Goal: Use online tool/utility: Use online tool/utility

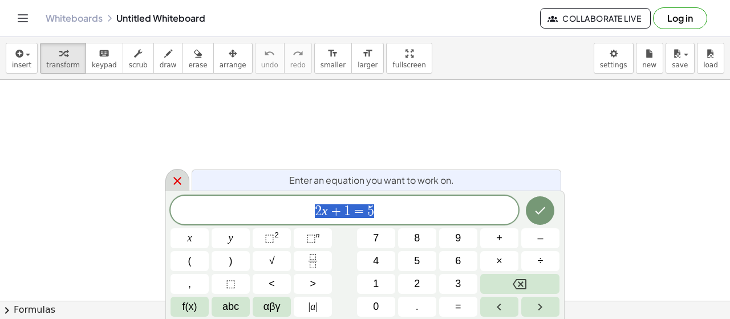
click at [178, 182] on icon at bounding box center [177, 181] width 8 height 8
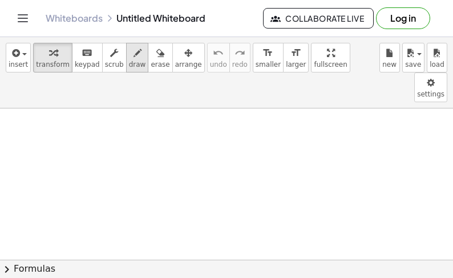
click at [129, 62] on span "draw" at bounding box center [137, 64] width 17 height 8
drag, startPoint x: 45, startPoint y: 99, endPoint x: 53, endPoint y: 113, distance: 16.8
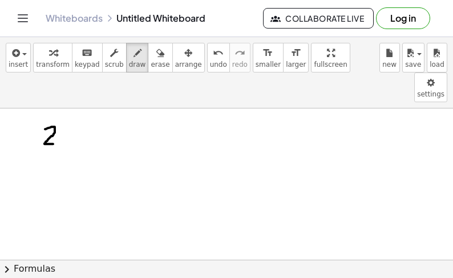
drag, startPoint x: 64, startPoint y: 105, endPoint x: 72, endPoint y: 105, distance: 7.4
drag, startPoint x: 85, startPoint y: 94, endPoint x: 91, endPoint y: 111, distance: 18.2
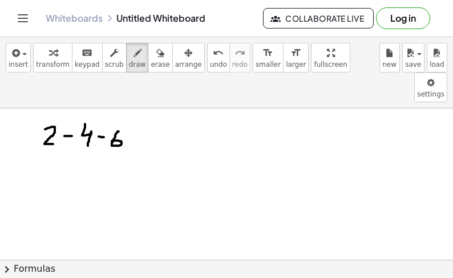
drag, startPoint x: 119, startPoint y: 101, endPoint x: 117, endPoint y: 110, distance: 9.2
drag, startPoint x: 130, startPoint y: 107, endPoint x: 136, endPoint y: 107, distance: 6.3
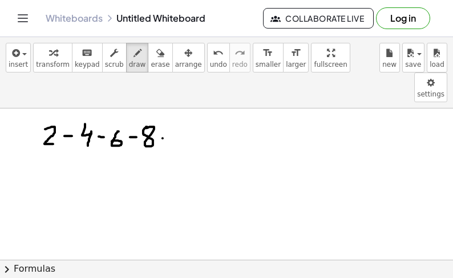
drag, startPoint x: 176, startPoint y: 108, endPoint x: 173, endPoint y: 116, distance: 7.8
drag, startPoint x: 198, startPoint y: 109, endPoint x: 205, endPoint y: 110, distance: 6.4
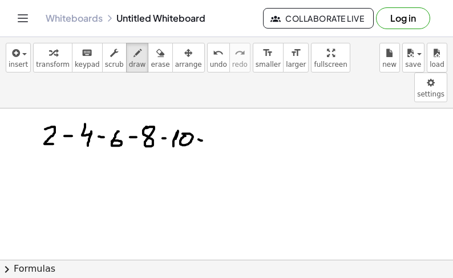
drag, startPoint x: 216, startPoint y: 108, endPoint x: 214, endPoint y: 115, distance: 6.9
drag, startPoint x: 225, startPoint y: 102, endPoint x: 229, endPoint y: 113, distance: 12.1
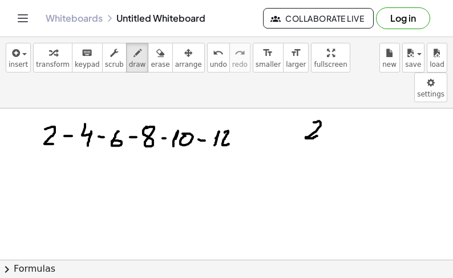
drag, startPoint x: 314, startPoint y: 92, endPoint x: 317, endPoint y: 105, distance: 14.0
drag, startPoint x: 336, startPoint y: 95, endPoint x: 336, endPoint y: 108, distance: 12.5
drag, startPoint x: 330, startPoint y: 103, endPoint x: 343, endPoint y: 103, distance: 13.7
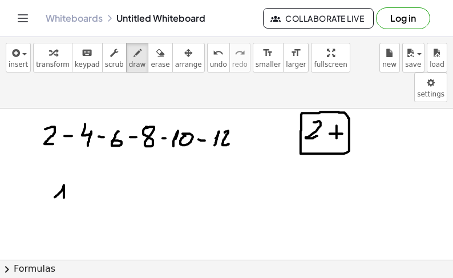
drag, startPoint x: 56, startPoint y: 165, endPoint x: 64, endPoint y: 178, distance: 15.7
drag, startPoint x: 94, startPoint y: 164, endPoint x: 109, endPoint y: 168, distance: 15.9
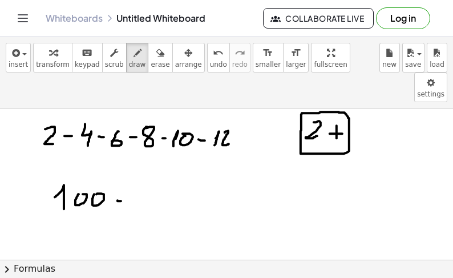
drag, startPoint x: 135, startPoint y: 164, endPoint x: 136, endPoint y: 178, distance: 14.8
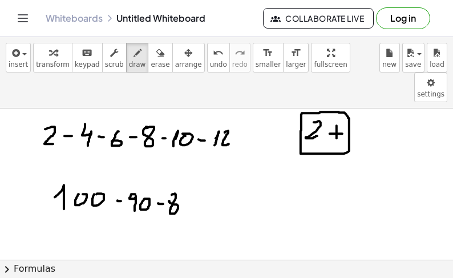
drag, startPoint x: 184, startPoint y: 170, endPoint x: 198, endPoint y: 172, distance: 14.3
drag, startPoint x: 304, startPoint y: 168, endPoint x: 312, endPoint y: 167, distance: 8.0
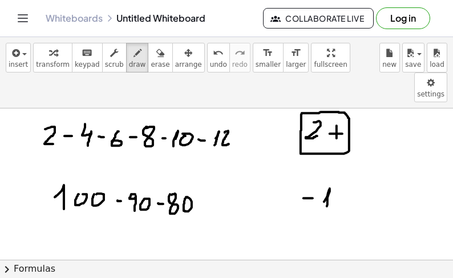
drag, startPoint x: 329, startPoint y: 159, endPoint x: 325, endPoint y: 183, distance: 24.3
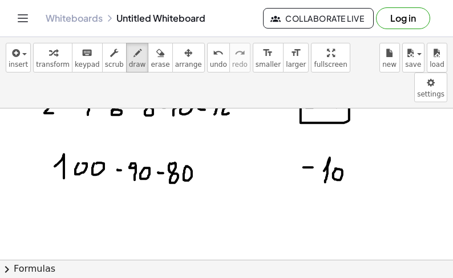
scroll to position [38, 0]
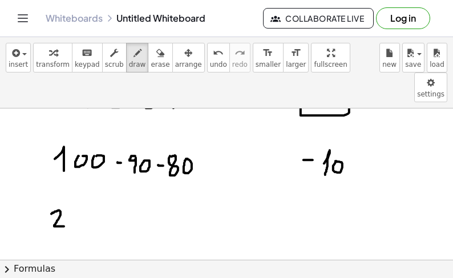
drag, startPoint x: 51, startPoint y: 183, endPoint x: 64, endPoint y: 196, distance: 17.7
drag, startPoint x: 90, startPoint y: 178, endPoint x: 94, endPoint y: 196, distance: 18.0
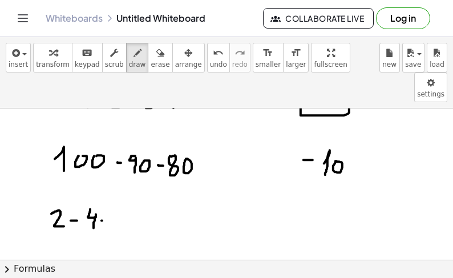
drag, startPoint x: 156, startPoint y: 185, endPoint x: 156, endPoint y: 196, distance: 10.3
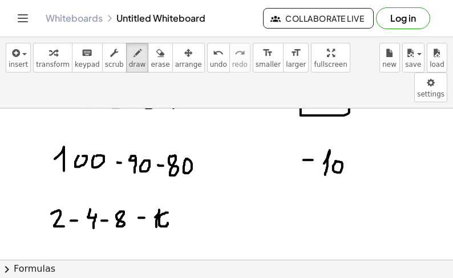
drag, startPoint x: 168, startPoint y: 182, endPoint x: 159, endPoint y: 192, distance: 13.7
drag, startPoint x: 192, startPoint y: 177, endPoint x: 193, endPoint y: 192, distance: 14.9
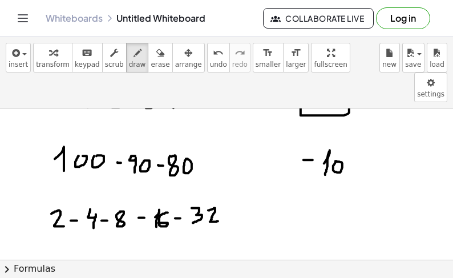
drag, startPoint x: 209, startPoint y: 180, endPoint x: 224, endPoint y: 189, distance: 17.4
drag, startPoint x: 247, startPoint y: 176, endPoint x: 241, endPoint y: 189, distance: 14.3
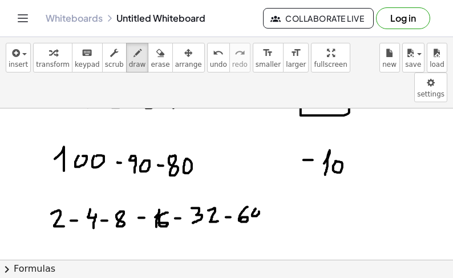
drag, startPoint x: 255, startPoint y: 178, endPoint x: 255, endPoint y: 192, distance: 14.3
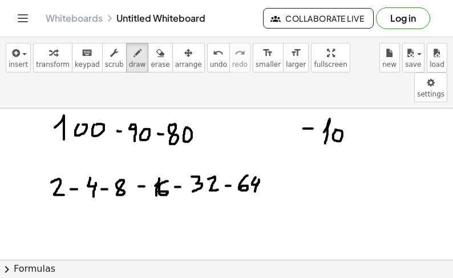
scroll to position [78, 0]
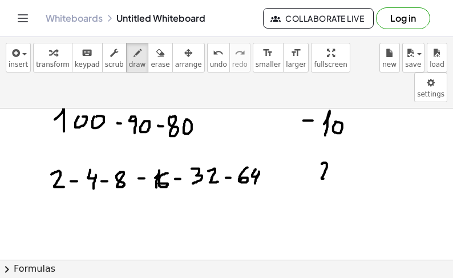
drag, startPoint x: 322, startPoint y: 133, endPoint x: 327, endPoint y: 147, distance: 15.1
drag, startPoint x: 334, startPoint y: 139, endPoint x: 334, endPoint y: 148, distance: 9.1
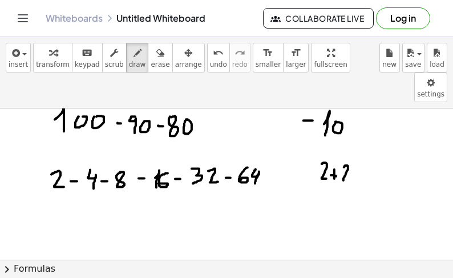
drag, startPoint x: 344, startPoint y: 136, endPoint x: 348, endPoint y: 149, distance: 13.7
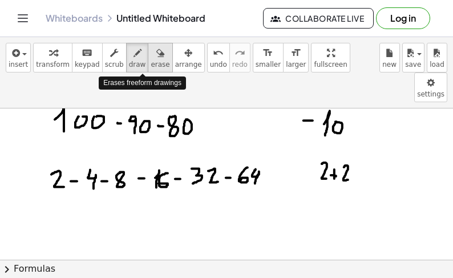
click at [156, 59] on icon "button" at bounding box center [160, 53] width 8 height 14
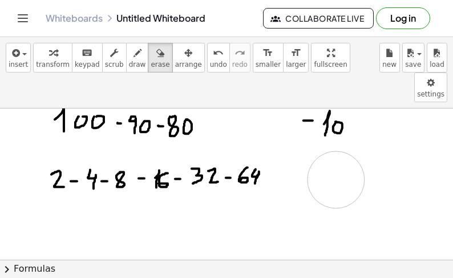
drag, startPoint x: 356, startPoint y: 149, endPoint x: 336, endPoint y: 149, distance: 20.0
click at [129, 63] on span "draw" at bounding box center [137, 64] width 17 height 8
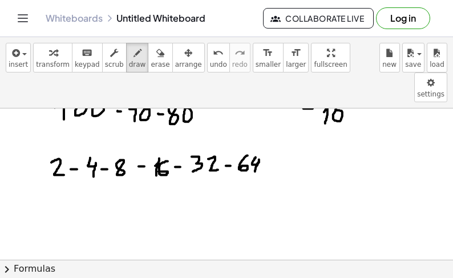
scroll to position [84, 0]
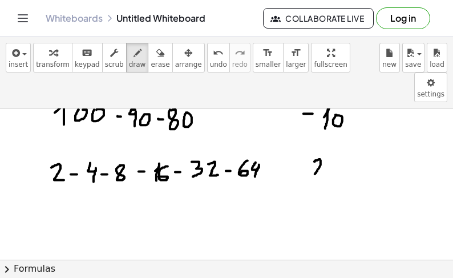
drag, startPoint x: 314, startPoint y: 131, endPoint x: 320, endPoint y: 143, distance: 14.0
click at [320, 143] on div at bounding box center [226, 282] width 453 height 517
click at [327, 137] on div at bounding box center [226, 282] width 453 height 517
drag, startPoint x: 333, startPoint y: 130, endPoint x: 339, endPoint y: 143, distance: 14.3
click at [339, 143] on div at bounding box center [226, 282] width 453 height 517
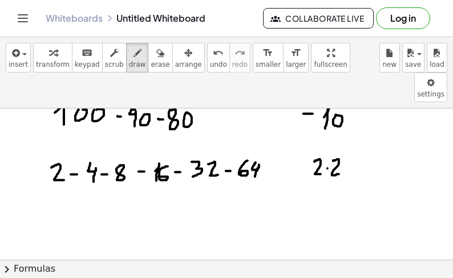
click at [351, 135] on div at bounding box center [226, 282] width 453 height 517
click at [352, 141] on div at bounding box center [226, 282] width 453 height 517
click at [156, 58] on icon "button" at bounding box center [160, 53] width 8 height 14
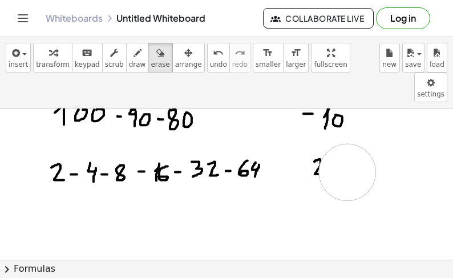
drag, startPoint x: 347, startPoint y: 141, endPoint x: 319, endPoint y: 141, distance: 28.5
click at [319, 141] on div at bounding box center [226, 282] width 453 height 517
click at [133, 56] on icon "button" at bounding box center [137, 53] width 8 height 14
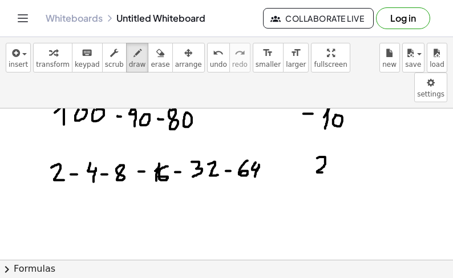
drag, startPoint x: 317, startPoint y: 127, endPoint x: 328, endPoint y: 137, distance: 15.3
click at [324, 141] on div at bounding box center [226, 282] width 453 height 517
click at [333, 133] on div at bounding box center [226, 282] width 453 height 517
drag, startPoint x: 341, startPoint y: 133, endPoint x: 344, endPoint y: 140, distance: 8.2
click at [344, 140] on div at bounding box center [226, 282] width 453 height 517
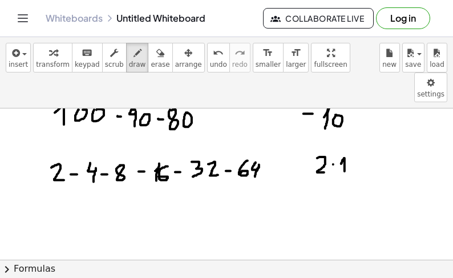
click at [357, 134] on div at bounding box center [226, 282] width 453 height 517
drag, startPoint x: 350, startPoint y: 139, endPoint x: 358, endPoint y: 139, distance: 8.0
click at [356, 139] on div at bounding box center [226, 282] width 453 height 517
drag, startPoint x: 373, startPoint y: 127, endPoint x: 377, endPoint y: 141, distance: 14.8
click at [379, 141] on div at bounding box center [226, 282] width 453 height 517
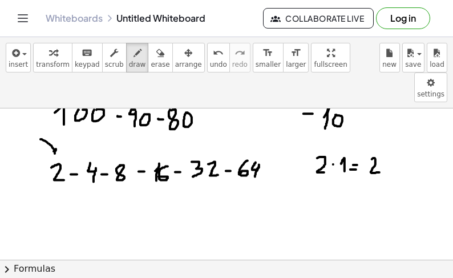
drag, startPoint x: 41, startPoint y: 108, endPoint x: 44, endPoint y: 120, distance: 12.5
click at [44, 120] on div at bounding box center [226, 282] width 453 height 517
drag, startPoint x: 318, startPoint y: 159, endPoint x: 323, endPoint y: 169, distance: 11.5
click at [320, 170] on div at bounding box center [226, 282] width 453 height 517
click at [331, 165] on div at bounding box center [226, 282] width 453 height 517
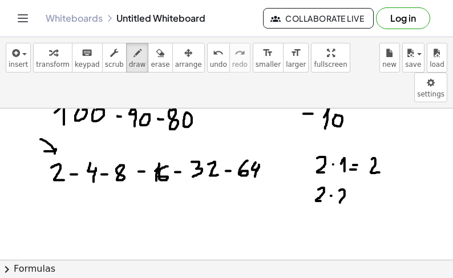
drag, startPoint x: 342, startPoint y: 159, endPoint x: 349, endPoint y: 170, distance: 13.3
click at [346, 172] on div at bounding box center [226, 282] width 453 height 517
click at [360, 162] on div at bounding box center [226, 282] width 453 height 517
drag, startPoint x: 355, startPoint y: 167, endPoint x: 361, endPoint y: 167, distance: 6.3
click at [361, 167] on div at bounding box center [226, 282] width 453 height 517
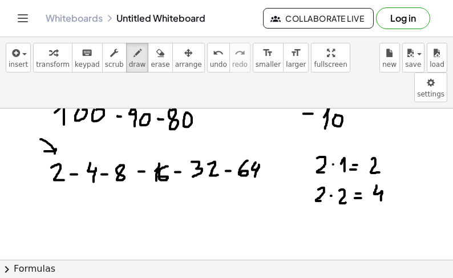
drag, startPoint x: 376, startPoint y: 155, endPoint x: 368, endPoint y: 169, distance: 16.8
click at [381, 172] on div at bounding box center [226, 282] width 453 height 517
drag, startPoint x: 78, startPoint y: 108, endPoint x: 79, endPoint y: 120, distance: 12.0
click at [79, 120] on div at bounding box center [226, 282] width 453 height 517
drag, startPoint x: 320, startPoint y: 186, endPoint x: 330, endPoint y: 201, distance: 18.2
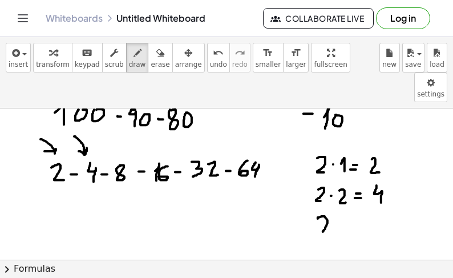
click at [330, 201] on div at bounding box center [226, 282] width 453 height 517
click at [334, 193] on div at bounding box center [226, 282] width 453 height 517
drag, startPoint x: 344, startPoint y: 188, endPoint x: 342, endPoint y: 204, distance: 16.8
click at [341, 204] on div at bounding box center [226, 282] width 453 height 517
drag, startPoint x: 361, startPoint y: 194, endPoint x: 367, endPoint y: 194, distance: 5.7
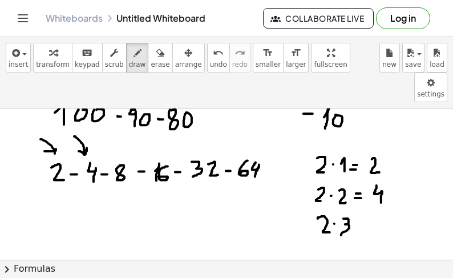
click at [367, 194] on div at bounding box center [226, 282] width 453 height 517
drag, startPoint x: 365, startPoint y: 198, endPoint x: 372, endPoint y: 195, distance: 7.6
click at [369, 198] on div at bounding box center [226, 282] width 453 height 517
click at [377, 189] on div at bounding box center [226, 282] width 453 height 517
drag, startPoint x: 109, startPoint y: 107, endPoint x: 113, endPoint y: 118, distance: 11.9
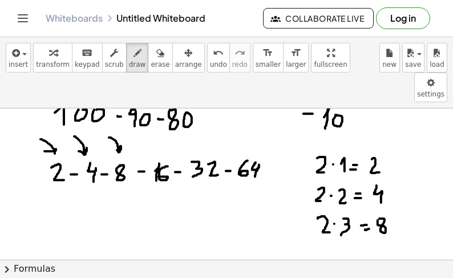
click at [115, 118] on div at bounding box center [226, 282] width 453 height 517
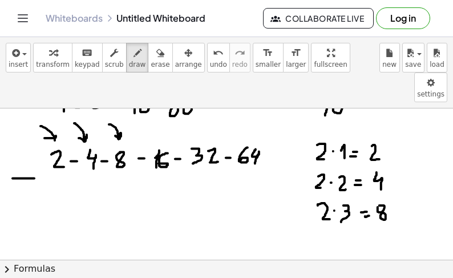
drag, startPoint x: 13, startPoint y: 148, endPoint x: 37, endPoint y: 148, distance: 24.5
click at [37, 148] on div at bounding box center [226, 269] width 453 height 517
drag, startPoint x: 33, startPoint y: 143, endPoint x: 34, endPoint y: 153, distance: 10.9
click at [34, 153] on div at bounding box center [226, 269] width 453 height 517
drag, startPoint x: 58, startPoint y: 164, endPoint x: 68, endPoint y: 178, distance: 17.7
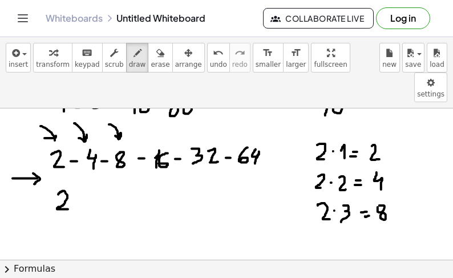
click at [68, 178] on div at bounding box center [226, 269] width 453 height 517
click at [76, 170] on div at bounding box center [226, 269] width 453 height 517
drag, startPoint x: 88, startPoint y: 164, endPoint x: 96, endPoint y: 176, distance: 14.7
click at [96, 176] on div at bounding box center [226, 269] width 453 height 517
drag, startPoint x: 28, startPoint y: 198, endPoint x: 37, endPoint y: 207, distance: 12.5
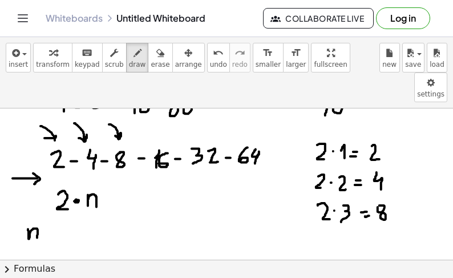
click at [37, 207] on div at bounding box center [226, 269] width 453 height 517
click at [52, 201] on div at bounding box center [226, 269] width 453 height 517
drag, startPoint x: 43, startPoint y: 191, endPoint x: 44, endPoint y: 203, distance: 12.0
click at [44, 203] on div at bounding box center [226, 269] width 453 height 517
click at [47, 208] on div at bounding box center [226, 269] width 453 height 517
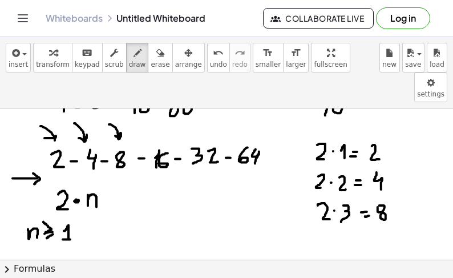
drag, startPoint x: 64, startPoint y: 200, endPoint x: 70, endPoint y: 209, distance: 10.6
click at [70, 209] on div at bounding box center [226, 269] width 453 height 517
drag, startPoint x: 84, startPoint y: 202, endPoint x: 102, endPoint y: 201, distance: 18.3
click at [101, 201] on div at bounding box center [226, 269] width 453 height 517
drag, startPoint x: 99, startPoint y: 197, endPoint x: 103, endPoint y: 204, distance: 7.4
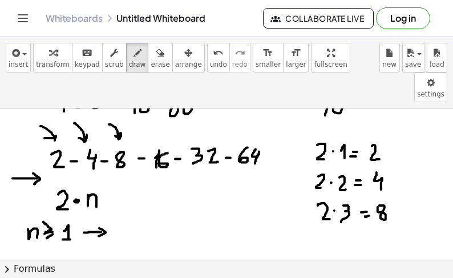
click at [98, 206] on div at bounding box center [226, 269] width 453 height 517
drag, startPoint x: 119, startPoint y: 195, endPoint x: 126, endPoint y: 205, distance: 11.9
click at [126, 205] on div at bounding box center [226, 269] width 453 height 517
drag, startPoint x: 131, startPoint y: 197, endPoint x: 138, endPoint y: 197, distance: 6.8
click at [138, 197] on div at bounding box center [226, 269] width 453 height 517
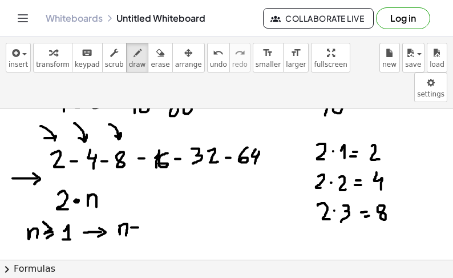
click at [138, 201] on div at bounding box center [226, 269] width 453 height 517
click at [149, 204] on div at bounding box center [226, 269] width 453 height 517
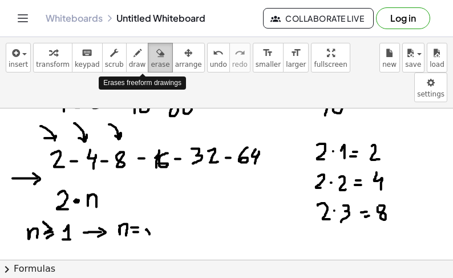
click at [151, 63] on span "erase" at bounding box center [160, 64] width 19 height 8
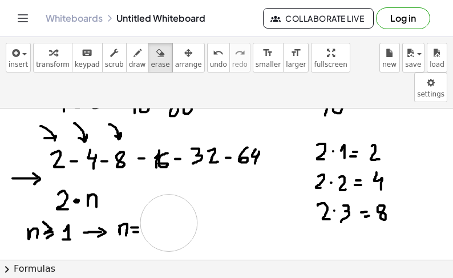
click at [168, 193] on div at bounding box center [226, 269] width 453 height 517
click at [129, 62] on span "draw" at bounding box center [137, 64] width 17 height 8
drag, startPoint x: 148, startPoint y: 197, endPoint x: 150, endPoint y: 205, distance: 7.6
click at [150, 205] on div at bounding box center [226, 269] width 453 height 517
click at [156, 207] on div at bounding box center [226, 269] width 453 height 517
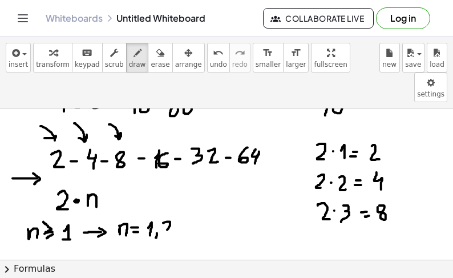
drag, startPoint x: 163, startPoint y: 192, endPoint x: 171, endPoint y: 202, distance: 12.6
click at [170, 202] on div at bounding box center [226, 269] width 453 height 517
drag, startPoint x: 177, startPoint y: 204, endPoint x: 174, endPoint y: 209, distance: 5.9
click at [174, 209] on div at bounding box center [226, 269] width 453 height 517
drag, startPoint x: 189, startPoint y: 191, endPoint x: 188, endPoint y: 205, distance: 14.3
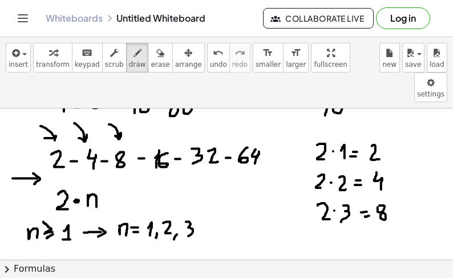
click at [188, 205] on div at bounding box center [226, 269] width 453 height 517
click at [196, 210] on div at bounding box center [226, 269] width 453 height 517
click at [203, 205] on div at bounding box center [226, 269] width 453 height 517
click at [209, 204] on div at bounding box center [226, 269] width 453 height 517
click at [217, 204] on div at bounding box center [226, 269] width 453 height 517
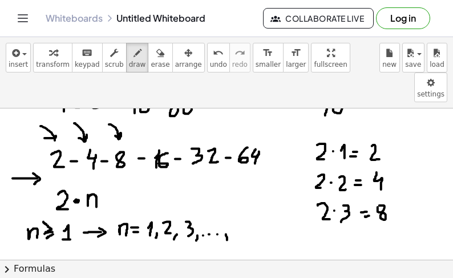
drag, startPoint x: 226, startPoint y: 204, endPoint x: 226, endPoint y: 212, distance: 8.0
click at [226, 213] on div at bounding box center [226, 269] width 453 height 517
click at [246, 199] on div at bounding box center [226, 269] width 453 height 517
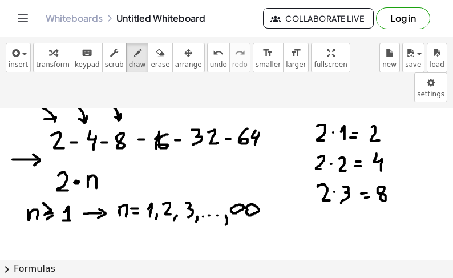
scroll to position [120, 0]
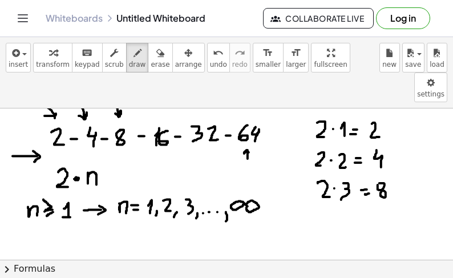
click at [250, 123] on div at bounding box center [226, 247] width 453 height 517
drag, startPoint x: 63, startPoint y: 214, endPoint x: 78, endPoint y: 222, distance: 16.3
click at [72, 225] on div at bounding box center [226, 247] width 453 height 517
click at [79, 220] on div at bounding box center [226, 247] width 453 height 517
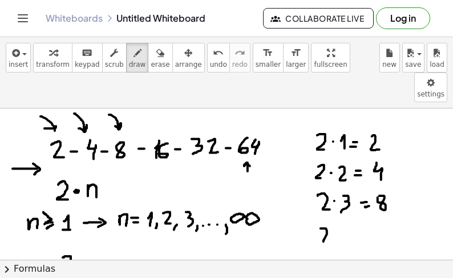
drag, startPoint x: 320, startPoint y: 198, endPoint x: 331, endPoint y: 210, distance: 16.6
click at [331, 211] on div at bounding box center [226, 259] width 453 height 517
click at [333, 205] on div at bounding box center [226, 259] width 453 height 517
drag, startPoint x: 339, startPoint y: 194, endPoint x: 344, endPoint y: 208, distance: 15.4
click at [344, 208] on div at bounding box center [226, 259] width 453 height 517
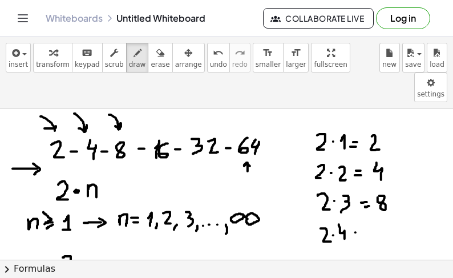
drag, startPoint x: 355, startPoint y: 202, endPoint x: 361, endPoint y: 202, distance: 6.3
click at [361, 202] on div at bounding box center [226, 259] width 453 height 517
drag, startPoint x: 355, startPoint y: 208, endPoint x: 361, endPoint y: 208, distance: 6.3
click at [361, 208] on div at bounding box center [226, 259] width 453 height 517
drag, startPoint x: 376, startPoint y: 197, endPoint x: 375, endPoint y: 188, distance: 9.1
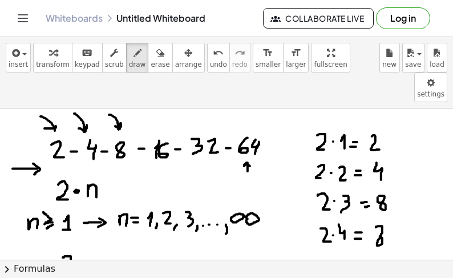
click at [373, 200] on div at bounding box center [226, 259] width 453 height 517
drag, startPoint x: 387, startPoint y: 159, endPoint x: 393, endPoint y: 173, distance: 15.8
click at [379, 177] on div at bounding box center [226, 259] width 453 height 517
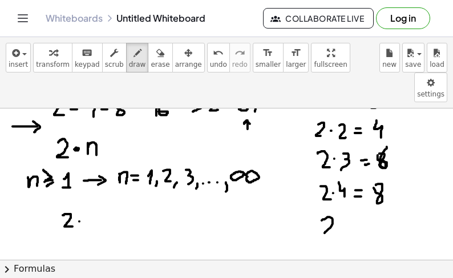
drag, startPoint x: 322, startPoint y: 190, endPoint x: 334, endPoint y: 200, distance: 16.2
click at [330, 203] on div at bounding box center [226, 217] width 453 height 517
click at [338, 196] on div at bounding box center [226, 217] width 453 height 517
click at [353, 189] on div at bounding box center [226, 217] width 453 height 517
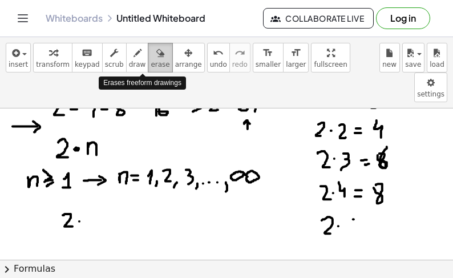
click at [151, 62] on span "erase" at bounding box center [160, 64] width 19 height 8
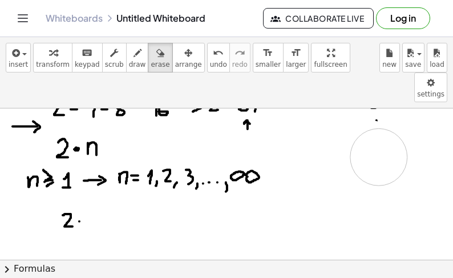
drag, startPoint x: 316, startPoint y: 180, endPoint x: 420, endPoint y: 141, distance: 111.0
click at [387, 113] on div at bounding box center [226, 217] width 453 height 517
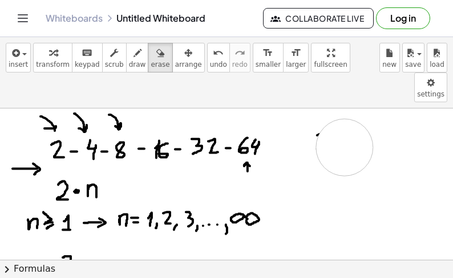
drag, startPoint x: 391, startPoint y: 126, endPoint x: 325, endPoint y: 113, distance: 66.8
click at [333, 116] on div at bounding box center [226, 259] width 453 height 517
click at [133, 56] on icon "button" at bounding box center [137, 53] width 8 height 14
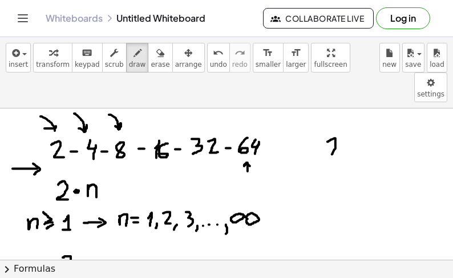
drag, startPoint x: 327, startPoint y: 111, endPoint x: 340, endPoint y: 125, distance: 18.6
click at [339, 125] on div at bounding box center [226, 259] width 453 height 517
click at [344, 116] on div at bounding box center [226, 259] width 453 height 517
drag, startPoint x: 351, startPoint y: 111, endPoint x: 353, endPoint y: 125, distance: 14.4
click at [353, 124] on div at bounding box center [226, 259] width 453 height 517
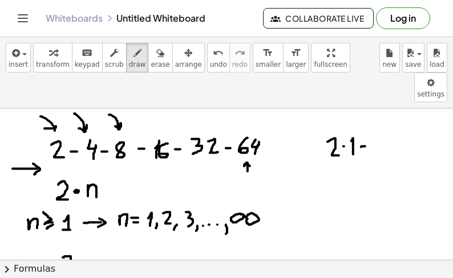
drag, startPoint x: 363, startPoint y: 116, endPoint x: 369, endPoint y: 117, distance: 6.0
click at [368, 116] on div at bounding box center [226, 259] width 453 height 517
drag, startPoint x: 364, startPoint y: 123, endPoint x: 371, endPoint y: 123, distance: 6.8
click at [369, 123] on div at bounding box center [226, 259] width 453 height 517
drag, startPoint x: 382, startPoint y: 110, endPoint x: 393, endPoint y: 123, distance: 17.0
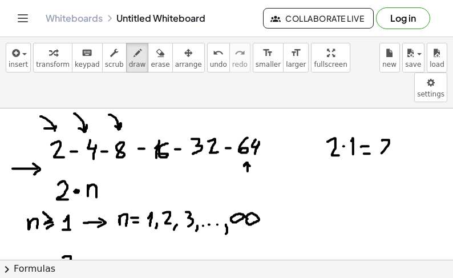
click at [393, 123] on div at bounding box center [226, 259] width 453 height 517
drag, startPoint x: 334, startPoint y: 152, endPoint x: 341, endPoint y: 169, distance: 17.9
click at [340, 169] on div at bounding box center [226, 259] width 453 height 517
click at [345, 164] on div at bounding box center [226, 259] width 453 height 517
drag, startPoint x: 352, startPoint y: 157, endPoint x: 359, endPoint y: 168, distance: 12.8
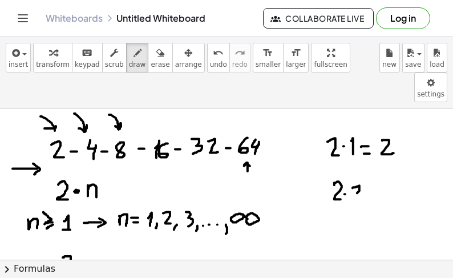
click at [359, 169] on div at bounding box center [226, 259] width 453 height 517
drag, startPoint x: 365, startPoint y: 161, endPoint x: 372, endPoint y: 159, distance: 7.1
click at [371, 160] on div at bounding box center [226, 259] width 453 height 517
drag, startPoint x: 365, startPoint y: 166, endPoint x: 374, endPoint y: 165, distance: 9.2
click at [370, 166] on div at bounding box center [226, 259] width 453 height 517
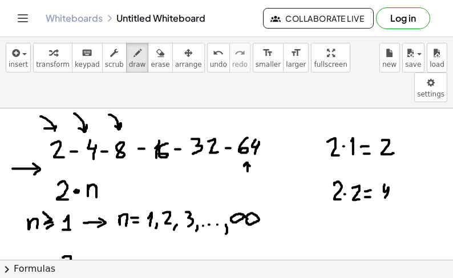
drag, startPoint x: 384, startPoint y: 154, endPoint x: 357, endPoint y: 193, distance: 47.1
click at [384, 170] on div at bounding box center [226, 259] width 453 height 517
drag, startPoint x: 333, startPoint y: 191, endPoint x: 343, endPoint y: 200, distance: 13.3
click at [341, 204] on div at bounding box center [226, 259] width 453 height 517
click at [345, 198] on div at bounding box center [226, 259] width 453 height 517
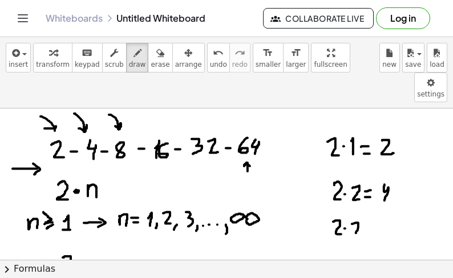
drag, startPoint x: 356, startPoint y: 192, endPoint x: 361, endPoint y: 202, distance: 11.7
click at [360, 202] on div at bounding box center [226, 259] width 453 height 517
click at [367, 196] on div at bounding box center [226, 259] width 453 height 517
drag, startPoint x: 375, startPoint y: 189, endPoint x: 382, endPoint y: 202, distance: 14.6
click at [380, 202] on div at bounding box center [226, 259] width 453 height 517
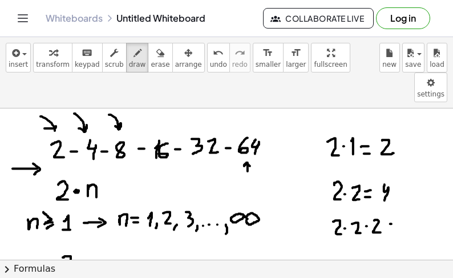
click at [394, 193] on div at bounding box center [226, 259] width 453 height 517
click at [399, 197] on div at bounding box center [226, 259] width 453 height 517
drag, startPoint x: 390, startPoint y: 198, endPoint x: 397, endPoint y: 198, distance: 6.8
click at [396, 198] on div at bounding box center [226, 259] width 453 height 517
click at [407, 184] on div at bounding box center [226, 259] width 453 height 517
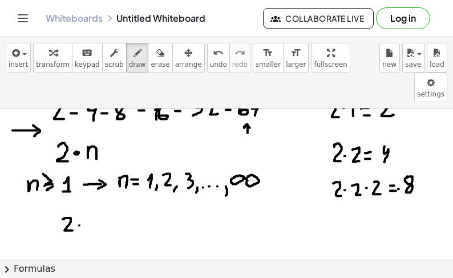
scroll to position [148, 0]
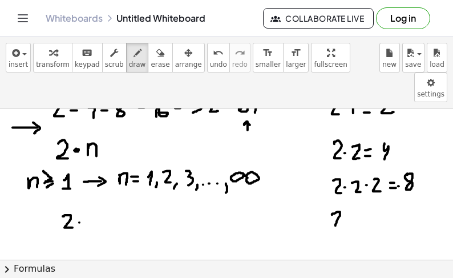
drag, startPoint x: 332, startPoint y: 184, endPoint x: 339, endPoint y: 199, distance: 16.6
click at [338, 200] on div at bounding box center [226, 218] width 453 height 517
click at [344, 193] on div at bounding box center [226, 218] width 453 height 517
drag, startPoint x: 355, startPoint y: 188, endPoint x: 363, endPoint y: 196, distance: 11.7
click at [361, 197] on div at bounding box center [226, 218] width 453 height 517
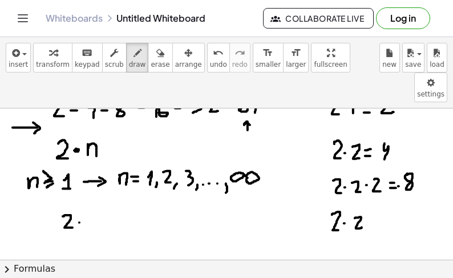
click at [366, 193] on div at bounding box center [226, 218] width 453 height 517
drag, startPoint x: 375, startPoint y: 186, endPoint x: 379, endPoint y: 198, distance: 12.6
click at [379, 198] on div at bounding box center [226, 218] width 453 height 517
click at [382, 191] on div at bounding box center [226, 218] width 453 height 517
drag, startPoint x: 387, startPoint y: 187, endPoint x: 393, endPoint y: 197, distance: 11.9
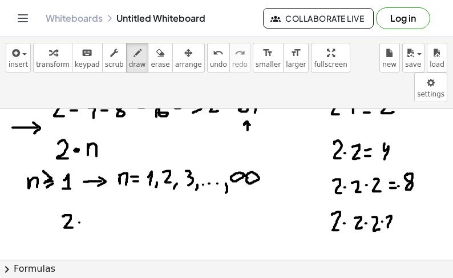
click at [393, 197] on div at bounding box center [226, 218] width 453 height 517
click at [404, 189] on div at bounding box center [226, 218] width 453 height 517
drag, startPoint x: 397, startPoint y: 195, endPoint x: 404, endPoint y: 195, distance: 6.3
click at [403, 195] on div at bounding box center [226, 218] width 453 height 517
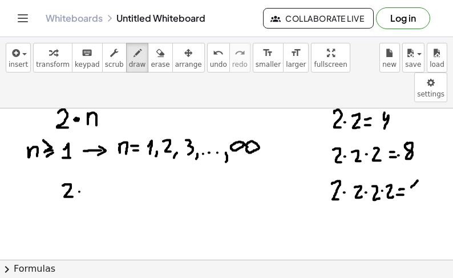
drag, startPoint x: 411, startPoint y: 157, endPoint x: 417, endPoint y: 166, distance: 11.1
click at [417, 166] on div at bounding box center [226, 187] width 453 height 517
drag
click at [426, 161] on div at bounding box center [226, 187] width 453 height 517
click at [339, 194] on div at bounding box center [226, 187] width 453 height 517
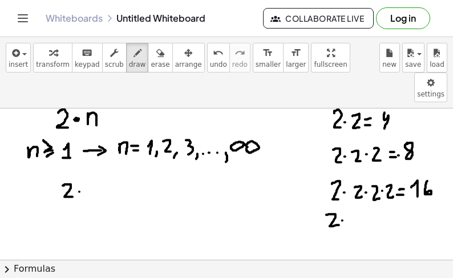
click at [342, 190] on div at bounding box center [226, 187] width 453 height 517
click at [355, 194] on div at bounding box center [226, 187] width 453 height 517
click at [359, 189] on div at bounding box center [226, 187] width 453 height 517
click at [369, 189] on div at bounding box center [226, 187] width 453 height 517
click at [373, 194] on div at bounding box center [226, 187] width 453 height 517
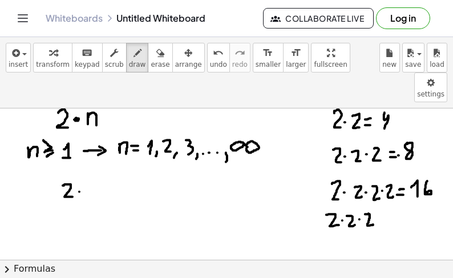
click at [376, 188] on div at bounding box center [226, 187] width 453 height 517
click at [388, 193] on div at bounding box center [226, 187] width 453 height 517
click at [390, 189] on div at bounding box center [226, 187] width 453 height 517
click at [403, 194] on div at bounding box center [226, 187] width 453 height 517
click at [414, 186] on div at bounding box center [226, 187] width 453 height 517
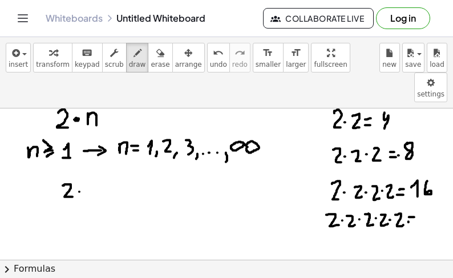
click at [415, 192] on div at bounding box center [226, 187] width 453 height 517
click at [421, 197] on div at bounding box center [226, 187] width 453 height 517
click at [438, 197] on div at bounding box center [226, 187] width 453 height 517
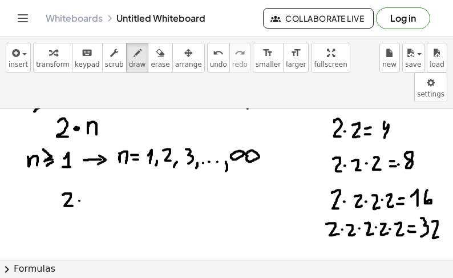
scroll to position [168, 0]
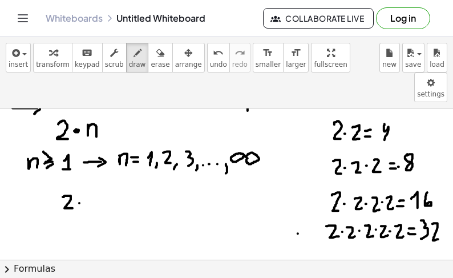
click at [312, 203] on div at bounding box center [226, 199] width 453 height 517
click at [307, 207] on div at bounding box center [226, 199] width 453 height 517
click at [271, 209] on div at bounding box center [226, 199] width 453 height 517
click at [259, 200] on div at bounding box center [226, 199] width 453 height 517
click at [255, 204] on div at bounding box center [226, 199] width 453 height 517
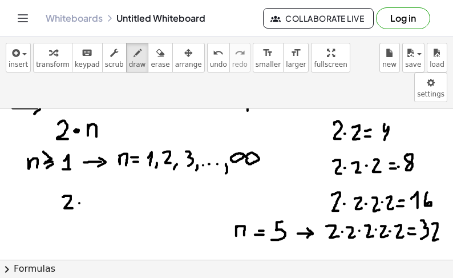
click at [244, 205] on div at bounding box center [226, 199] width 453 height 517
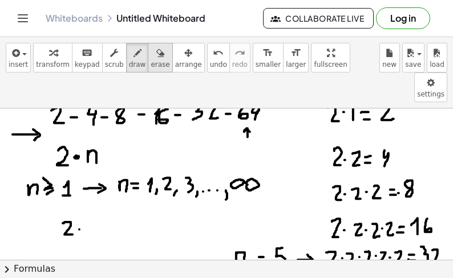
click at [156, 56] on icon "button" at bounding box center [160, 53] width 8 height 14
drag, startPoint x: 100, startPoint y: 117, endPoint x: 82, endPoint y: 120, distance: 18.0
click at [82, 120] on div at bounding box center [226, 225] width 453 height 517
click at [133, 54] on icon "button" at bounding box center [137, 53] width 8 height 14
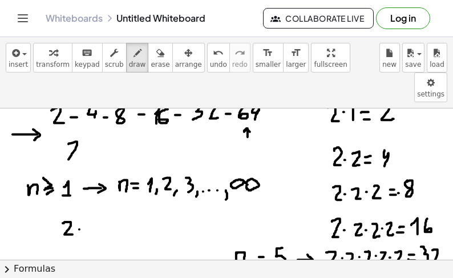
drag, startPoint x: 68, startPoint y: 113, endPoint x: 76, endPoint y: 129, distance: 17.8
click at [76, 129] on div at bounding box center [226, 225] width 453 height 517
drag, startPoint x: 84, startPoint y: 105, endPoint x: 90, endPoint y: 112, distance: 9.3
click at [90, 112] on div at bounding box center [226, 225] width 453 height 517
drag, startPoint x: 109, startPoint y: 117, endPoint x: 100, endPoint y: 112, distance: 10.0
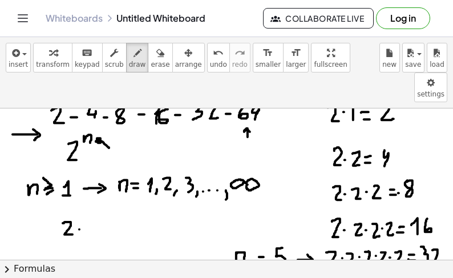
click at [100, 112] on div at bounding box center [226, 225] width 453 height 517
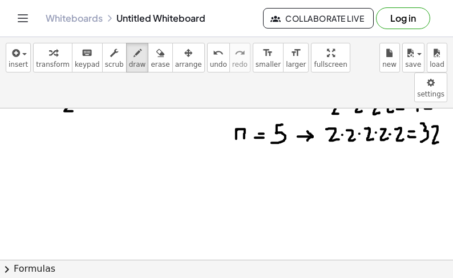
scroll to position [303, 0]
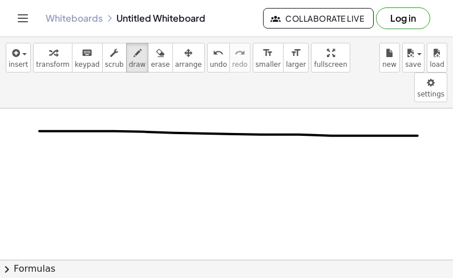
drag, startPoint x: 229, startPoint y: 103, endPoint x: 429, endPoint y: 105, distance: 200.1
click at [429, 105] on div at bounding box center [226, 63] width 453 height 517
click at [63, 116] on div at bounding box center [226, 63] width 453 height 517
click at [84, 117] on div at bounding box center [226, 63] width 453 height 517
click at [98, 120] on div at bounding box center [226, 63] width 453 height 517
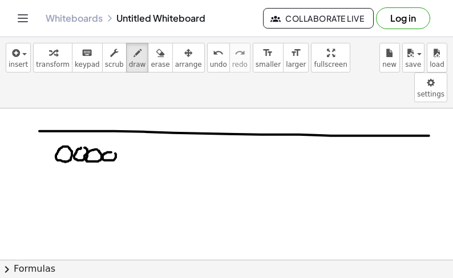
drag, startPoint x: 105, startPoint y: 123, endPoint x: 112, endPoint y: 121, distance: 6.9
click at [113, 120] on div at bounding box center [226, 63] width 453 height 517
click at [55, 130] on div at bounding box center [226, 63] width 453 height 517
click at [66, 132] on div at bounding box center [226, 63] width 453 height 517
click at [84, 133] on div at bounding box center [226, 63] width 453 height 517
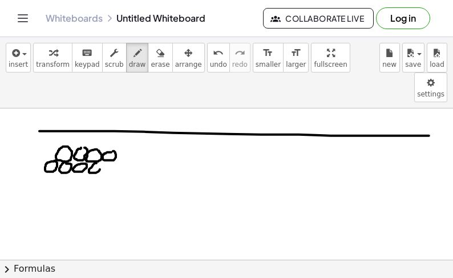
click at [96, 133] on div at bounding box center [226, 63] width 453 height 517
click at [111, 132] on div at bounding box center [226, 63] width 453 height 517
click at [125, 133] on div at bounding box center [226, 63] width 453 height 517
click at [177, 121] on div at bounding box center [226, 63] width 453 height 517
click at [186, 123] on div at bounding box center [226, 63] width 453 height 517
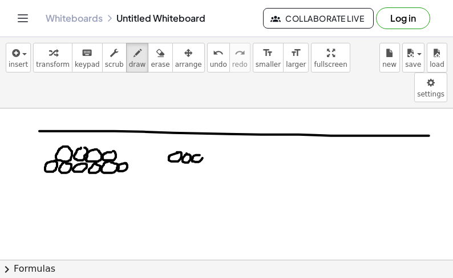
click at [197, 124] on div at bounding box center [226, 63] width 453 height 517
click at [166, 129] on div at bounding box center [226, 63] width 453 height 517
click at [172, 132] on div at bounding box center [226, 63] width 453 height 517
drag, startPoint x: 180, startPoint y: 134, endPoint x: 187, endPoint y: 133, distance: 6.9
click at [187, 133] on div at bounding box center [226, 63] width 453 height 517
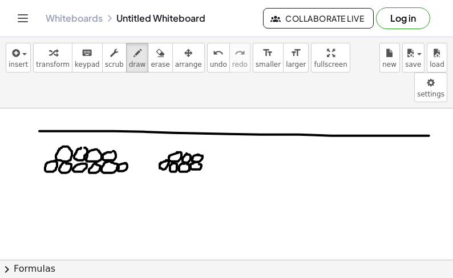
click at [196, 133] on div at bounding box center [226, 63] width 453 height 517
click at [252, 125] on div at bounding box center [226, 63] width 453 height 517
drag, startPoint x: 267, startPoint y: 128, endPoint x: 260, endPoint y: 125, distance: 7.2
click at [260, 125] on div at bounding box center [226, 63] width 453 height 517
click at [252, 134] on div at bounding box center [226, 63] width 453 height 517
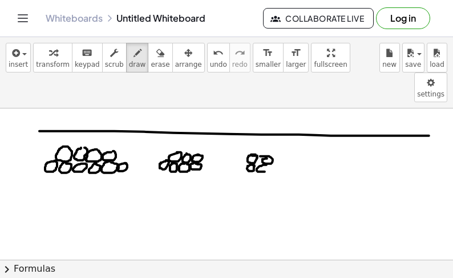
click at [266, 134] on div at bounding box center [226, 63] width 453 height 517
drag, startPoint x: 323, startPoint y: 131, endPoint x: 332, endPoint y: 128, distance: 9.6
click at [332, 128] on div at bounding box center [226, 63] width 453 height 517
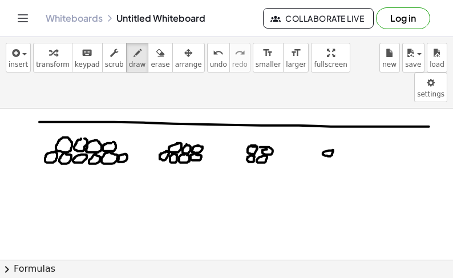
scroll to position [315, 0]
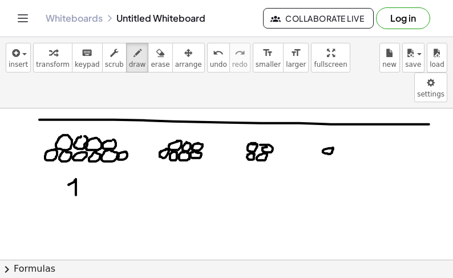
drag, startPoint x: 70, startPoint y: 153, endPoint x: 82, endPoint y: 164, distance: 15.8
click at [76, 165] on div at bounding box center [226, 52] width 453 height 517
drag, startPoint x: 81, startPoint y: 159, endPoint x: 86, endPoint y: 153, distance: 6.9
click at [86, 153] on div at bounding box center [226, 52] width 453 height 517
drag, startPoint x: 168, startPoint y: 148, endPoint x: 176, endPoint y: 170, distance: 24.0
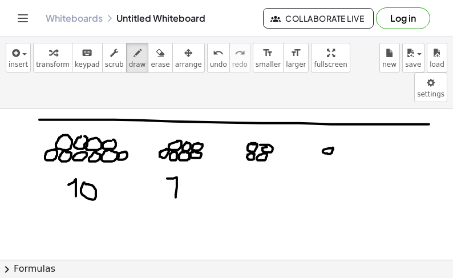
click at [176, 170] on div at bounding box center [226, 52] width 453 height 517
drag, startPoint x: 172, startPoint y: 159, endPoint x: 272, endPoint y: 150, distance: 100.8
click at [180, 159] on div at bounding box center [226, 52] width 453 height 517
drag, startPoint x: 253, startPoint y: 144, endPoint x: 258, endPoint y: 166, distance: 22.7
click at [257, 166] on div at bounding box center [226, 52] width 453 height 517
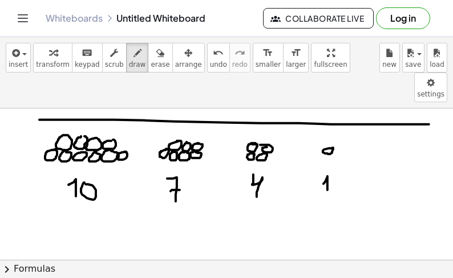
drag, startPoint x: 324, startPoint y: 152, endPoint x: 328, endPoint y: 172, distance: 19.9
click at [327, 164] on div at bounding box center [226, 52] width 453 height 517
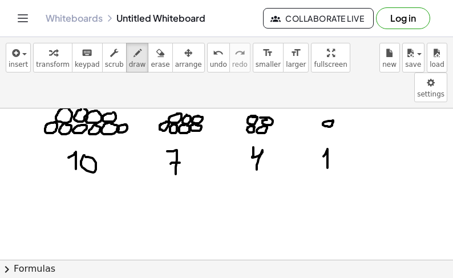
scroll to position [344, 0]
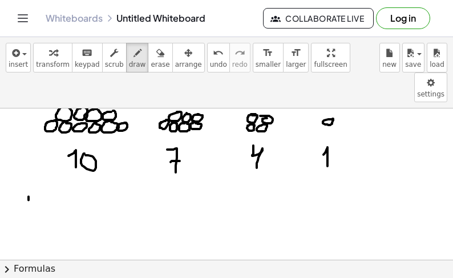
drag, startPoint x: 29, startPoint y: 166, endPoint x: 27, endPoint y: 186, distance: 20.6
click at [27, 186] on div at bounding box center [226, 128] width 453 height 727
drag, startPoint x: 27, startPoint y: 162, endPoint x: 40, endPoint y: 186, distance: 26.8
click at [39, 186] on div at bounding box center [226, 128] width 453 height 727
drag, startPoint x: 43, startPoint y: 182, endPoint x: 49, endPoint y: 186, distance: 7.4
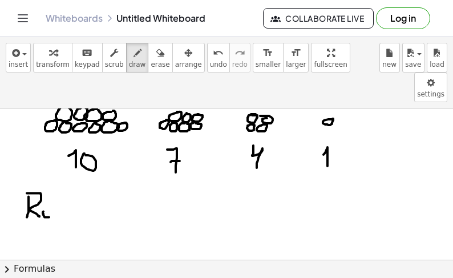
click at [49, 186] on div at bounding box center [226, 128] width 453 height 727
drag, startPoint x: 42, startPoint y: 177, endPoint x: 52, endPoint y: 182, distance: 11.5
click at [44, 184] on div at bounding box center [226, 128] width 453 height 727
drag, startPoint x: 55, startPoint y: 178, endPoint x: 54, endPoint y: 188, distance: 9.1
click at [54, 190] on div at bounding box center [226, 128] width 453 height 727
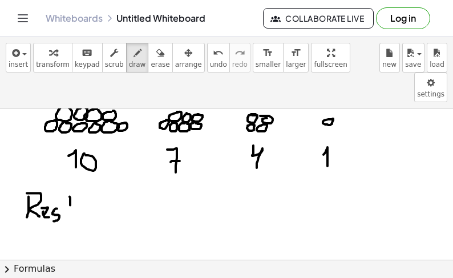
drag, startPoint x: 70, startPoint y: 170, endPoint x: 70, endPoint y: 188, distance: 17.7
click at [70, 188] on div at bounding box center [226, 128] width 453 height 727
drag, startPoint x: 61, startPoint y: 176, endPoint x: 75, endPoint y: 176, distance: 13.7
click at [75, 176] on div at bounding box center [226, 128] width 453 height 727
click at [80, 178] on div at bounding box center [226, 128] width 453 height 727
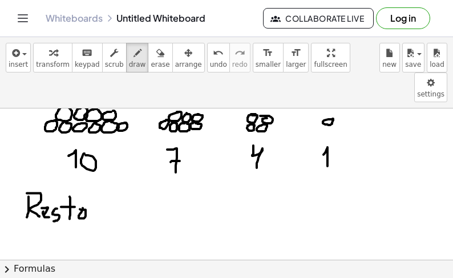
click at [95, 179] on div at bounding box center [226, 128] width 453 height 727
drag, startPoint x: 90, startPoint y: 186, endPoint x: 98, endPoint y: 185, distance: 8.1
click at [96, 186] on div at bounding box center [226, 128] width 453 height 727
drag, startPoint x: 112, startPoint y: 169, endPoint x: 107, endPoint y: 188, distance: 18.8
click at [107, 188] on div at bounding box center [226, 128] width 453 height 727
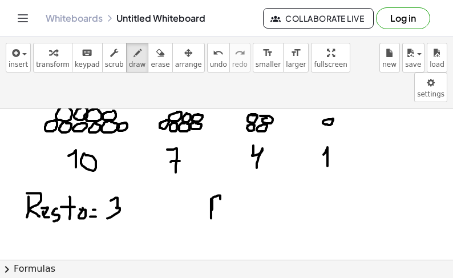
drag, startPoint x: 212, startPoint y: 169, endPoint x: 214, endPoint y: 175, distance: 6.4
click at [214, 175] on div at bounding box center [226, 128] width 453 height 727
drag, startPoint x: 225, startPoint y: 174, endPoint x: 224, endPoint y: 186, distance: 12.0
click at [221, 189] on div at bounding box center [226, 128] width 453 height 727
drag, startPoint x: 227, startPoint y: 185, endPoint x: 235, endPoint y: 177, distance: 10.9
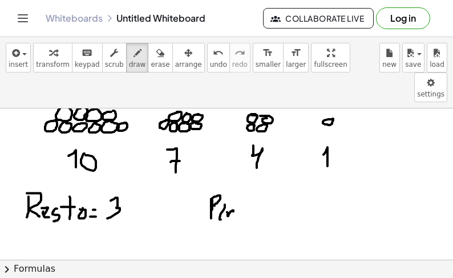
click at [233, 185] on div at bounding box center [226, 128] width 453 height 727
drag, startPoint x: 241, startPoint y: 174, endPoint x: 238, endPoint y: 191, distance: 17.3
click at [237, 191] on div at bounding box center [226, 128] width 453 height 727
click at [256, 180] on div at bounding box center [226, 128] width 453 height 727
click at [258, 185] on div at bounding box center [226, 128] width 453 height 727
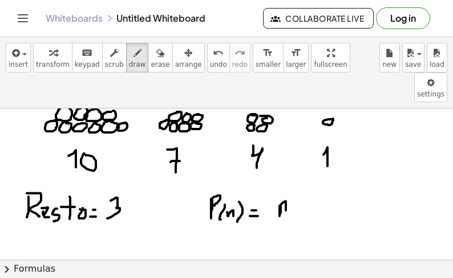
drag, startPoint x: 279, startPoint y: 175, endPoint x: 285, endPoint y: 184, distance: 10.5
click at [285, 184] on div at bounding box center [226, 128] width 453 height 727
click at [156, 56] on icon "button" at bounding box center [160, 53] width 8 height 14
click at [299, 172] on div at bounding box center [226, 128] width 453 height 727
click at [133, 59] on icon "button" at bounding box center [137, 53] width 8 height 14
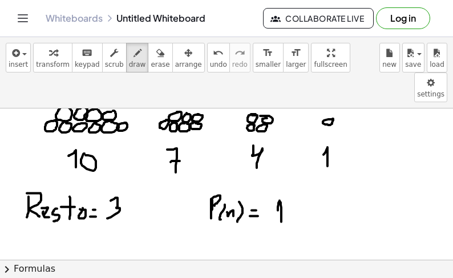
drag, startPoint x: 278, startPoint y: 180, endPoint x: 281, endPoint y: 191, distance: 11.9
click at [281, 191] on div at bounding box center [226, 128] width 453 height 727
click at [290, 177] on div at bounding box center [226, 128] width 453 height 727
click at [306, 182] on div at bounding box center [226, 128] width 453 height 727
drag, startPoint x: 315, startPoint y: 174, endPoint x: 313, endPoint y: 194, distance: 19.5
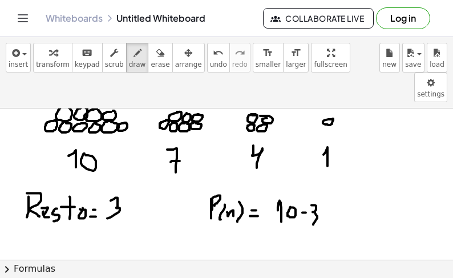
click at [313, 194] on div at bounding box center [226, 128] width 453 height 727
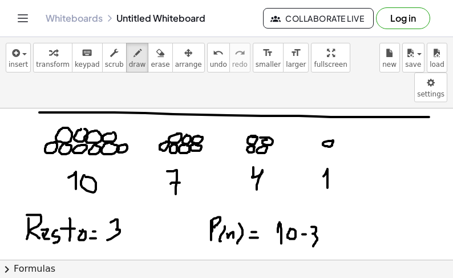
scroll to position [346, 0]
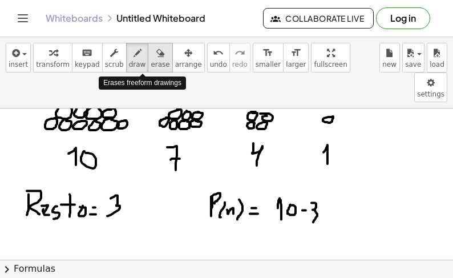
click at [151, 55] on div "button" at bounding box center [160, 53] width 19 height 14
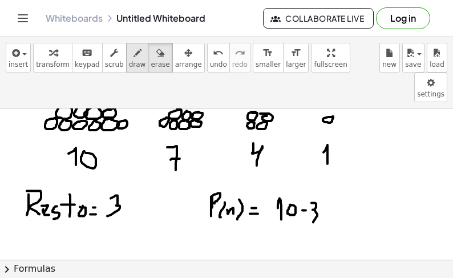
click at [133, 59] on icon "button" at bounding box center [137, 53] width 8 height 14
drag, startPoint x: 326, startPoint y: 190, endPoint x: 296, endPoint y: 183, distance: 30.4
click at [296, 183] on div at bounding box center [226, 125] width 453 height 727
click at [156, 50] on icon "button" at bounding box center [160, 53] width 8 height 14
drag, startPoint x: 344, startPoint y: 192, endPoint x: 298, endPoint y: 185, distance: 46.6
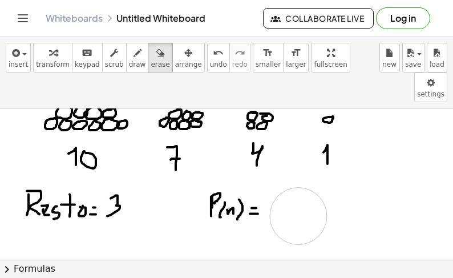
click at [298, 185] on div at bounding box center [226, 125] width 453 height 727
click at [133, 57] on icon "button" at bounding box center [137, 53] width 8 height 14
drag, startPoint x: 285, startPoint y: 176, endPoint x: 293, endPoint y: 184, distance: 11.7
click at [293, 183] on div at bounding box center [226, 125] width 453 height 727
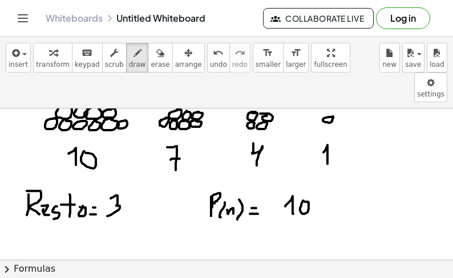
click at [303, 171] on div at bounding box center [226, 125] width 453 height 727
click at [323, 177] on div at bounding box center [226, 125] width 453 height 727
drag, startPoint x: 339, startPoint y: 166, endPoint x: 338, endPoint y: 183, distance: 17.1
click at [337, 183] on div at bounding box center [226, 125] width 453 height 727
drag, startPoint x: 346, startPoint y: 160, endPoint x: 343, endPoint y: 189, distance: 28.7
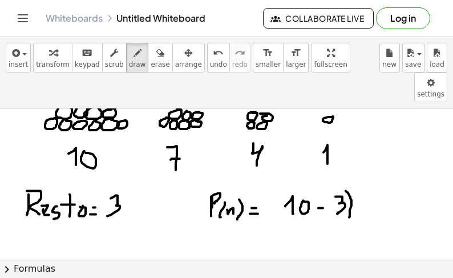
click at [347, 189] on div at bounding box center [226, 125] width 453 height 727
drag, startPoint x: 284, startPoint y: 159, endPoint x: 280, endPoint y: 189, distance: 29.9
click at [280, 189] on div at bounding box center [226, 125] width 453 height 727
click at [358, 177] on div at bounding box center [226, 125] width 453 height 727
click at [151, 60] on span "erase" at bounding box center [160, 64] width 19 height 8
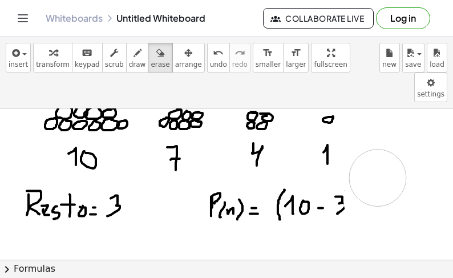
drag, startPoint x: 394, startPoint y: 185, endPoint x: 375, endPoint y: 142, distance: 47.2
click at [375, 142] on div at bounding box center [226, 125] width 453 height 727
drag, startPoint x: 292, startPoint y: 168, endPoint x: 289, endPoint y: 135, distance: 33.8
click at [339, 180] on div at bounding box center [226, 125] width 453 height 727
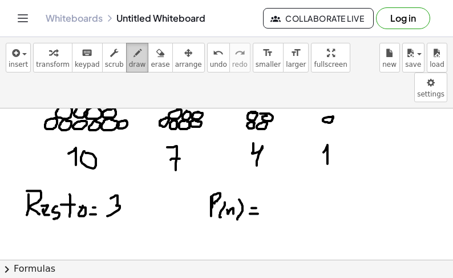
click at [133, 54] on icon "button" at bounding box center [137, 53] width 8 height 14
drag, startPoint x: 271, startPoint y: 172, endPoint x: 277, endPoint y: 182, distance: 11.5
click at [277, 182] on div at bounding box center [226, 125] width 453 height 727
click at [290, 172] on div at bounding box center [226, 125] width 453 height 727
click at [300, 178] on div at bounding box center [226, 125] width 453 height 727
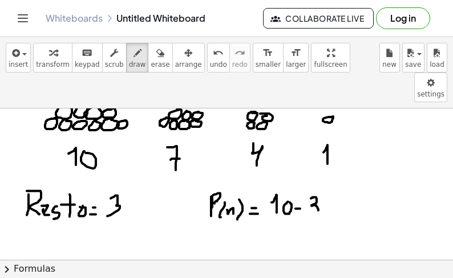
drag, startPoint x: 311, startPoint y: 168, endPoint x: 311, endPoint y: 184, distance: 16.5
click at [311, 184] on div at bounding box center [226, 125] width 453 height 727
click at [326, 177] on div at bounding box center [226, 125] width 453 height 727
drag, startPoint x: 336, startPoint y: 162, endPoint x: 332, endPoint y: 193, distance: 31.1
click at [332, 195] on div at bounding box center [226, 125] width 453 height 727
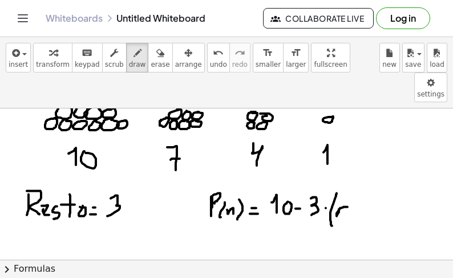
drag, startPoint x: 339, startPoint y: 178, endPoint x: 347, endPoint y: 187, distance: 12.1
click at [347, 187] on div at bounding box center [226, 125] width 453 height 727
click at [357, 180] on div at bounding box center [226, 125] width 453 height 727
drag, startPoint x: 367, startPoint y: 178, endPoint x: 368, endPoint y: 184, distance: 5.8
click at [368, 184] on div at bounding box center [226, 125] width 453 height 727
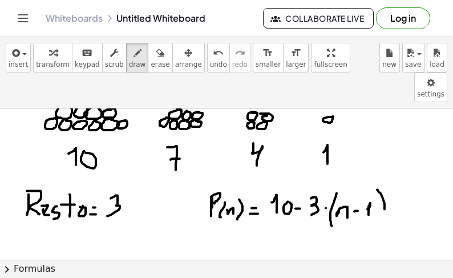
drag, startPoint x: 383, startPoint y: 169, endPoint x: 384, endPoint y: 193, distance: 24.0
click at [384, 193] on div at bounding box center [226, 125] width 453 height 727
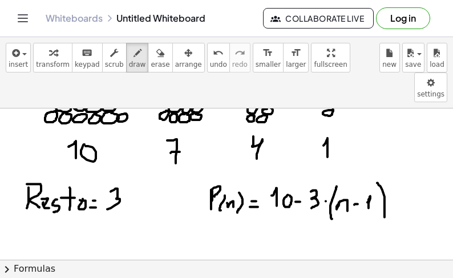
scroll to position [358, 0]
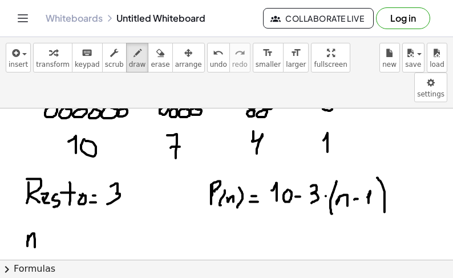
drag, startPoint x: 28, startPoint y: 205, endPoint x: 35, endPoint y: 217, distance: 13.8
click at [35, 217] on div at bounding box center [226, 113] width 453 height 727
click at [48, 206] on div at bounding box center [226, 113] width 453 height 727
drag, startPoint x: 43, startPoint y: 211, endPoint x: 56, endPoint y: 211, distance: 12.5
click at [47, 211] on div at bounding box center [226, 113] width 453 height 727
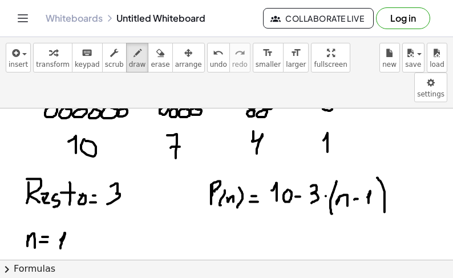
drag, startPoint x: 60, startPoint y: 209, endPoint x: 60, endPoint y: 218, distance: 9.1
click at [60, 217] on div at bounding box center [226, 113] width 453 height 727
drag, startPoint x: 131, startPoint y: 204, endPoint x: 135, endPoint y: 214, distance: 11.0
click at [135, 214] on div at bounding box center [226, 113] width 453 height 727
click at [147, 202] on div at bounding box center [226, 113] width 453 height 727
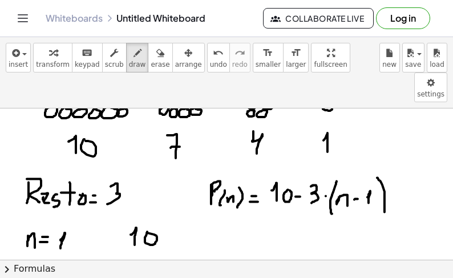
click at [172, 207] on div at bounding box center [226, 113] width 453 height 727
drag, startPoint x: 186, startPoint y: 199, endPoint x: 187, endPoint y: 213, distance: 13.7
click at [185, 213] on div at bounding box center [226, 113] width 453 height 727
drag, startPoint x: 197, startPoint y: 207, endPoint x: 201, endPoint y: 194, distance: 13.7
click at [197, 207] on div at bounding box center [226, 113] width 453 height 727
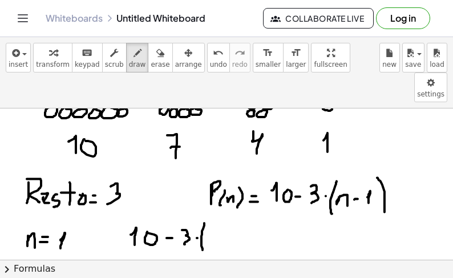
drag, startPoint x: 204, startPoint y: 192, endPoint x: 204, endPoint y: 219, distance: 26.8
click at [203, 219] on div at bounding box center [226, 113] width 453 height 727
drag, startPoint x: 213, startPoint y: 205, endPoint x: 218, endPoint y: 215, distance: 11.0
click at [218, 215] on div at bounding box center [226, 113] width 453 height 727
drag, startPoint x: 224, startPoint y: 206, endPoint x: 230, endPoint y: 206, distance: 6.3
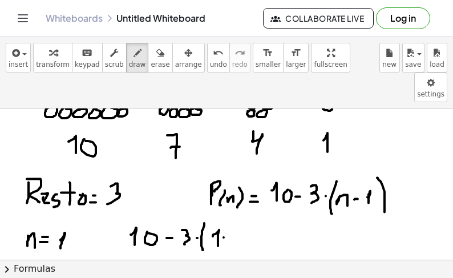
click at [228, 206] on div at bounding box center [226, 113] width 453 height 727
click at [235, 213] on div at bounding box center [226, 113] width 453 height 727
drag, startPoint x: 243, startPoint y: 192, endPoint x: 245, endPoint y: 226, distance: 34.8
click at [245, 226] on div at bounding box center [226, 113] width 453 height 727
click at [260, 206] on div at bounding box center [226, 113] width 453 height 727
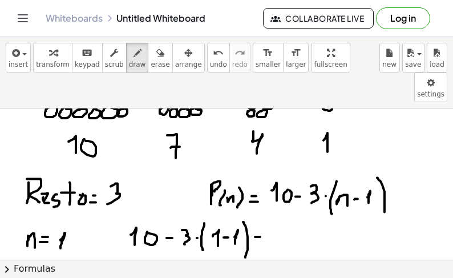
drag, startPoint x: 257, startPoint y: 212, endPoint x: 266, endPoint y: 210, distance: 9.2
click at [262, 212] on div at bounding box center [226, 113] width 453 height 727
drag, startPoint x: 280, startPoint y: 204, endPoint x: 281, endPoint y: 216, distance: 12.0
click at [281, 215] on div at bounding box center [226, 113] width 453 height 727
click at [294, 202] on div at bounding box center [226, 113] width 453 height 727
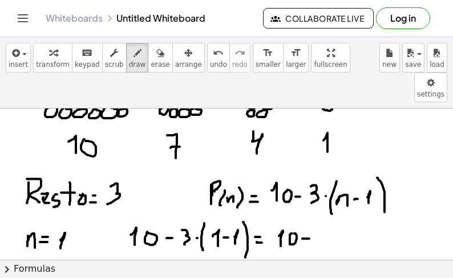
click at [309, 208] on div at bounding box center [226, 113] width 453 height 727
drag, startPoint x: 315, startPoint y: 197, endPoint x: 323, endPoint y: 210, distance: 15.1
click at [316, 214] on div at bounding box center [226, 113] width 453 height 727
click at [330, 208] on div at bounding box center [226, 113] width 453 height 727
drag, startPoint x: 332, startPoint y: 212, endPoint x: 341, endPoint y: 205, distance: 11.4
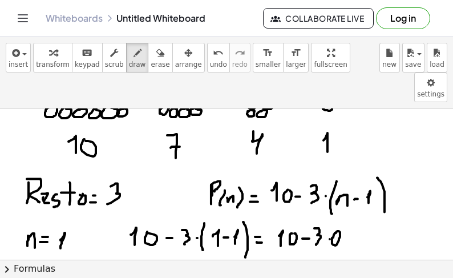
click at [335, 202] on div at bounding box center [226, 113] width 453 height 727
drag, startPoint x: 347, startPoint y: 206, endPoint x: 353, endPoint y: 206, distance: 6.3
click at [351, 206] on div at bounding box center [226, 113] width 453 height 727
drag, startPoint x: 346, startPoint y: 213, endPoint x: 357, endPoint y: 212, distance: 10.8
click at [351, 213] on div at bounding box center [226, 113] width 453 height 727
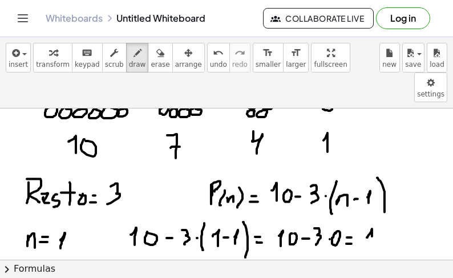
drag, startPoint x: 368, startPoint y: 205, endPoint x: 370, endPoint y: 215, distance: 10.0
click at [370, 215] on div at bounding box center [226, 113] width 453 height 727
drag, startPoint x: 380, startPoint y: 204, endPoint x: 390, endPoint y: 203, distance: 9.7
click at [382, 201] on div at bounding box center [226, 113] width 453 height 727
click at [395, 206] on div at bounding box center [226, 113] width 453 height 727
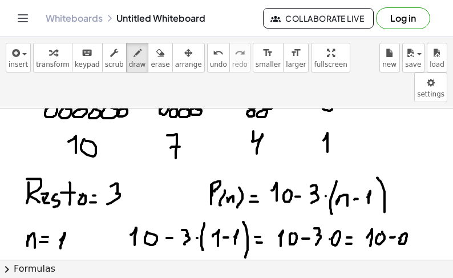
drag, startPoint x: 399, startPoint y: 212, endPoint x: 408, endPoint y: 206, distance: 10.5
click at [399, 207] on div at bounding box center [226, 113] width 453 height 727
click at [416, 206] on div at bounding box center [226, 113] width 453 height 727
drag, startPoint x: 412, startPoint y: 211, endPoint x: 420, endPoint y: 211, distance: 8.6
click at [419, 211] on div at bounding box center [226, 113] width 453 height 727
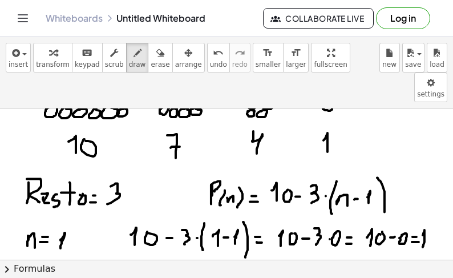
drag, startPoint x: 424, startPoint y: 199, endPoint x: 422, endPoint y: 218, distance: 19.0
click at [422, 217] on div at bounding box center [226, 113] width 453 height 727
click at [433, 205] on div at bounding box center [226, 113] width 453 height 727
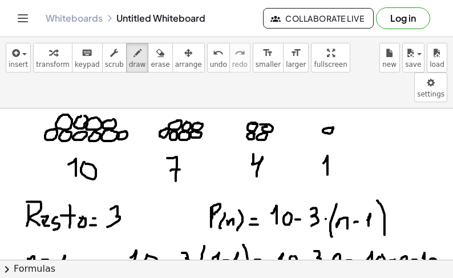
scroll to position [361, 0]
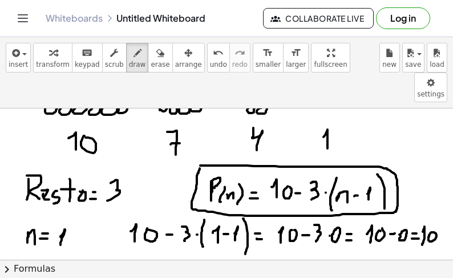
click at [200, 136] on div at bounding box center [226, 110] width 453 height 727
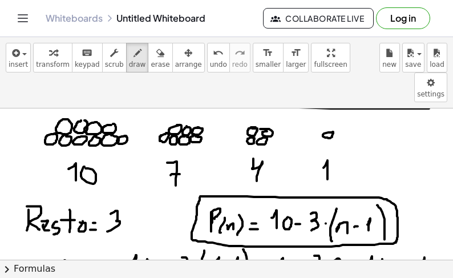
scroll to position [300, 0]
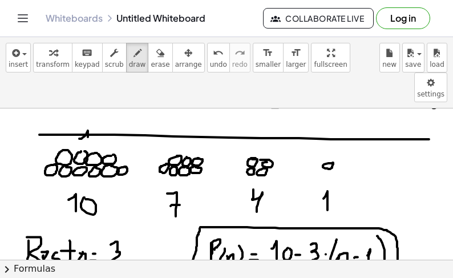
drag, startPoint x: 84, startPoint y: 105, endPoint x: 86, endPoint y: 115, distance: 9.2
click at [86, 115] on div at bounding box center [226, 171] width 453 height 727
drag, startPoint x: 96, startPoint y: 95, endPoint x: 89, endPoint y: 93, distance: 7.2
click at [88, 93] on div at bounding box center [226, 171] width 453 height 727
drag, startPoint x: 180, startPoint y: 105, endPoint x: 193, endPoint y: 118, distance: 17.7
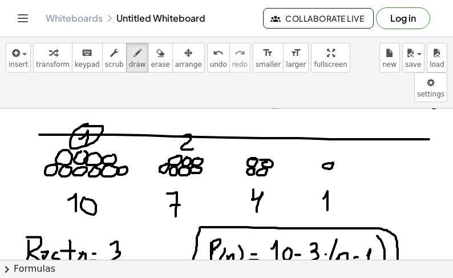
click at [193, 118] on div at bounding box center [226, 171] width 453 height 727
drag, startPoint x: 204, startPoint y: 110, endPoint x: 220, endPoint y: 104, distance: 17.0
click at [187, 97] on div at bounding box center [226, 171] width 453 height 727
drag, startPoint x: 259, startPoint y: 101, endPoint x: 251, endPoint y: 109, distance: 10.5
click at [256, 114] on div at bounding box center [226, 171] width 453 height 727
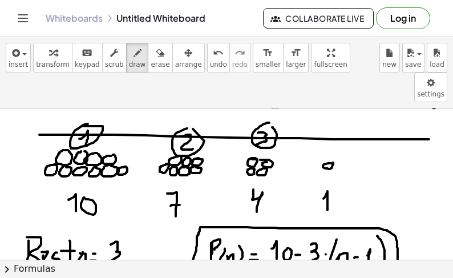
click at [269, 94] on div at bounding box center [226, 171] width 453 height 727
drag, startPoint x: 324, startPoint y: 99, endPoint x: 332, endPoint y: 118, distance: 20.2
click at [332, 118] on div at bounding box center [226, 171] width 453 height 727
drag, startPoint x: 323, startPoint y: 122, endPoint x: 316, endPoint y: 120, distance: 7.6
click at [316, 120] on div at bounding box center [226, 171] width 453 height 727
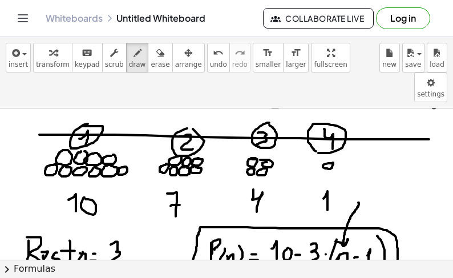
drag, startPoint x: 358, startPoint y: 172, endPoint x: 338, endPoint y: 208, distance: 41.9
click at [334, 210] on div at bounding box center [226, 171] width 453 height 727
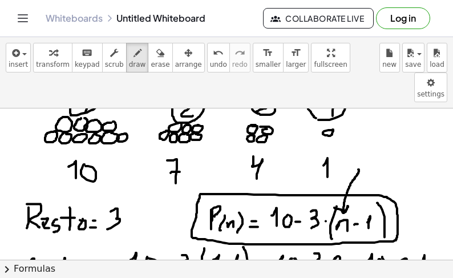
scroll to position [342, 0]
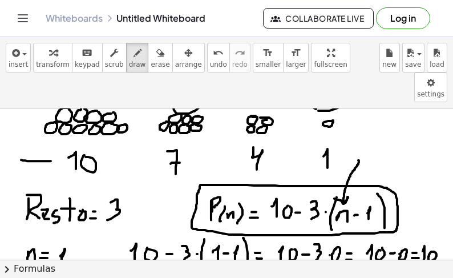
drag, startPoint x: 22, startPoint y: 129, endPoint x: 52, endPoint y: 131, distance: 30.2
click at [52, 131] on div at bounding box center [226, 129] width 453 height 727
drag, startPoint x: 41, startPoint y: 124, endPoint x: 50, endPoint y: 140, distance: 17.6
click at [50, 140] on div at bounding box center [226, 129] width 453 height 727
drag, startPoint x: 430, startPoint y: 208, endPoint x: 432, endPoint y: 238, distance: 29.7
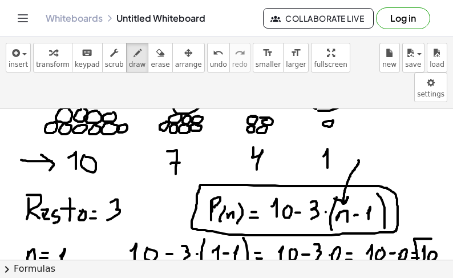
click at [432, 238] on div at bounding box center [226, 129] width 453 height 727
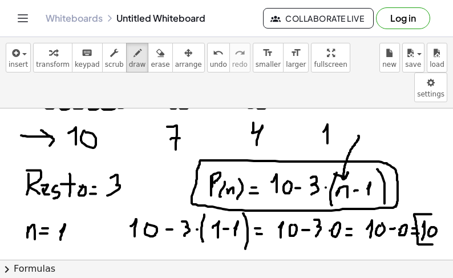
scroll to position [382, 0]
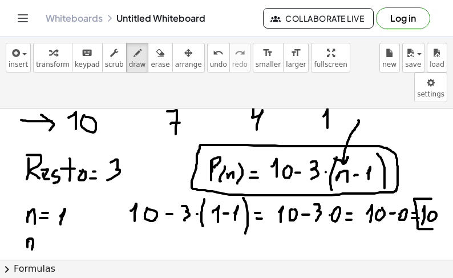
drag, startPoint x: 29, startPoint y: 210, endPoint x: 32, endPoint y: 218, distance: 8.7
click at [32, 218] on div at bounding box center [226, 89] width 453 height 727
click at [42, 210] on div at bounding box center [226, 89] width 453 height 727
click at [44, 216] on div at bounding box center [226, 89] width 453 height 727
drag, startPoint x: 59, startPoint y: 208, endPoint x: 69, endPoint y: 221, distance: 16.3
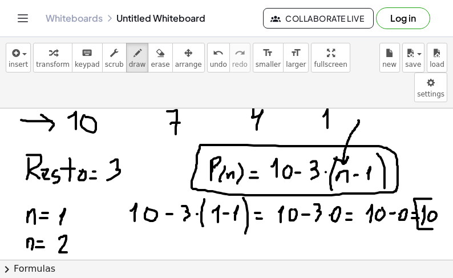
click at [69, 221] on div at bounding box center [226, 89] width 453 height 727
drag, startPoint x: 141, startPoint y: 202, endPoint x: 136, endPoint y: 222, distance: 20.5
click at [136, 222] on div at bounding box center [226, 89] width 453 height 727
click at [148, 207] on div at bounding box center [226, 89] width 453 height 727
drag, startPoint x: 165, startPoint y: 210, endPoint x: 172, endPoint y: 211, distance: 6.9
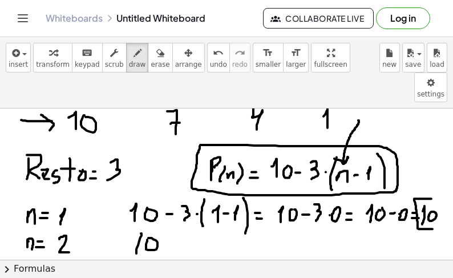
click at [170, 211] on div at bounding box center [226, 89] width 453 height 727
drag, startPoint x: 181, startPoint y: 205, endPoint x: 190, endPoint y: 218, distance: 15.2
click at [183, 223] on div at bounding box center [226, 89] width 453 height 727
click at [196, 214] on div at bounding box center [226, 89] width 453 height 727
drag, startPoint x: 210, startPoint y: 202, endPoint x: 209, endPoint y: 226, distance: 24.0
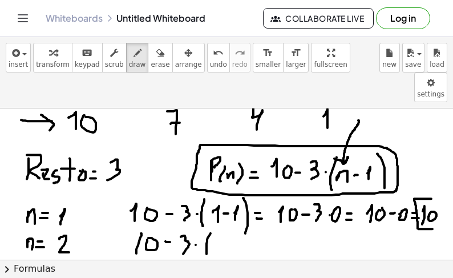
click at [209, 226] on div at bounding box center [226, 89] width 453 height 727
drag, startPoint x: 218, startPoint y: 209, endPoint x: 227, endPoint y: 218, distance: 12.9
click at [224, 220] on div at bounding box center [226, 89] width 453 height 727
click at [236, 213] on div at bounding box center [226, 89] width 453 height 727
click at [246, 220] on div at bounding box center [226, 89] width 453 height 727
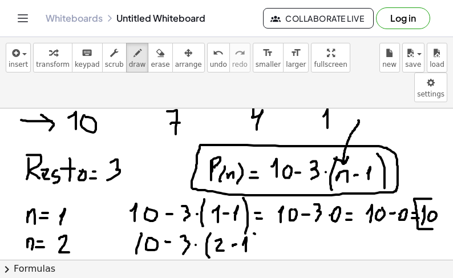
drag, startPoint x: 254, startPoint y: 202, endPoint x: 257, endPoint y: 227, distance: 24.7
click at [257, 226] on div at bounding box center [226, 89] width 453 height 727
click at [270, 212] on div at bounding box center [226, 89] width 453 height 727
click at [271, 218] on div at bounding box center [226, 89] width 453 height 727
click at [266, 218] on div at bounding box center [226, 89] width 453 height 727
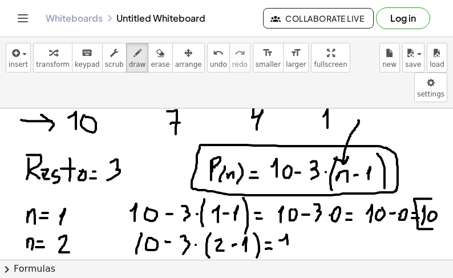
drag, startPoint x: 280, startPoint y: 209, endPoint x: 295, endPoint y: 218, distance: 17.9
click at [287, 224] on div at bounding box center [226, 89] width 453 height 727
drag, startPoint x: 294, startPoint y: 213, endPoint x: 300, endPoint y: 212, distance: 5.8
click at [300, 212] on div at bounding box center [226, 89] width 453 height 727
drag, startPoint x: 316, startPoint y: 217, endPoint x: 322, endPoint y: 217, distance: 5.7
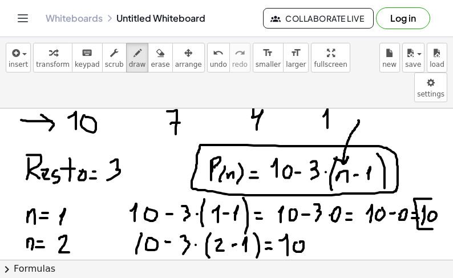
click at [322, 217] on div at bounding box center [226, 89] width 453 height 727
drag, startPoint x: 334, startPoint y: 207, endPoint x: 332, endPoint y: 225, distance: 18.3
click at [332, 225] on div at bounding box center [226, 89] width 453 height 727
click at [344, 216] on div at bounding box center [226, 89] width 453 height 727
drag, startPoint x: 353, startPoint y: 208, endPoint x: 352, endPoint y: 221, distance: 13.7
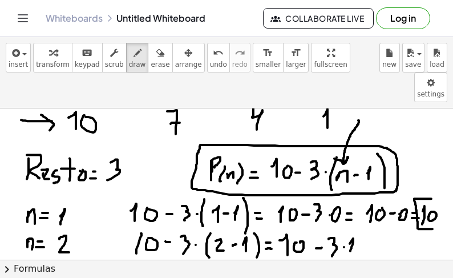
click at [350, 223] on div at bounding box center [226, 89] width 453 height 727
click at [361, 215] on div at bounding box center [226, 89] width 453 height 727
drag, startPoint x: 359, startPoint y: 221, endPoint x: 367, endPoint y: 220, distance: 8.0
click at [367, 221] on div at bounding box center [226, 89] width 453 height 727
drag, startPoint x: 375, startPoint y: 213, endPoint x: 375, endPoint y: 222, distance: 9.7
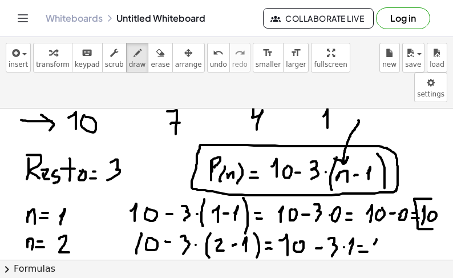
click at [375, 222] on div at bounding box center [226, 89] width 453 height 727
click at [387, 210] on div at bounding box center [226, 89] width 453 height 727
click at [400, 215] on div at bounding box center [226, 89] width 453 height 727
drag, startPoint x: 406, startPoint y: 208, endPoint x: 405, endPoint y: 224, distance: 15.4
click at [405, 224] on div at bounding box center [226, 89] width 453 height 727
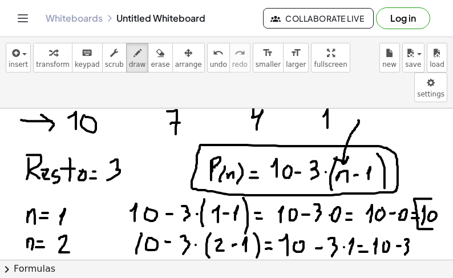
click at [419, 214] on div at bounding box center [226, 89] width 453 height 727
drag, startPoint x: 413, startPoint y: 220, endPoint x: 422, endPoint y: 216, distance: 9.7
click at [416, 220] on div at bounding box center [226, 89] width 453 height 727
drag, startPoint x: 431, startPoint y: 208, endPoint x: 430, endPoint y: 222, distance: 13.7
click at [430, 223] on div at bounding box center [226, 89] width 453 height 727
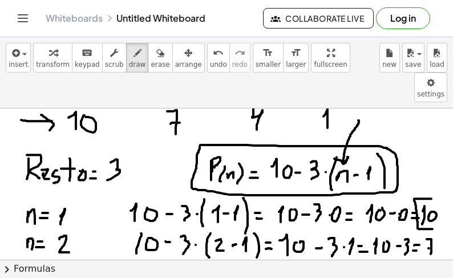
drag, startPoint x: 429, startPoint y: 217, endPoint x: 441, endPoint y: 213, distance: 13.2
click at [439, 214] on div at bounding box center [226, 89] width 453 height 727
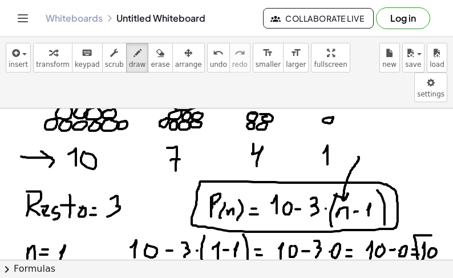
scroll to position [340, 0]
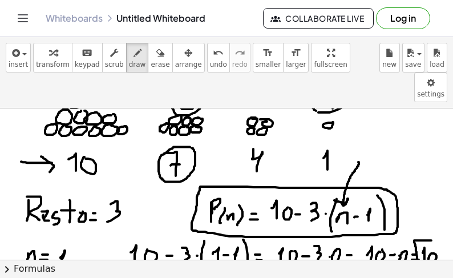
click at [192, 117] on div at bounding box center [226, 131] width 453 height 727
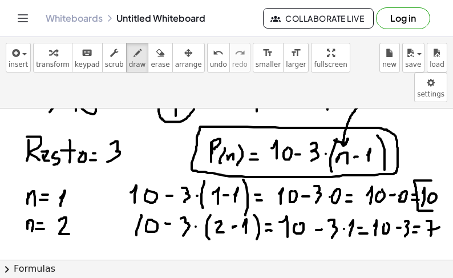
scroll to position [404, 0]
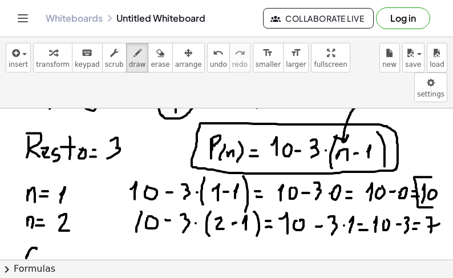
drag, startPoint x: 28, startPoint y: 224, endPoint x: 35, endPoint y: 230, distance: 9.4
click at [35, 229] on div at bounding box center [226, 68] width 453 height 727
click at [50, 224] on div at bounding box center [226, 68] width 453 height 727
click at [54, 228] on div at bounding box center [226, 68] width 453 height 727
drag, startPoint x: 71, startPoint y: 217, endPoint x: 80, endPoint y: 231, distance: 17.2
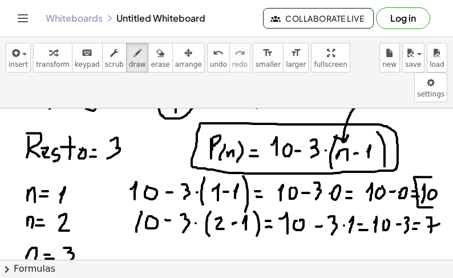
click at [70, 231] on div at bounding box center [226, 68] width 453 height 727
drag, startPoint x: 131, startPoint y: 227, endPoint x: 141, endPoint y: 234, distance: 11.5
click at [136, 234] on div at bounding box center [226, 68] width 453 height 727
click at [152, 223] on div at bounding box center [226, 68] width 453 height 727
click at [180, 227] on div at bounding box center [226, 68] width 453 height 727
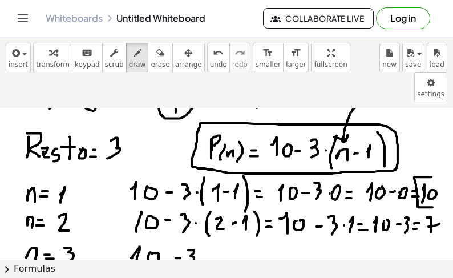
drag, startPoint x: 189, startPoint y: 220, endPoint x: 206, endPoint y: 229, distance: 18.9
click at [190, 235] on div at bounding box center [226, 68] width 453 height 727
click at [210, 227] on div at bounding box center [226, 68] width 453 height 727
drag, startPoint x: 216, startPoint y: 227, endPoint x: 223, endPoint y: 234, distance: 10.1
click at [215, 241] on div at bounding box center [226, 68] width 453 height 727
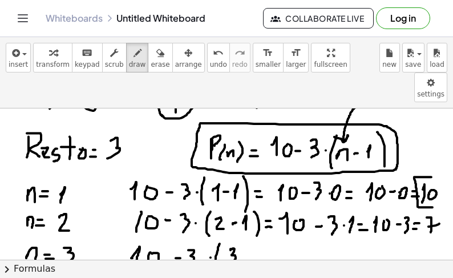
drag, startPoint x: 230, startPoint y: 219, endPoint x: 235, endPoint y: 230, distance: 12.0
click at [228, 233] on div at bounding box center [226, 68] width 453 height 727
drag, startPoint x: 242, startPoint y: 225, endPoint x: 247, endPoint y: 224, distance: 5.8
click at [244, 224] on div at bounding box center [226, 68] width 453 height 727
drag, startPoint x: 251, startPoint y: 224, endPoint x: 255, endPoint y: 230, distance: 7.0
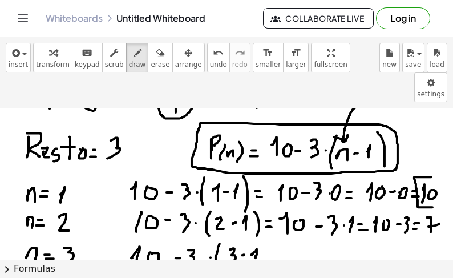
click at [255, 230] on div at bounding box center [226, 68] width 453 height 727
drag, startPoint x: 266, startPoint y: 214, endPoint x: 268, endPoint y: 238, distance: 24.1
click at [261, 239] on div at bounding box center [226, 68] width 453 height 727
click at [289, 225] on div at bounding box center [226, 68] width 453 height 727
drag, startPoint x: 285, startPoint y: 232, endPoint x: 291, endPoint y: 232, distance: 6.8
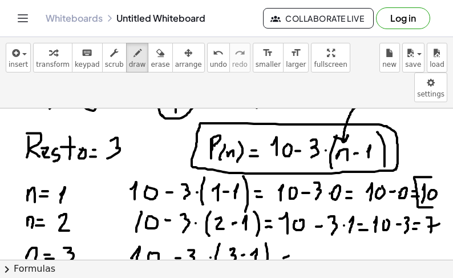
click at [291, 232] on div at bounding box center [226, 68] width 453 height 727
drag, startPoint x: 296, startPoint y: 224, endPoint x: 306, endPoint y: 233, distance: 12.9
click at [296, 242] on div at bounding box center [226, 68] width 453 height 727
click at [304, 231] on div at bounding box center [226, 68] width 453 height 727
click at [331, 230] on div at bounding box center [226, 68] width 453 height 727
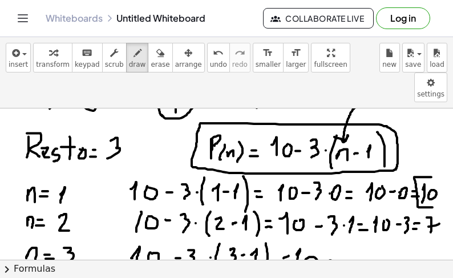
click at [335, 230] on div at bounding box center [226, 68] width 453 height 727
drag, startPoint x: 341, startPoint y: 222, endPoint x: 346, endPoint y: 238, distance: 16.1
click at [343, 238] on div at bounding box center [226, 68] width 453 height 727
click at [354, 230] on div at bounding box center [226, 68] width 453 height 727
drag, startPoint x: 363, startPoint y: 224, endPoint x: 369, endPoint y: 238, distance: 15.1
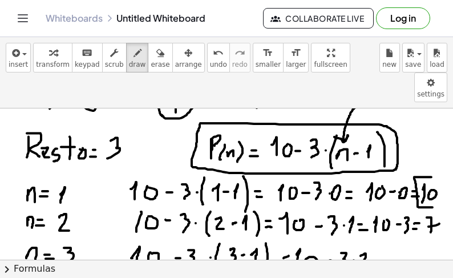
click at [369, 238] on div at bounding box center [226, 68] width 453 height 727
click at [380, 229] on div at bounding box center [226, 68] width 453 height 727
click at [381, 235] on div at bounding box center [226, 68] width 453 height 727
drag, startPoint x: 384, startPoint y: 226, endPoint x: 384, endPoint y: 240, distance: 13.7
click at [384, 241] on div at bounding box center [226, 68] width 453 height 727
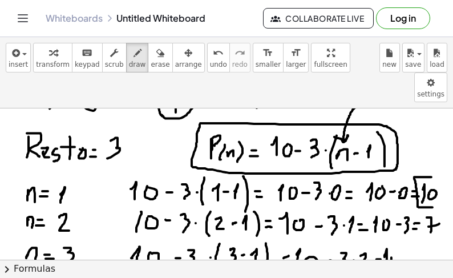
click at [391, 229] on div at bounding box center [226, 68] width 453 height 727
click at [400, 233] on div at bounding box center [226, 68] width 453 height 727
drag, startPoint x: 409, startPoint y: 223, endPoint x: 409, endPoint y: 234, distance: 11.4
click at [408, 234] on div at bounding box center [226, 68] width 453 height 727
click at [422, 227] on div at bounding box center [226, 68] width 453 height 727
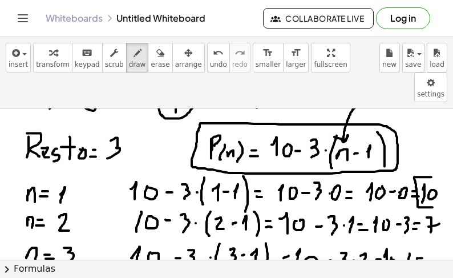
drag, startPoint x: 417, startPoint y: 233, endPoint x: 422, endPoint y: 228, distance: 7.7
click at [421, 232] on div at bounding box center [226, 68] width 453 height 727
drag, startPoint x: 425, startPoint y: 218, endPoint x: 425, endPoint y: 243, distance: 24.5
click at [425, 243] on div at bounding box center [226, 68] width 453 height 727
click at [437, 177] on div at bounding box center [226, 68] width 453 height 727
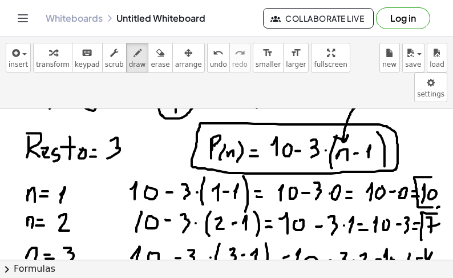
drag, startPoint x: 437, startPoint y: 183, endPoint x: 432, endPoint y: 209, distance: 26.7
click at [431, 209] on div at bounding box center [226, 68] width 453 height 727
drag, startPoint x: 429, startPoint y: 216, endPoint x: 419, endPoint y: 249, distance: 34.6
click at [418, 249] on div at bounding box center [226, 68] width 453 height 727
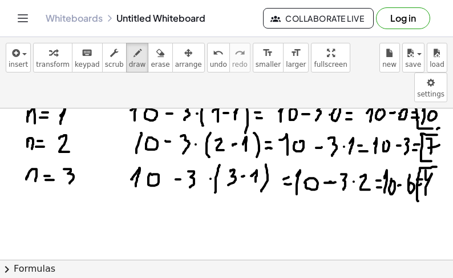
scroll to position [501, 0]
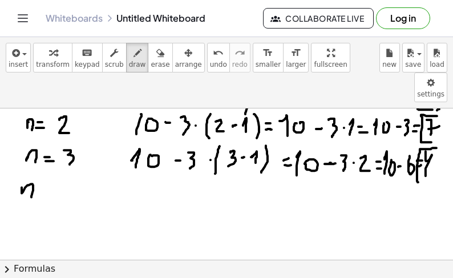
drag, startPoint x: 22, startPoint y: 157, endPoint x: 34, endPoint y: 160, distance: 12.5
drag, startPoint x: 39, startPoint y: 162, endPoint x: 46, endPoint y: 161, distance: 6.9
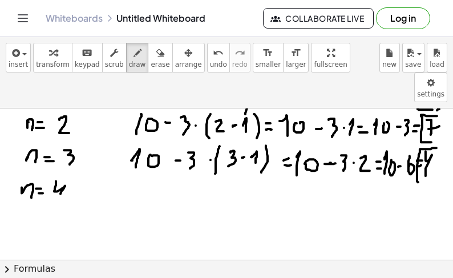
drag, startPoint x: 56, startPoint y: 151, endPoint x: 62, endPoint y: 166, distance: 16.4
drag, startPoint x: 135, startPoint y: 158, endPoint x: 135, endPoint y: 170, distance: 12.6
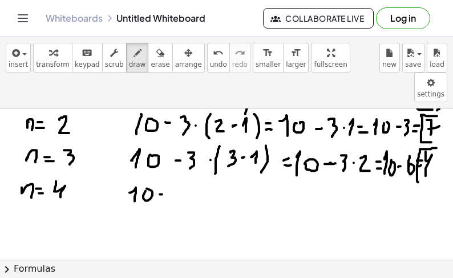
drag, startPoint x: 160, startPoint y: 164, endPoint x: 168, endPoint y: 164, distance: 8.0
drag, startPoint x: 184, startPoint y: 153, endPoint x: 184, endPoint y: 169, distance: 15.4
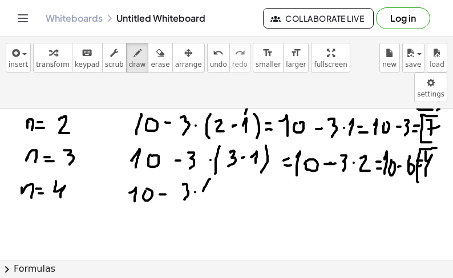
drag, startPoint x: 208, startPoint y: 151, endPoint x: 206, endPoint y: 180, distance: 28.5
drag, startPoint x: 216, startPoint y: 155, endPoint x: 220, endPoint y: 160, distance: 6.5
drag, startPoint x: 220, startPoint y: 161, endPoint x: 220, endPoint y: 169, distance: 7.4
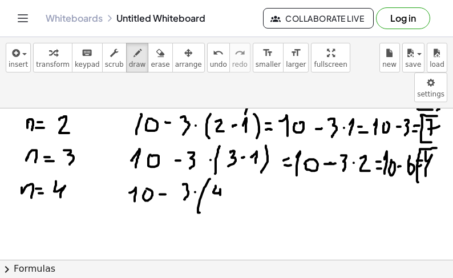
drag, startPoint x: 238, startPoint y: 160, endPoint x: 237, endPoint y: 168, distance: 8.6
drag, startPoint x: 246, startPoint y: 153, endPoint x: 247, endPoint y: 182, distance: 28.5
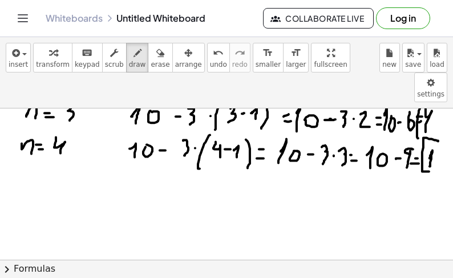
scroll to position [555, 0]
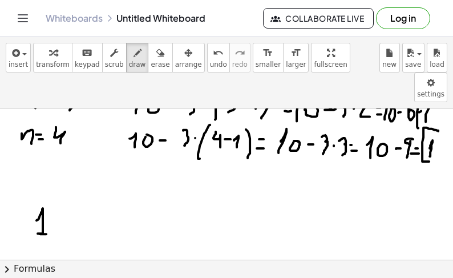
drag, startPoint x: 36, startPoint y: 189, endPoint x: 51, endPoint y: 203, distance: 20.2
click at [49, 204] on div at bounding box center [226, 7] width 453 height 908
drag, startPoint x: 58, startPoint y: 193, endPoint x: 66, endPoint y: 192, distance: 7.4
click at [65, 192] on div at bounding box center [226, 7] width 453 height 908
drag, startPoint x: 90, startPoint y: 177, endPoint x: 83, endPoint y: 207, distance: 30.4
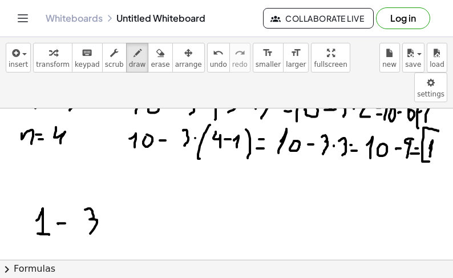
click at [83, 207] on div at bounding box center [226, 7] width 453 height 908
click at [113, 196] on div at bounding box center [226, 7] width 453 height 908
drag, startPoint x: 145, startPoint y: 180, endPoint x: 136, endPoint y: 205, distance: 26.7
click at [129, 207] on div at bounding box center [226, 7] width 453 height 908
drag, startPoint x: 152, startPoint y: 196, endPoint x: 163, endPoint y: 196, distance: 11.4
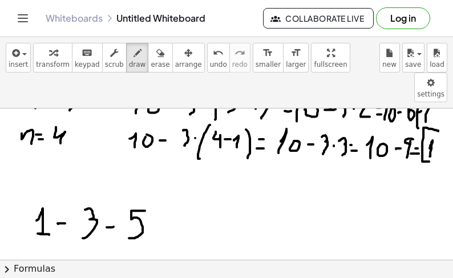
click at [160, 196] on div at bounding box center [226, 7] width 453 height 908
drag, startPoint x: 174, startPoint y: 184, endPoint x: 181, endPoint y: 208, distance: 24.4
click at [181, 208] on div at bounding box center [226, 7] width 453 height 908
drag, startPoint x: 176, startPoint y: 195, endPoint x: 192, endPoint y: 195, distance: 16.0
click at [189, 195] on div at bounding box center [226, 7] width 453 height 908
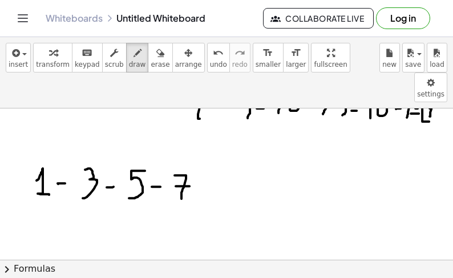
scroll to position [598, 0]
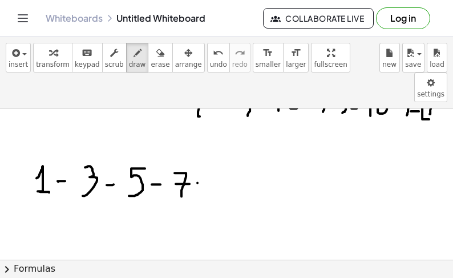
drag, startPoint x: 197, startPoint y: 152, endPoint x: 203, endPoint y: 152, distance: 5.7
drag, startPoint x: 219, startPoint y: 142, endPoint x: 222, endPoint y: 167, distance: 25.3
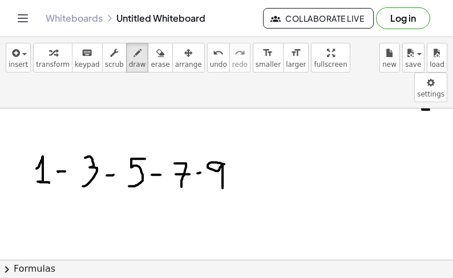
scroll to position [616, 0]
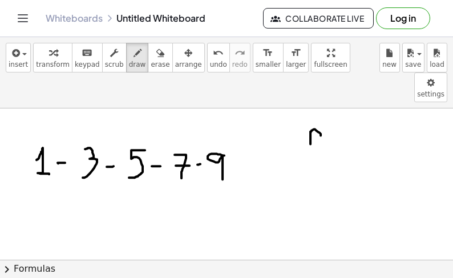
drag, startPoint x: 310, startPoint y: 101, endPoint x: 319, endPoint y: 116, distance: 17.1
drag, startPoint x: 327, startPoint y: 114, endPoint x: 334, endPoint y: 114, distance: 6.8
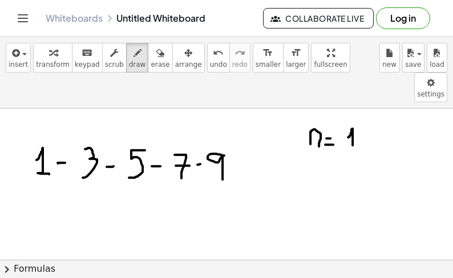
drag, startPoint x: 349, startPoint y: 105, endPoint x: 289, endPoint y: 128, distance: 63.9
drag, startPoint x: 19, startPoint y: 84, endPoint x: 30, endPoint y: 104, distance: 22.2
drag, startPoint x: 258, startPoint y: 92, endPoint x: 217, endPoint y: 99, distance: 42.2
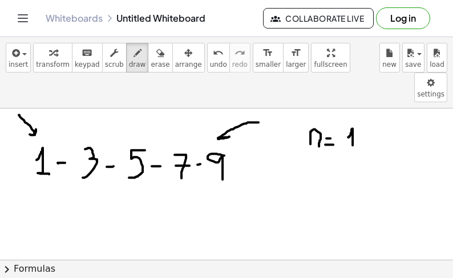
drag, startPoint x: 358, startPoint y: 114, endPoint x: 368, endPoint y: 114, distance: 9.7
drag, startPoint x: 391, startPoint y: 99, endPoint x: 376, endPoint y: 115, distance: 21.8
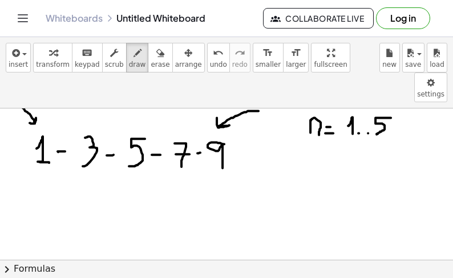
scroll to position [629, 0]
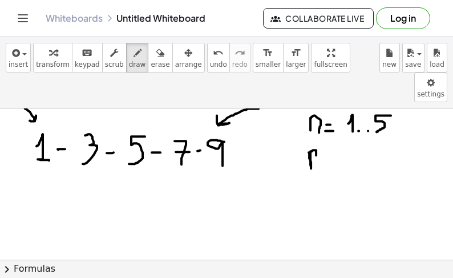
drag, startPoint x: 308, startPoint y: 121, endPoint x: 314, endPoint y: 127, distance: 7.7
drag, startPoint x: 323, startPoint y: 127, endPoint x: 330, endPoint y: 136, distance: 11.9
drag, startPoint x: 332, startPoint y: 124, endPoint x: 333, endPoint y: 138, distance: 14.3
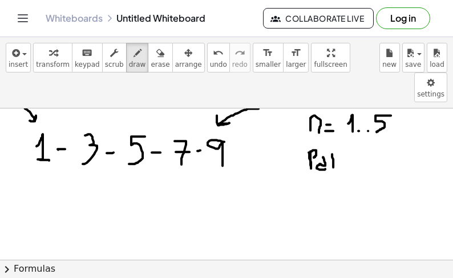
drag, startPoint x: 332, startPoint y: 131, endPoint x: 340, endPoint y: 129, distance: 8.1
drag, startPoint x: 345, startPoint y: 135, endPoint x: 357, endPoint y: 133, distance: 12.1
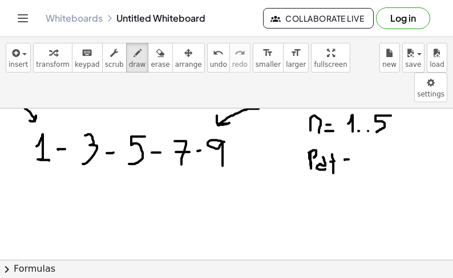
drag, startPoint x: 376, startPoint y: 121, endPoint x: 371, endPoint y: 143, distance: 21.9
drag, startPoint x: 380, startPoint y: 131, endPoint x: 388, endPoint y: 131, distance: 7.4
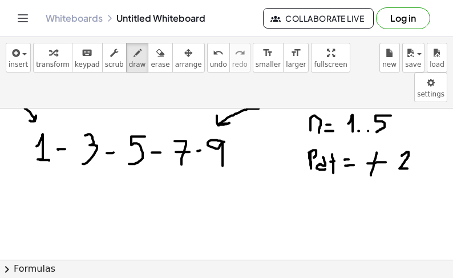
drag, startPoint x: 401, startPoint y: 124, endPoint x: 411, endPoint y: 137, distance: 16.3
drag, startPoint x: 41, startPoint y: 173, endPoint x: 44, endPoint y: 186, distance: 14.1
click at [151, 60] on span "erase" at bounding box center [160, 64] width 19 height 8
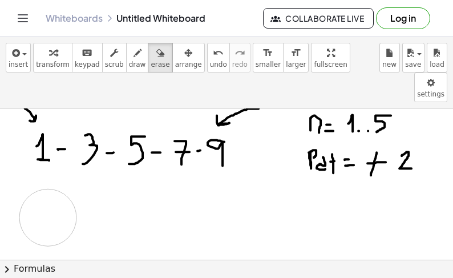
drag, startPoint x: 48, startPoint y: 186, endPoint x: 55, endPoint y: 170, distance: 17.6
click at [133, 55] on icon "button" at bounding box center [137, 53] width 8 height 14
drag, startPoint x: 18, startPoint y: 174, endPoint x: 23, endPoint y: 184, distance: 11.5
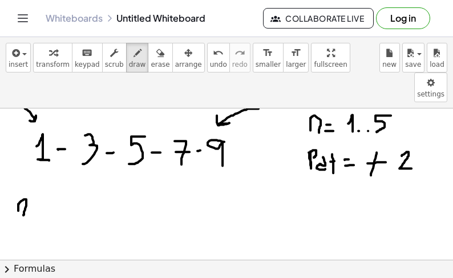
drag, startPoint x: 45, startPoint y: 175, endPoint x: 50, endPoint y: 170, distance: 6.9
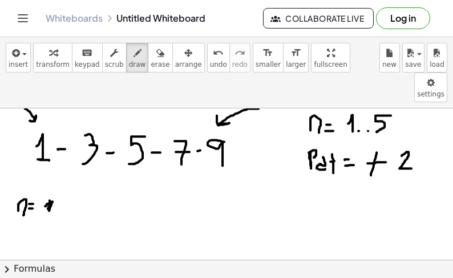
drag, startPoint x: 47, startPoint y: 173, endPoint x: 48, endPoint y: 182, distance: 8.7
drag, startPoint x: 109, startPoint y: 170, endPoint x: 117, endPoint y: 185, distance: 16.6
drag, startPoint x: 135, startPoint y: 170, endPoint x: 135, endPoint y: 184, distance: 14.3
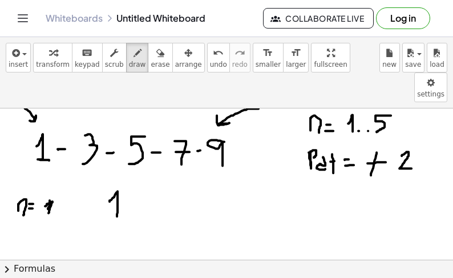
drag, startPoint x: 124, startPoint y: 177, endPoint x: 143, endPoint y: 177, distance: 18.3
drag, startPoint x: 148, startPoint y: 169, endPoint x: 157, endPoint y: 183, distance: 16.1
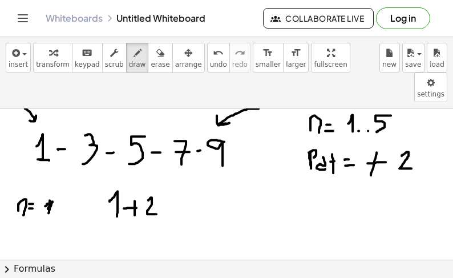
drag, startPoint x: 163, startPoint y: 175, endPoint x: 170, endPoint y: 175, distance: 7.4
drag, startPoint x: 160, startPoint y: 179, endPoint x: 172, endPoint y: 178, distance: 12.6
drag, startPoint x: 184, startPoint y: 164, endPoint x: 190, endPoint y: 185, distance: 22.2
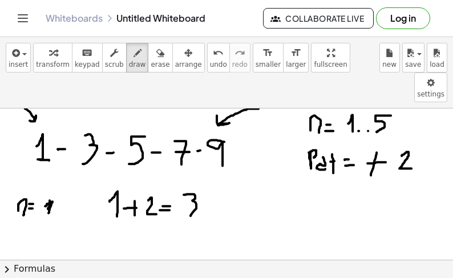
drag, startPoint x: 109, startPoint y: 202, endPoint x: 115, endPoint y: 218, distance: 16.6
drag, startPoint x: 124, startPoint y: 212, endPoint x: 133, endPoint y: 211, distance: 9.2
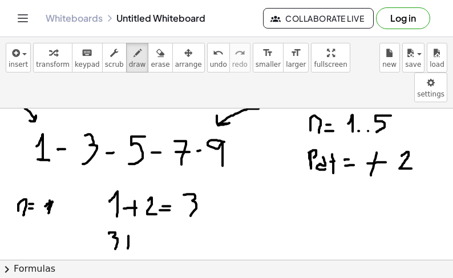
drag, startPoint x: 143, startPoint y: 206, endPoint x: 156, endPoint y: 214, distance: 15.4
drag, startPoint x: 166, startPoint y: 207, endPoint x: 160, endPoint y: 207, distance: 6.8
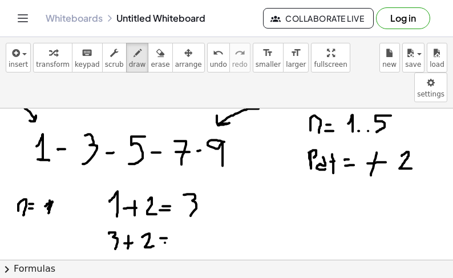
drag, startPoint x: 190, startPoint y: 199, endPoint x: 287, endPoint y: 212, distance: 97.2
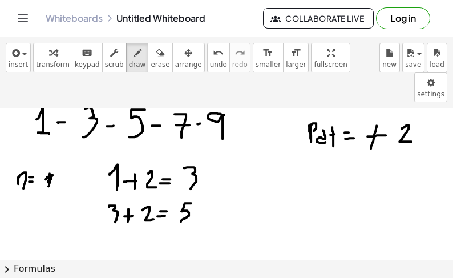
scroll to position [661, 0]
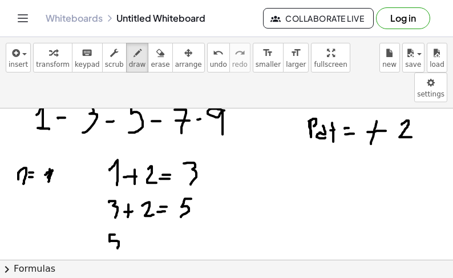
drag, startPoint x: 115, startPoint y: 204, endPoint x: 117, endPoint y: 218, distance: 15.0
drag, startPoint x: 132, startPoint y: 210, endPoint x: 130, endPoint y: 218, distance: 8.2
drag, startPoint x: 134, startPoint y: 215, endPoint x: 141, endPoint y: 213, distance: 7.8
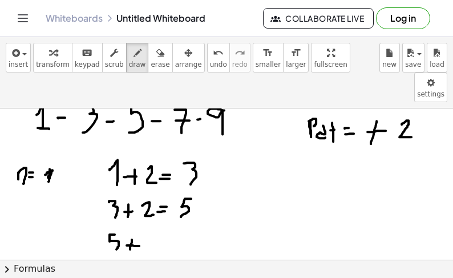
drag, startPoint x: 148, startPoint y: 206, endPoint x: 159, endPoint y: 217, distance: 15.3
drag, startPoint x: 161, startPoint y: 217, endPoint x: 174, endPoint y: 215, distance: 13.3
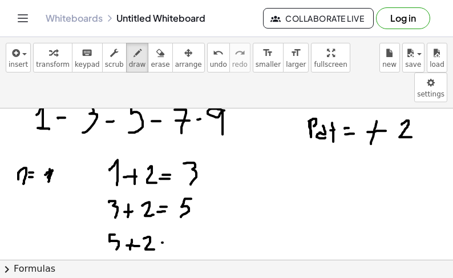
drag, startPoint x: 187, startPoint y: 205, endPoint x: 187, endPoint y: 224, distance: 18.8
drag, startPoint x: 184, startPoint y: 218, endPoint x: 195, endPoint y: 218, distance: 11.4
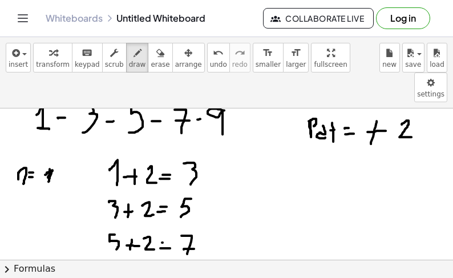
drag, startPoint x: 119, startPoint y: 234, endPoint x: 112, endPoint y: 251, distance: 18.4
drag, startPoint x: 128, startPoint y: 243, endPoint x: 127, endPoint y: 250, distance: 6.4
drag, startPoint x: 123, startPoint y: 246, endPoint x: 132, endPoint y: 246, distance: 9.1
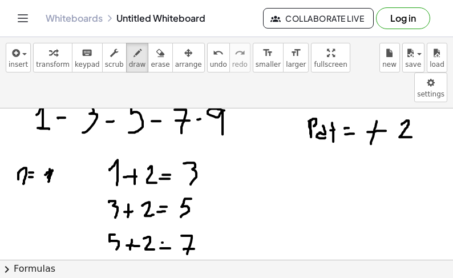
drag, startPoint x: 137, startPoint y: 239, endPoint x: 147, endPoint y: 249, distance: 14.1
drag, startPoint x: 152, startPoint y: 247, endPoint x: 162, endPoint y: 247, distance: 10.3
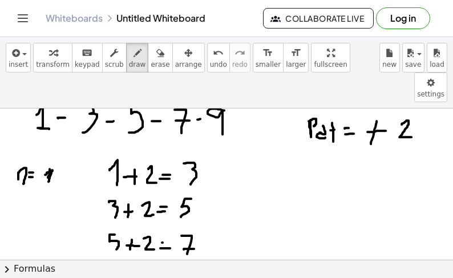
drag, startPoint x: 187, startPoint y: 237, endPoint x: 182, endPoint y: 249, distance: 13.3
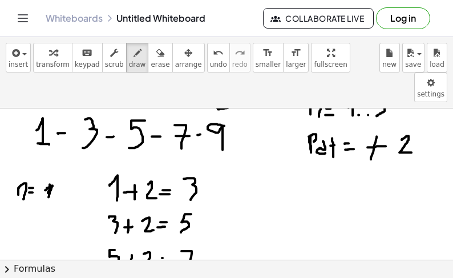
scroll to position [663, 0]
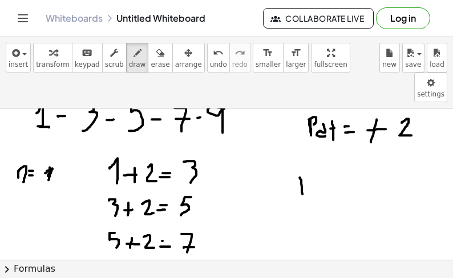
drag, startPoint x: 299, startPoint y: 156, endPoint x: 312, endPoint y: 156, distance: 13.7
drag, startPoint x: 319, startPoint y: 149, endPoint x: 333, endPoint y: 165, distance: 21.5
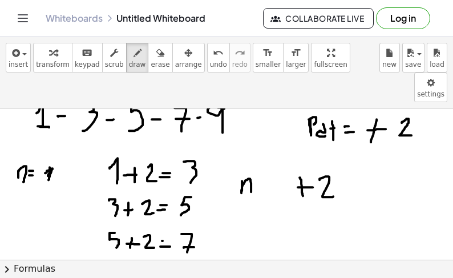
drag, startPoint x: 242, startPoint y: 150, endPoint x: 251, endPoint y: 161, distance: 14.6
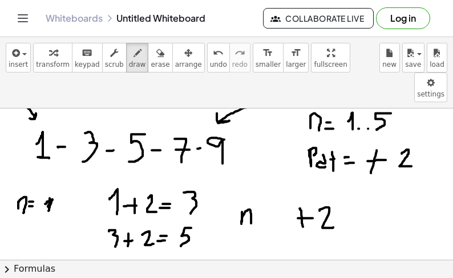
scroll to position [643, 0]
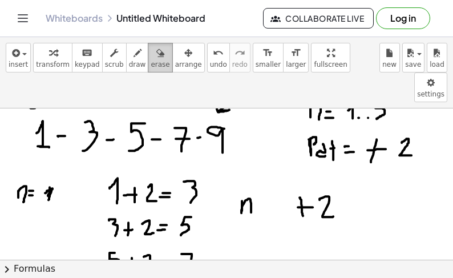
click at [156, 56] on icon "button" at bounding box center [160, 53] width 8 height 14
drag, startPoint x: 251, startPoint y: 178, endPoint x: 250, endPoint y: 172, distance: 6.9
click at [133, 57] on icon "button" at bounding box center [137, 53] width 8 height 14
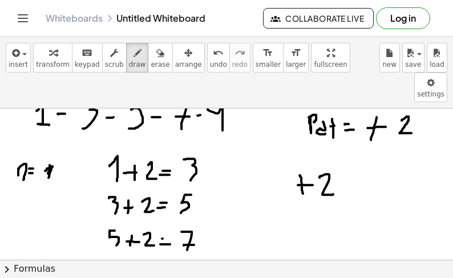
scroll to position [669, 0]
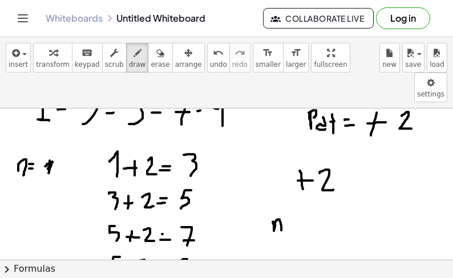
drag, startPoint x: 274, startPoint y: 191, endPoint x: 281, endPoint y: 194, distance: 8.2
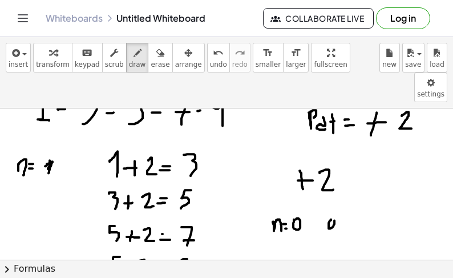
drag, startPoint x: 341, startPoint y: 189, endPoint x: 342, endPoint y: 199, distance: 10.3
drag, startPoint x: 351, startPoint y: 190, endPoint x: 359, endPoint y: 198, distance: 11.3
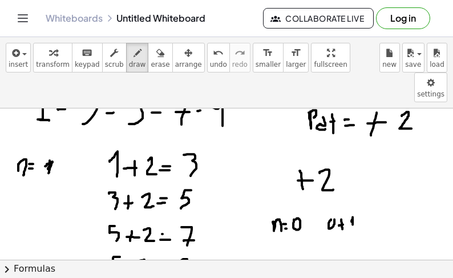
drag, startPoint x: 368, startPoint y: 189, endPoint x: 368, endPoint y: 199, distance: 10.3
drag, startPoint x: 377, startPoint y: 188, endPoint x: 386, endPoint y: 197, distance: 12.9
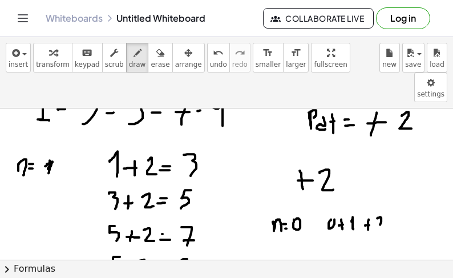
drag, startPoint x: 392, startPoint y: 196, endPoint x: 400, endPoint y: 196, distance: 8.0
drag, startPoint x: 410, startPoint y: 186, endPoint x: 416, endPoint y: 201, distance: 16.1
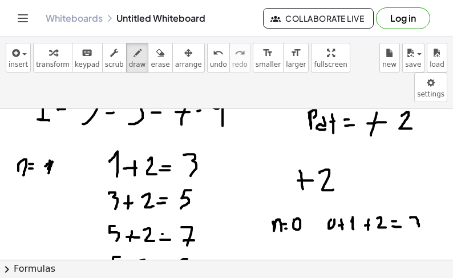
click at [151, 61] on span "erase" at bounding box center [160, 64] width 19 height 8
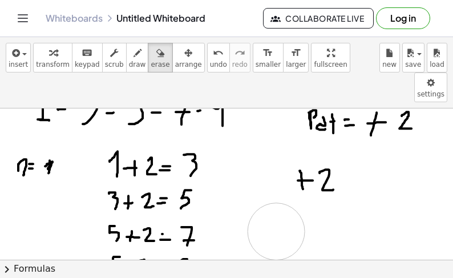
drag, startPoint x: 416, startPoint y: 197, endPoint x: 206, endPoint y: 96, distance: 232.6
click at [129, 60] on span "draw" at bounding box center [137, 64] width 17 height 8
click at [156, 59] on icon "button" at bounding box center [160, 53] width 8 height 14
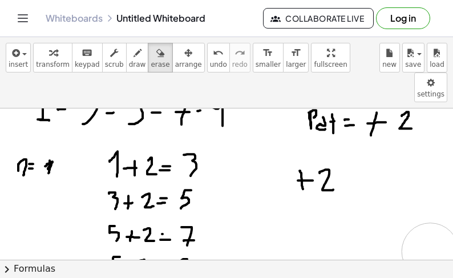
click at [129, 61] on span "draw" at bounding box center [137, 64] width 17 height 8
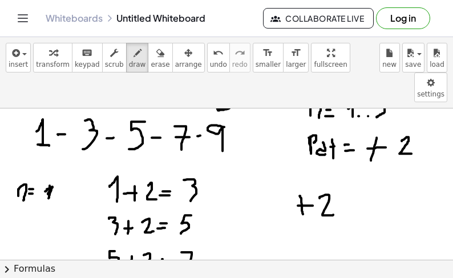
scroll to position [677, 0]
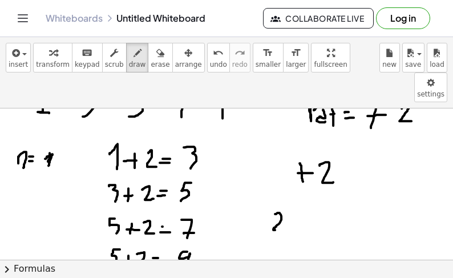
drag, startPoint x: 275, startPoint y: 183, endPoint x: 288, endPoint y: 199, distance: 20.7
drag, startPoint x: 294, startPoint y: 189, endPoint x: 290, endPoint y: 194, distance: 6.6
drag, startPoint x: 290, startPoint y: 191, endPoint x: 300, endPoint y: 191, distance: 10.3
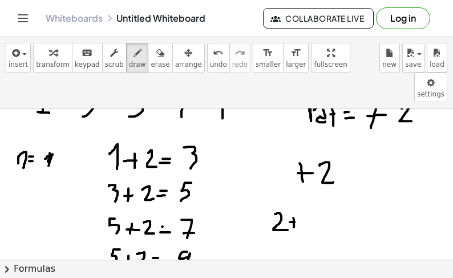
drag, startPoint x: 310, startPoint y: 173, endPoint x: 312, endPoint y: 210, distance: 37.7
click at [151, 61] on span "erase" at bounding box center [160, 64] width 19 height 8
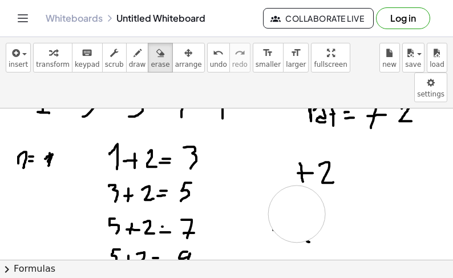
drag, startPoint x: 296, startPoint y: 182, endPoint x: 253, endPoint y: 164, distance: 47.0
click at [133, 59] on icon "button" at bounding box center [137, 53] width 8 height 14
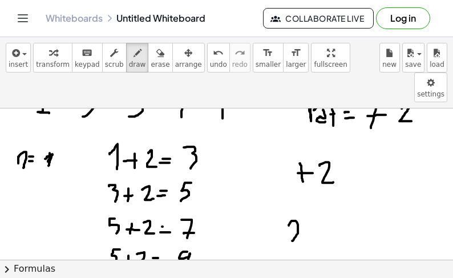
drag, startPoint x: 289, startPoint y: 194, endPoint x: 303, endPoint y: 210, distance: 21.0
drag, startPoint x: 323, startPoint y: 182, endPoint x: 323, endPoint y: 224, distance: 41.1
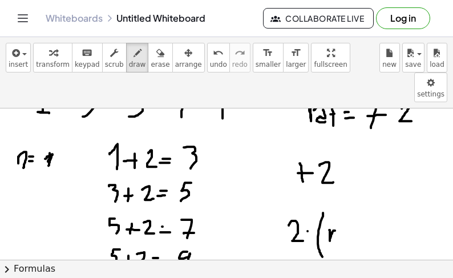
drag, startPoint x: 329, startPoint y: 199, endPoint x: 336, endPoint y: 212, distance: 14.6
drag, startPoint x: 344, startPoint y: 201, endPoint x: 344, endPoint y: 210, distance: 9.1
drag, startPoint x: 340, startPoint y: 207, endPoint x: 347, endPoint y: 206, distance: 7.5
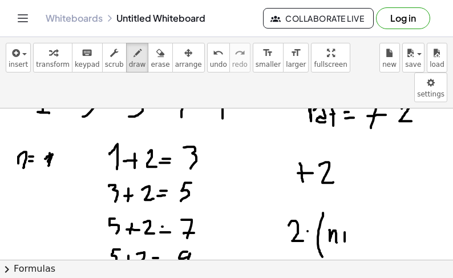
drag, startPoint x: 362, startPoint y: 184, endPoint x: 371, endPoint y: 226, distance: 43.1
click at [156, 54] on icon "button" at bounding box center [160, 53] width 8 height 14
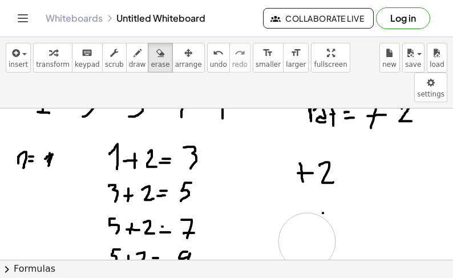
drag, startPoint x: 344, startPoint y: 208, endPoint x: 267, endPoint y: 173, distance: 85.2
click at [156, 58] on icon "button" at bounding box center [160, 53] width 8 height 14
click at [129, 60] on span "draw" at bounding box center [137, 64] width 17 height 8
drag, startPoint x: 298, startPoint y: 194, endPoint x: 306, endPoint y: 208, distance: 16.3
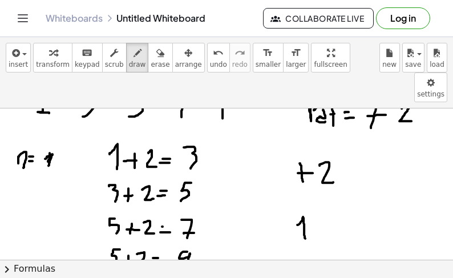
drag, startPoint x: 317, startPoint y: 198, endPoint x: 317, endPoint y: 206, distance: 8.0
drag, startPoint x: 314, startPoint y: 201, endPoint x: 322, endPoint y: 200, distance: 8.1
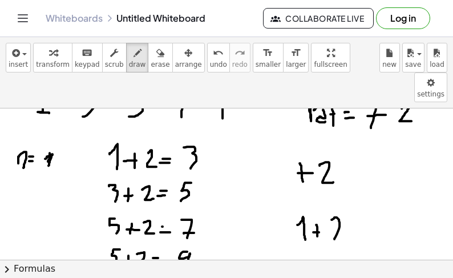
drag, startPoint x: 331, startPoint y: 189, endPoint x: 341, endPoint y: 208, distance: 21.2
drag, startPoint x: 359, startPoint y: 180, endPoint x: 358, endPoint y: 213, distance: 32.5
drag, startPoint x: 361, startPoint y: 200, endPoint x: 368, endPoint y: 212, distance: 13.3
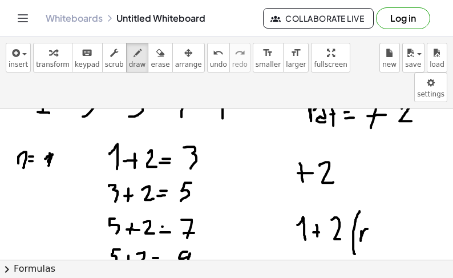
drag, startPoint x: 388, startPoint y: 201, endPoint x: 388, endPoint y: 209, distance: 7.4
drag, startPoint x: 393, startPoint y: 181, endPoint x: 399, endPoint y: 222, distance: 41.4
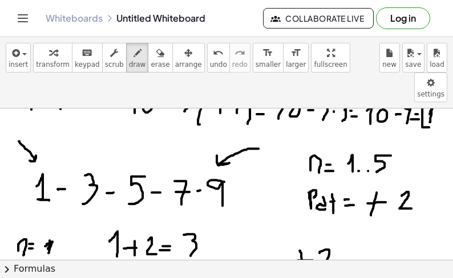
scroll to position [588, 0]
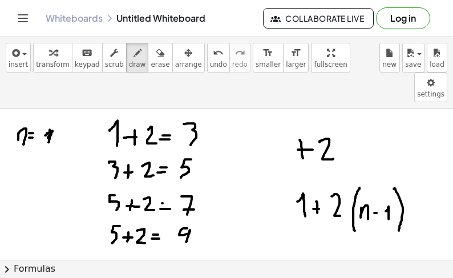
scroll to position [713, 0]
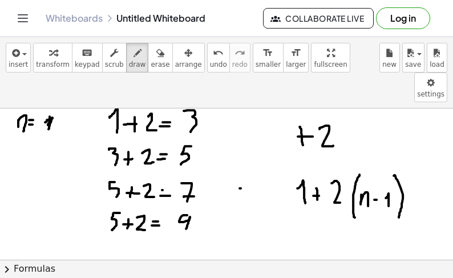
drag, startPoint x: 241, startPoint y: 157, endPoint x: 276, endPoint y: 158, distance: 35.4
drag, startPoint x: 267, startPoint y: 152, endPoint x: 258, endPoint y: 177, distance: 26.7
drag, startPoint x: 229, startPoint y: 197, endPoint x: 237, endPoint y: 204, distance: 10.2
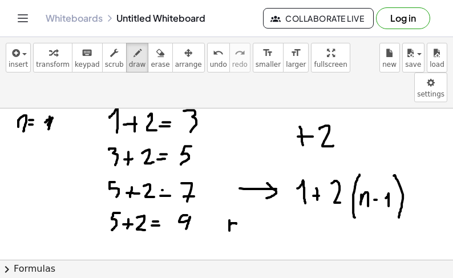
drag, startPoint x: 256, startPoint y: 194, endPoint x: 261, endPoint y: 204, distance: 11.0
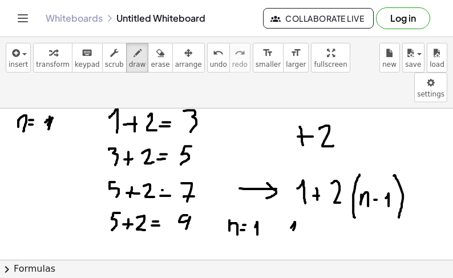
drag, startPoint x: 291, startPoint y: 197, endPoint x: 292, endPoint y: 209, distance: 12.7
drag, startPoint x: 306, startPoint y: 199, endPoint x: 304, endPoint y: 209, distance: 10.3
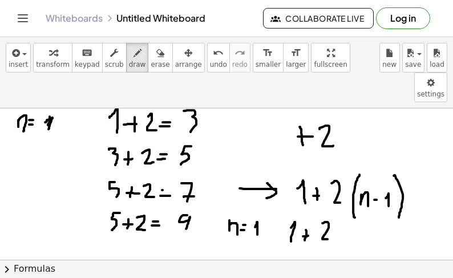
drag, startPoint x: 323, startPoint y: 192, endPoint x: 335, endPoint y: 202, distance: 15.8
drag, startPoint x: 348, startPoint y: 189, endPoint x: 344, endPoint y: 215, distance: 26.5
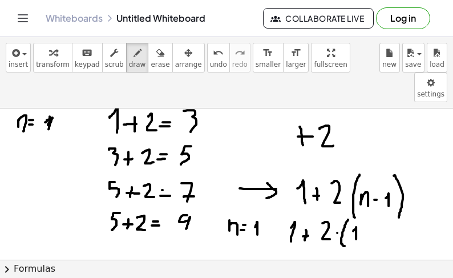
drag, startPoint x: 353, startPoint y: 200, endPoint x: 356, endPoint y: 205, distance: 5.9
drag, startPoint x: 371, startPoint y: 198, endPoint x: 371, endPoint y: 208, distance: 9.7
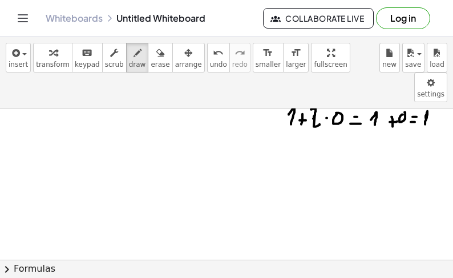
scroll to position [908, 0]
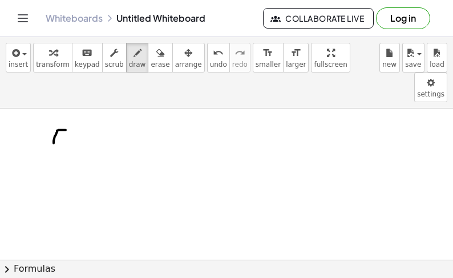
drag, startPoint x: 65, startPoint y: 99, endPoint x: 68, endPoint y: 119, distance: 19.7
drag, startPoint x: 80, startPoint y: 111, endPoint x: 88, endPoint y: 113, distance: 7.8
drag, startPoint x: 94, startPoint y: 108, endPoint x: 92, endPoint y: 119, distance: 10.4
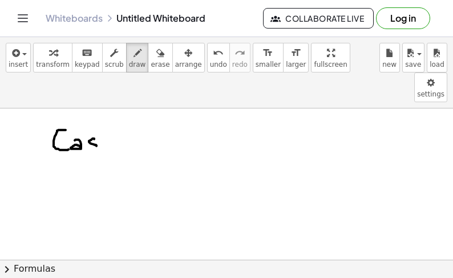
drag, startPoint x: 124, startPoint y: 105, endPoint x: 132, endPoint y: 116, distance: 13.4
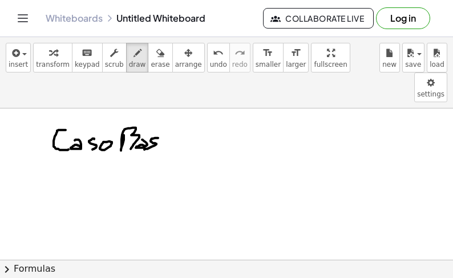
drag, startPoint x: 157, startPoint y: 107, endPoint x: 144, endPoint y: 119, distance: 18.2
drag, startPoint x: 166, startPoint y: 109, endPoint x: 168, endPoint y: 116, distance: 6.9
drag, startPoint x: 168, startPoint y: 108, endPoint x: 164, endPoint y: 112, distance: 6.1
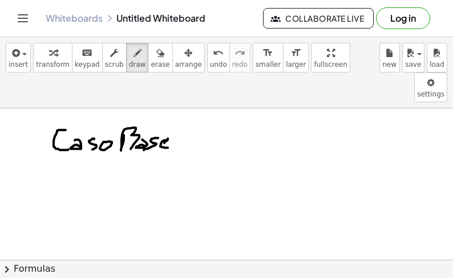
drag, startPoint x: 195, startPoint y: 93, endPoint x: 195, endPoint y: 105, distance: 12.5
drag, startPoint x: 190, startPoint y: 99, endPoint x: 200, endPoint y: 99, distance: 9.7
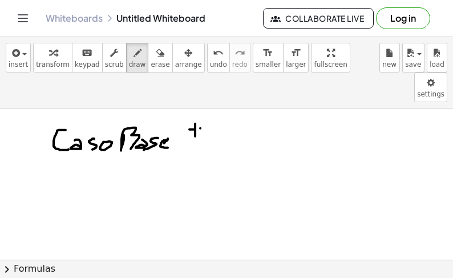
drag, startPoint x: 185, startPoint y: 116, endPoint x: 203, endPoint y: 115, distance: 17.7
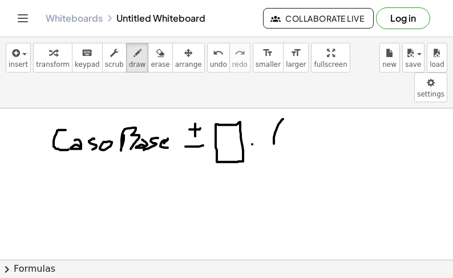
drag, startPoint x: 281, startPoint y: 91, endPoint x: 280, endPoint y: 137, distance: 46.2
drag, startPoint x: 292, startPoint y: 109, endPoint x: 305, endPoint y: 119, distance: 16.2
drag, startPoint x: 314, startPoint y: 113, endPoint x: 322, endPoint y: 113, distance: 8.6
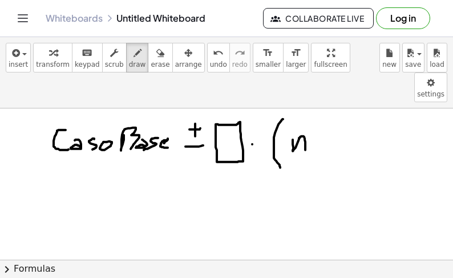
drag, startPoint x: 342, startPoint y: 95, endPoint x: 343, endPoint y: 142, distance: 46.8
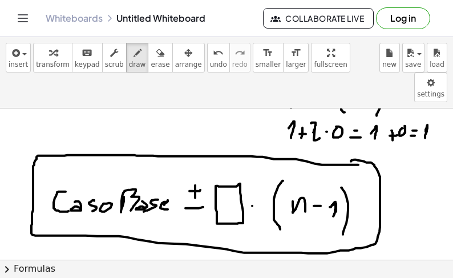
drag, startPoint x: 322, startPoint y: 134, endPoint x: 351, endPoint y: 131, distance: 29.3
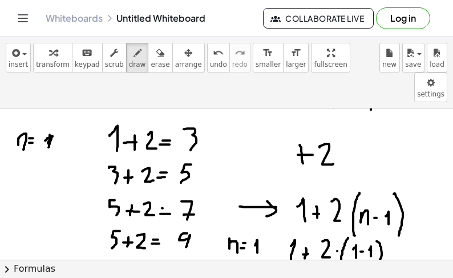
scroll to position [680, 0]
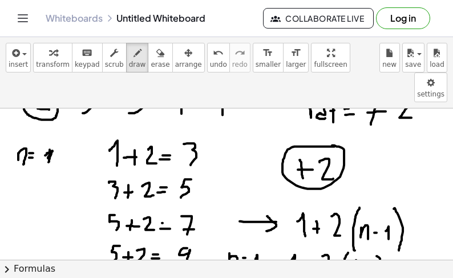
click at [330, 115] on div at bounding box center [226, 64] width 453 height 1272
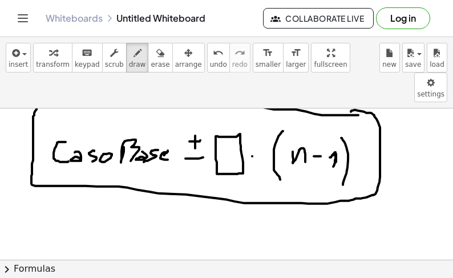
scroll to position [905, 0]
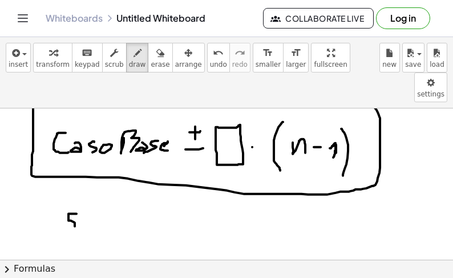
drag, startPoint x: 74, startPoint y: 183, endPoint x: 72, endPoint y: 200, distance: 17.3
drag, startPoint x: 86, startPoint y: 196, endPoint x: 94, endPoint y: 196, distance: 8.0
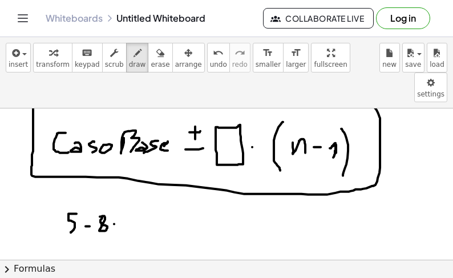
drag, startPoint x: 114, startPoint y: 193, endPoint x: 120, endPoint y: 193, distance: 6.3
drag, startPoint x: 129, startPoint y: 193, endPoint x: 131, endPoint y: 204, distance: 10.4
drag, startPoint x: 141, startPoint y: 193, endPoint x: 144, endPoint y: 201, distance: 8.5
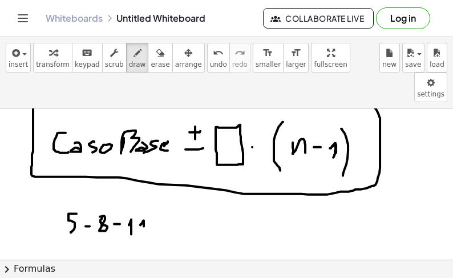
drag, startPoint x: 159, startPoint y: 193, endPoint x: 165, endPoint y: 201, distance: 9.7
drag, startPoint x: 168, startPoint y: 191, endPoint x: 173, endPoint y: 207, distance: 16.8
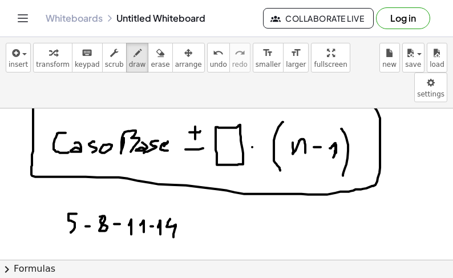
drag, startPoint x: 197, startPoint y: 198, endPoint x: 198, endPoint y: 205, distance: 6.9
drag, startPoint x: 208, startPoint y: 193, endPoint x: 210, endPoint y: 209, distance: 15.6
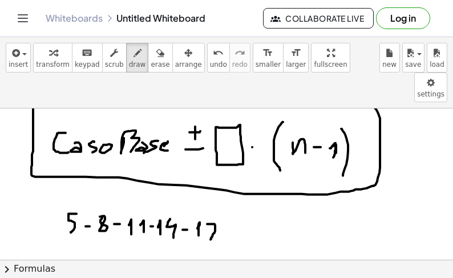
drag, startPoint x: 209, startPoint y: 202, endPoint x: 217, endPoint y: 202, distance: 8.6
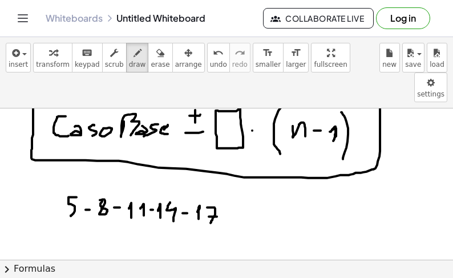
scroll to position [919, 0]
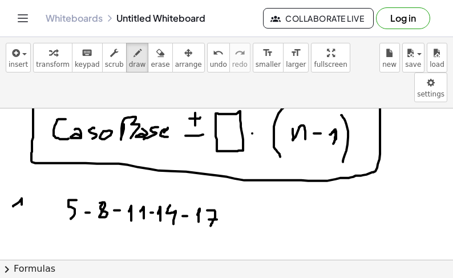
drag, startPoint x: 13, startPoint y: 176, endPoint x: 21, endPoint y: 181, distance: 9.5
drag, startPoint x: 23, startPoint y: 161, endPoint x: 25, endPoint y: 191, distance: 29.7
drag, startPoint x: 302, startPoint y: 176, endPoint x: 302, endPoint y: 186, distance: 10.3
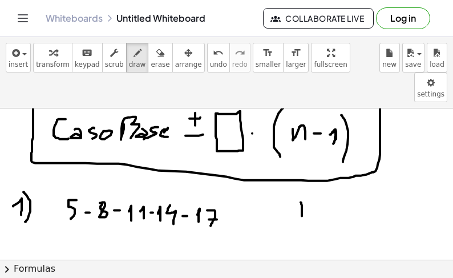
drag, startPoint x: 304, startPoint y: 180, endPoint x: 319, endPoint y: 181, distance: 14.3
drag, startPoint x: 324, startPoint y: 169, endPoint x: 329, endPoint y: 188, distance: 19.0
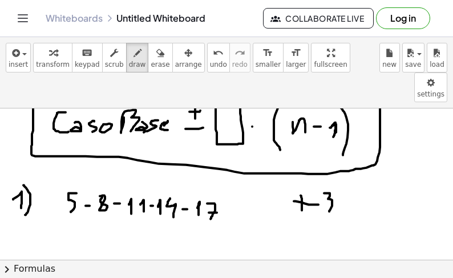
scroll to position [948, 0]
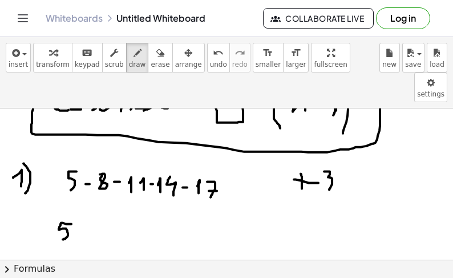
drag, startPoint x: 71, startPoint y: 193, endPoint x: 58, endPoint y: 209, distance: 21.0
drag, startPoint x: 48, startPoint y: 115, endPoint x: 55, endPoint y: 133, distance: 19.5
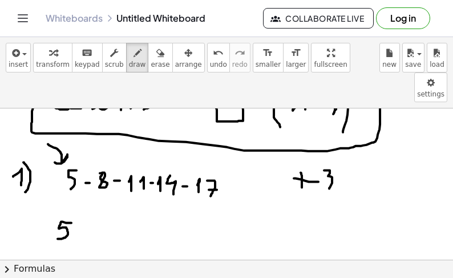
scroll to position [952, 0]
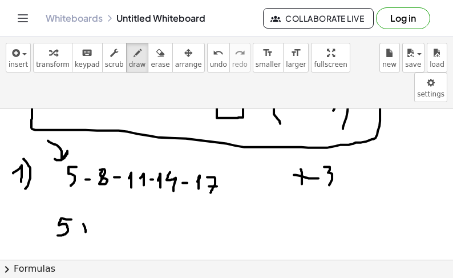
drag, startPoint x: 83, startPoint y: 193, endPoint x: 87, endPoint y: 209, distance: 16.3
drag, startPoint x: 91, startPoint y: 201, endPoint x: 79, endPoint y: 201, distance: 12.5
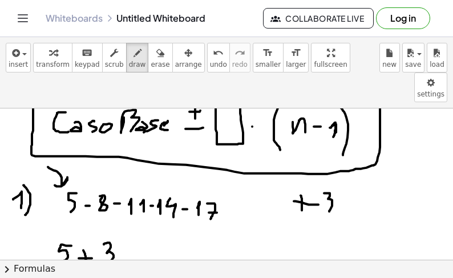
drag, startPoint x: 107, startPoint y: 212, endPoint x: 114, endPoint y: 229, distance: 18.4
drag, startPoint x: 143, startPoint y: 211, endPoint x: 140, endPoint y: 242, distance: 31.4
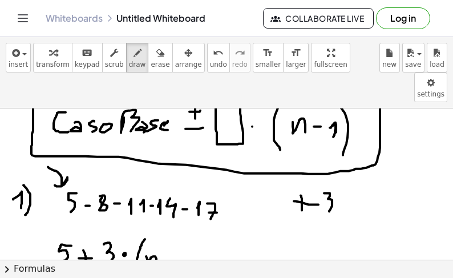
drag, startPoint x: 146, startPoint y: 225, endPoint x: 159, endPoint y: 234, distance: 15.2
drag, startPoint x: 170, startPoint y: 229, endPoint x: 174, endPoint y: 234, distance: 7.0
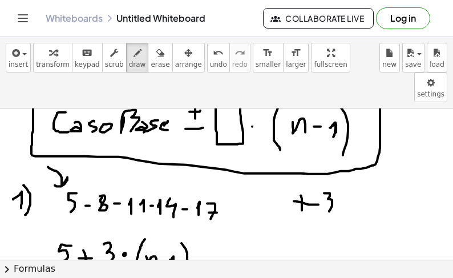
drag, startPoint x: 181, startPoint y: 212, endPoint x: 185, endPoint y: 243, distance: 31.0
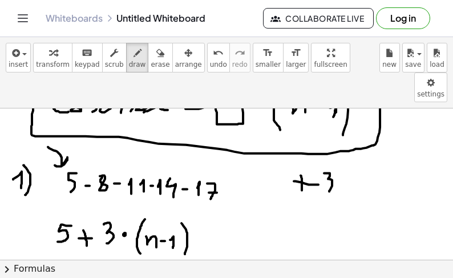
scroll to position [964, 0]
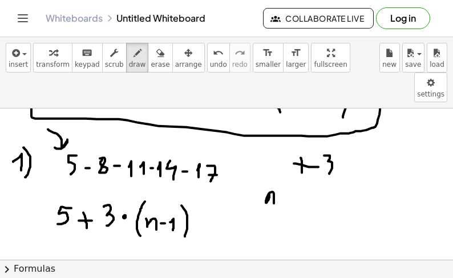
drag, startPoint x: 269, startPoint y: 164, endPoint x: 274, endPoint y: 172, distance: 9.7
drag, startPoint x: 294, startPoint y: 168, endPoint x: 297, endPoint y: 174, distance: 6.6
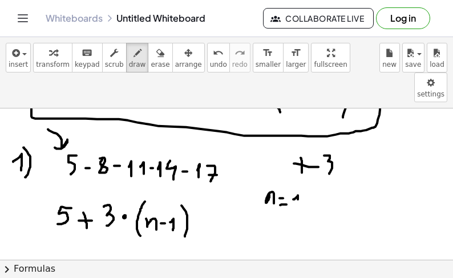
drag, startPoint x: 265, startPoint y: 190, endPoint x: 261, endPoint y: 209, distance: 19.1
drag, startPoint x: 282, startPoint y: 196, endPoint x: 282, endPoint y: 208, distance: 12.0
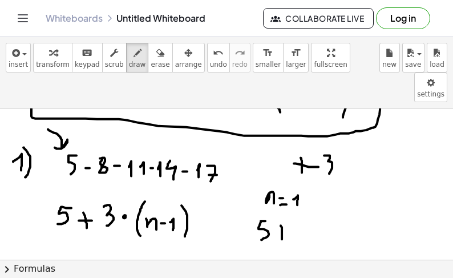
drag, startPoint x: 278, startPoint y: 202, endPoint x: 286, endPoint y: 202, distance: 8.0
drag, startPoint x: 294, startPoint y: 193, endPoint x: 300, endPoint y: 209, distance: 17.0
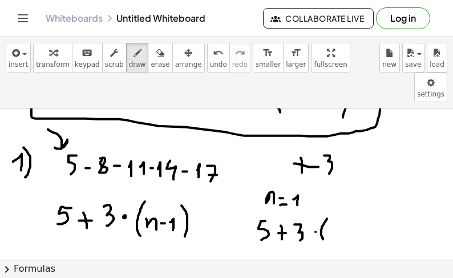
drag, startPoint x: 327, startPoint y: 188, endPoint x: 323, endPoint y: 208, distance: 20.9
drag, startPoint x: 327, startPoint y: 200, endPoint x: 333, endPoint y: 206, distance: 8.9
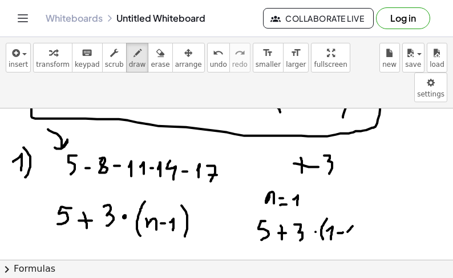
drag, startPoint x: 347, startPoint y: 201, endPoint x: 349, endPoint y: 210, distance: 9.8
drag, startPoint x: 360, startPoint y: 191, endPoint x: 357, endPoint y: 212, distance: 20.7
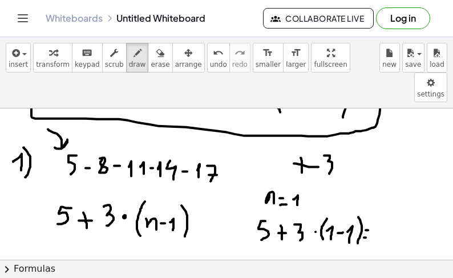
drag, startPoint x: 364, startPoint y: 206, endPoint x: 373, endPoint y: 206, distance: 8.6
drag, startPoint x: 393, startPoint y: 193, endPoint x: 383, endPoint y: 208, distance: 17.6
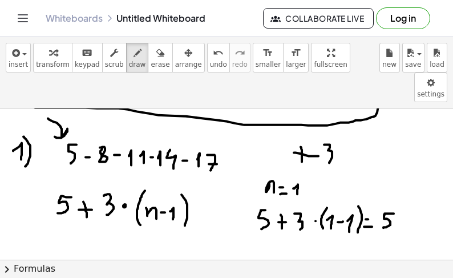
scroll to position [984, 0]
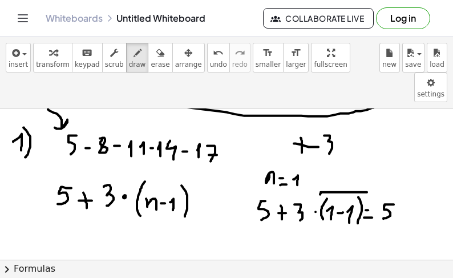
drag, startPoint x: 320, startPoint y: 164, endPoint x: 367, endPoint y: 164, distance: 47.3
drag, startPoint x: 96, startPoint y: 84, endPoint x: 97, endPoint y: 94, distance: 10.3
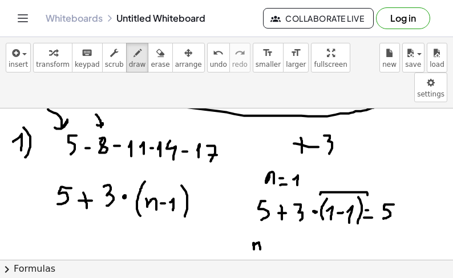
drag, startPoint x: 254, startPoint y: 212, endPoint x: 260, endPoint y: 218, distance: 8.9
drag, startPoint x: 278, startPoint y: 212, endPoint x: 292, endPoint y: 221, distance: 16.9
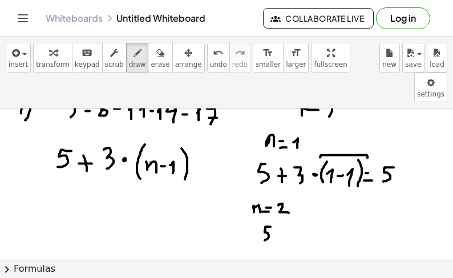
drag, startPoint x: 270, startPoint y: 196, endPoint x: 278, endPoint y: 205, distance: 12.5
drag, startPoint x: 282, startPoint y: 202, endPoint x: 282, endPoint y: 210, distance: 8.0
drag, startPoint x: 277, startPoint y: 205, endPoint x: 288, endPoint y: 205, distance: 10.8
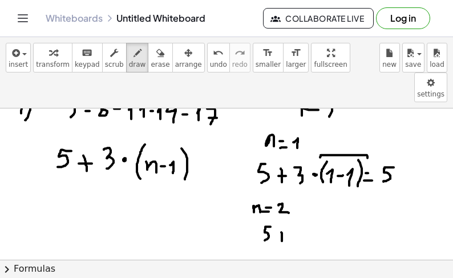
drag, startPoint x: 299, startPoint y: 196, endPoint x: 299, endPoint y: 210, distance: 14.3
drag, startPoint x: 310, startPoint y: 201, endPoint x: 314, endPoint y: 197, distance: 6.1
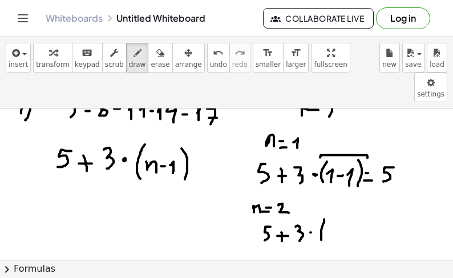
drag, startPoint x: 324, startPoint y: 188, endPoint x: 328, endPoint y: 205, distance: 17.0
drag, startPoint x: 328, startPoint y: 198, endPoint x: 340, endPoint y: 207, distance: 14.3
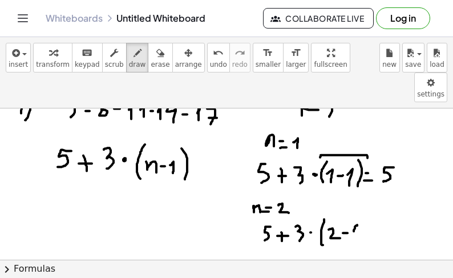
drag, startPoint x: 354, startPoint y: 200, endPoint x: 358, endPoint y: 206, distance: 7.8
drag, startPoint x: 365, startPoint y: 185, endPoint x: 365, endPoint y: 212, distance: 26.8
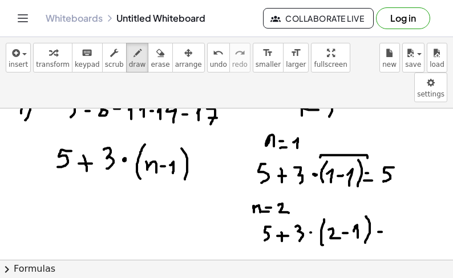
drag, startPoint x: 379, startPoint y: 207, endPoint x: 400, endPoint y: 208, distance: 21.7
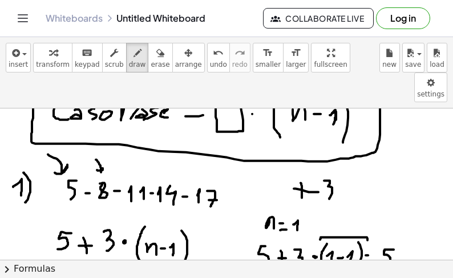
scroll to position [941, 0]
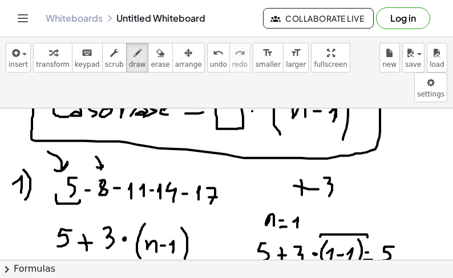
drag, startPoint x: 56, startPoint y: 164, endPoint x: 86, endPoint y: 177, distance: 32.4
drag, startPoint x: 92, startPoint y: 167, endPoint x: 111, endPoint y: 169, distance: 18.4
drag, startPoint x: 125, startPoint y: 169, endPoint x: 148, endPoint y: 174, distance: 23.4
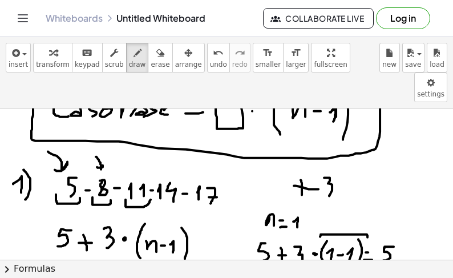
drag, startPoint x: 157, startPoint y: 170, endPoint x: 179, endPoint y: 173, distance: 21.8
drag, startPoint x: 194, startPoint y: 172, endPoint x: 218, endPoint y: 174, distance: 23.5
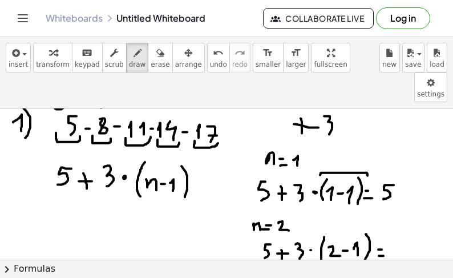
scroll to position [1036, 0]
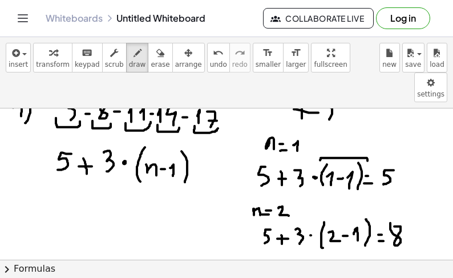
scroll to position [1030, 0]
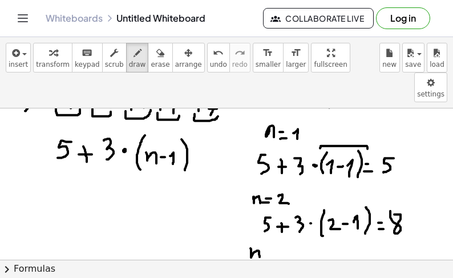
drag, startPoint x: 250, startPoint y: 217, endPoint x: 260, endPoint y: 227, distance: 13.7
drag, startPoint x: 267, startPoint y: 225, endPoint x: 273, endPoint y: 225, distance: 5.7
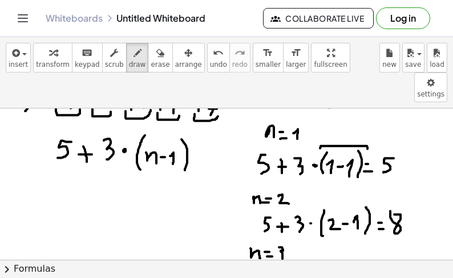
drag, startPoint x: 279, startPoint y: 216, endPoint x: 285, endPoint y: 228, distance: 13.3
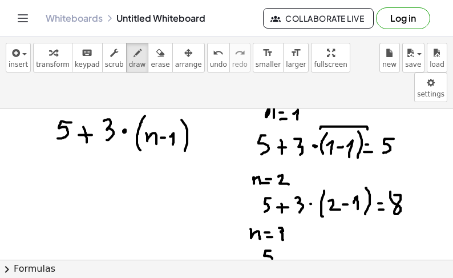
drag, startPoint x: 270, startPoint y: 220, endPoint x: 268, endPoint y: 235, distance: 15.5
drag, startPoint x: 282, startPoint y: 225, endPoint x: 281, endPoint y: 234, distance: 9.1
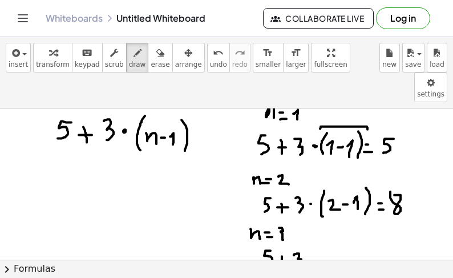
drag, startPoint x: 295, startPoint y: 223, endPoint x: 298, endPoint y: 237, distance: 14.0
drag, startPoint x: 320, startPoint y: 218, endPoint x: 326, endPoint y: 233, distance: 15.4
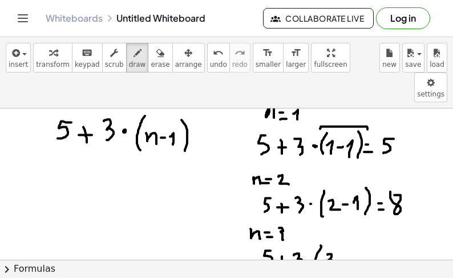
drag, startPoint x: 327, startPoint y: 223, endPoint x: 328, endPoint y: 234, distance: 11.4
drag, startPoint x: 350, startPoint y: 226, endPoint x: 355, endPoint y: 231, distance: 6.9
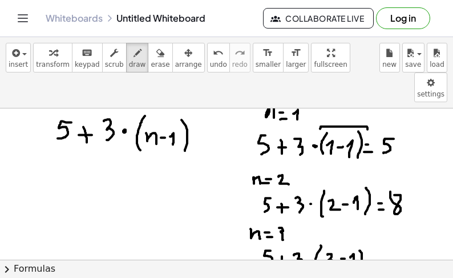
drag, startPoint x: 359, startPoint y: 220, endPoint x: 367, endPoint y: 232, distance: 14.6
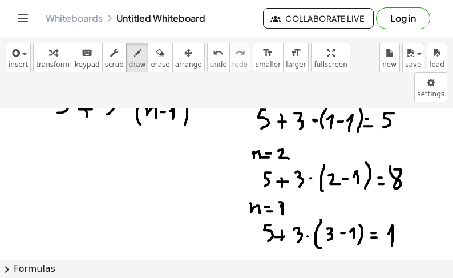
drag, startPoint x: 391, startPoint y: 197, endPoint x: 392, endPoint y: 215, distance: 18.3
drag, startPoint x: 397, startPoint y: 204, endPoint x: 417, endPoint y: 218, distance: 24.2
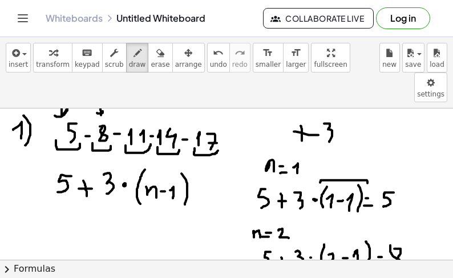
scroll to position [989, 0]
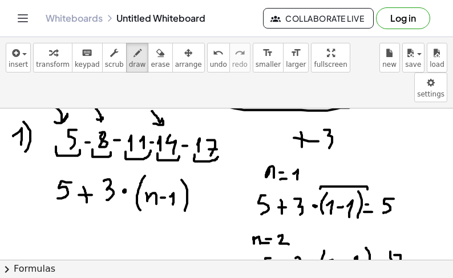
drag, startPoint x: 152, startPoint y: 80, endPoint x: 171, endPoint y: 111, distance: 36.1
drag, startPoint x: 14, startPoint y: 197, endPoint x: 20, endPoint y: 201, distance: 7.8
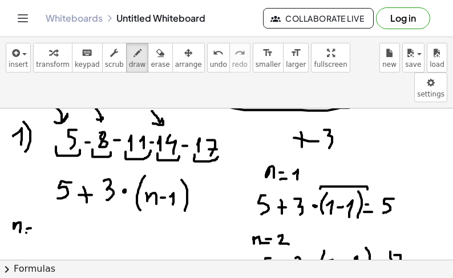
drag, startPoint x: 26, startPoint y: 202, endPoint x: 33, endPoint y: 201, distance: 6.9
drag, startPoint x: 38, startPoint y: 190, endPoint x: 42, endPoint y: 206, distance: 16.6
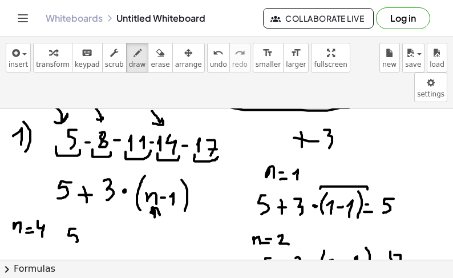
drag, startPoint x: 75, startPoint y: 198, endPoint x: 73, endPoint y: 215, distance: 17.3
drag, startPoint x: 88, startPoint y: 206, endPoint x: 87, endPoint y: 216, distance: 10.3
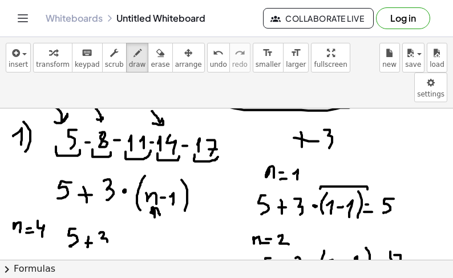
drag, startPoint x: 101, startPoint y: 201, endPoint x: 108, endPoint y: 215, distance: 15.3
drag, startPoint x: 125, startPoint y: 205, endPoint x: 125, endPoint y: 225, distance: 20.5
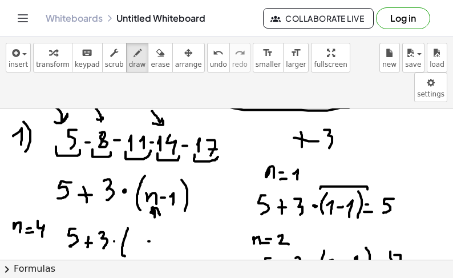
drag, startPoint x: 165, startPoint y: 210, endPoint x: 166, endPoint y: 218, distance: 8.1
drag, startPoint x: 177, startPoint y: 200, endPoint x: 171, endPoint y: 231, distance: 31.3
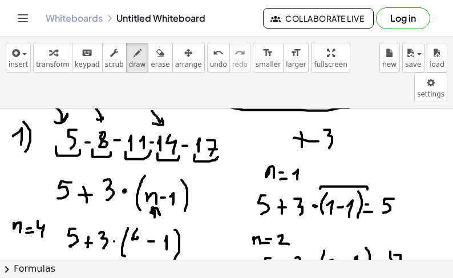
drag, startPoint x: 136, startPoint y: 200, endPoint x: 143, endPoint y: 221, distance: 22.0
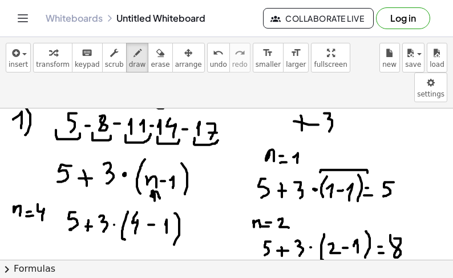
scroll to position [1021, 0]
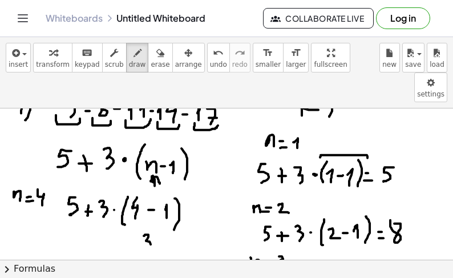
drag, startPoint x: 144, startPoint y: 205, endPoint x: 147, endPoint y: 222, distance: 17.4
drag, startPoint x: 103, startPoint y: 204, endPoint x: 105, endPoint y: 222, distance: 18.4
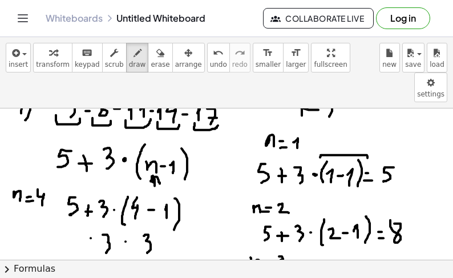
drag, startPoint x: 91, startPoint y: 207, endPoint x: 88, endPoint y: 218, distance: 11.8
drag, startPoint x: 90, startPoint y: 213, endPoint x: 82, endPoint y: 212, distance: 8.1
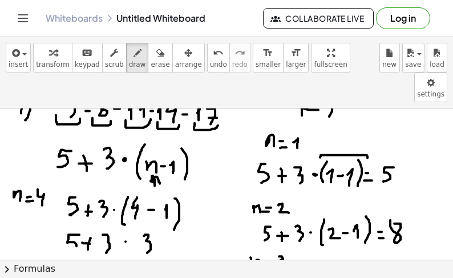
drag, startPoint x: 79, startPoint y: 204, endPoint x: 78, endPoint y: 220, distance: 16.6
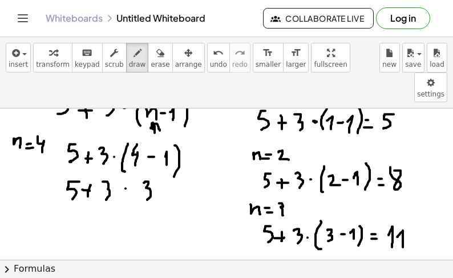
scroll to position [1079, 0]
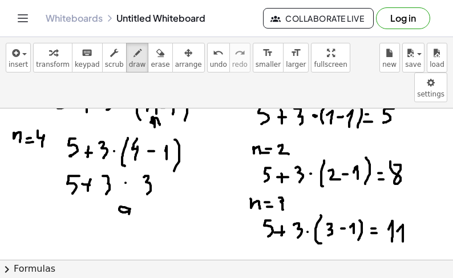
drag, startPoint x: 129, startPoint y: 178, endPoint x: 106, endPoint y: 190, distance: 26.3
drag, startPoint x: 99, startPoint y: 188, endPoint x: 98, endPoint y: 195, distance: 7.4
drag, startPoint x: 99, startPoint y: 193, endPoint x: 90, endPoint y: 192, distance: 9.8
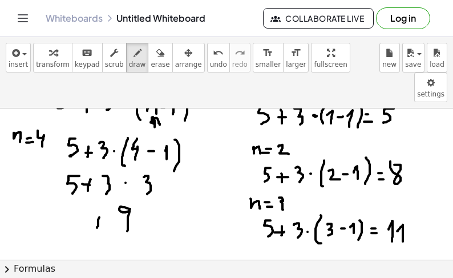
drag, startPoint x: 76, startPoint y: 181, endPoint x: 74, endPoint y: 198, distance: 16.7
drag, startPoint x: 136, startPoint y: 193, endPoint x: 144, endPoint y: 193, distance: 8.0
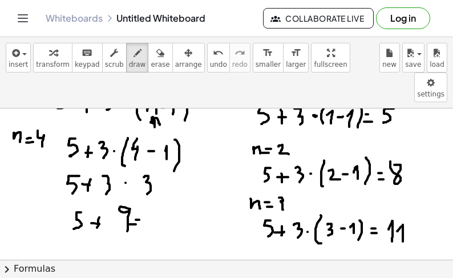
drag, startPoint x: 151, startPoint y: 189, endPoint x: 157, endPoint y: 189, distance: 6.3
drag, startPoint x: 160, startPoint y: 183, endPoint x: 166, endPoint y: 202, distance: 20.6
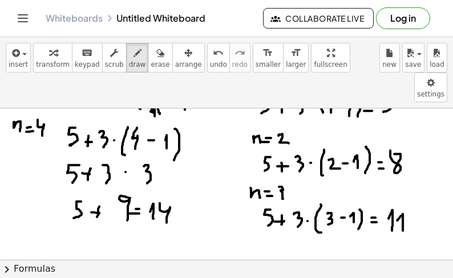
scroll to position [1094, 0]
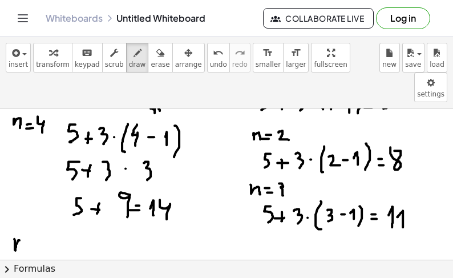
drag, startPoint x: 15, startPoint y: 218, endPoint x: 22, endPoint y: 224, distance: 9.3
drag, startPoint x: 46, startPoint y: 209, endPoint x: 58, endPoint y: 214, distance: 13.3
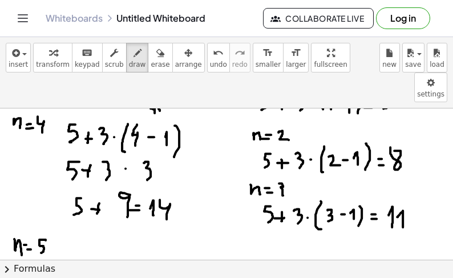
drag, startPoint x: 88, startPoint y: 207, endPoint x: 86, endPoint y: 221, distance: 13.9
drag, startPoint x: 95, startPoint y: 224, endPoint x: 102, endPoint y: 222, distance: 7.1
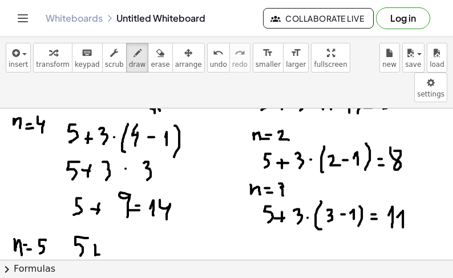
drag, startPoint x: 113, startPoint y: 210, endPoint x: 115, endPoint y: 226, distance: 15.5
drag, startPoint x: 141, startPoint y: 202, endPoint x: 144, endPoint y: 234, distance: 32.1
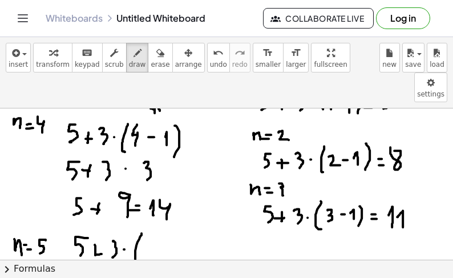
drag, startPoint x: 152, startPoint y: 211, endPoint x: 159, endPoint y: 221, distance: 12.2
drag, startPoint x: 173, startPoint y: 217, endPoint x: 180, endPoint y: 219, distance: 7.2
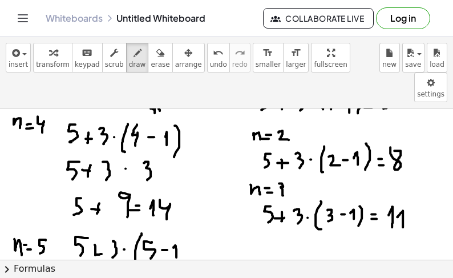
drag, startPoint x: 185, startPoint y: 209, endPoint x: 182, endPoint y: 231, distance: 21.9
drag, startPoint x: 95, startPoint y: 216, endPoint x: 92, endPoint y: 224, distance: 8.5
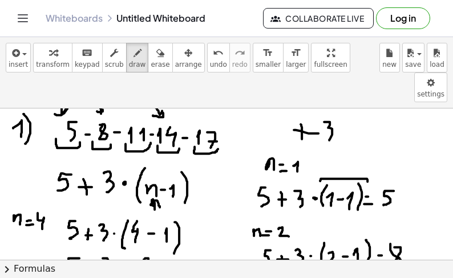
scroll to position [977, 0]
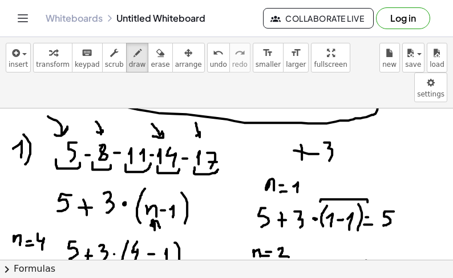
drag, startPoint x: 196, startPoint y: 92, endPoint x: 194, endPoint y: 105, distance: 13.2
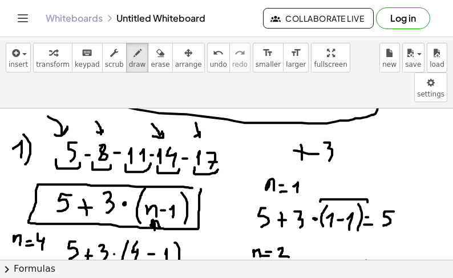
drag, startPoint x: 186, startPoint y: 156, endPoint x: 201, endPoint y: 157, distance: 14.9
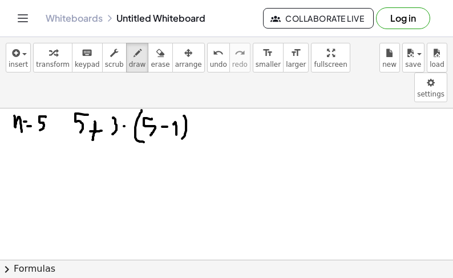
scroll to position [1224, 0]
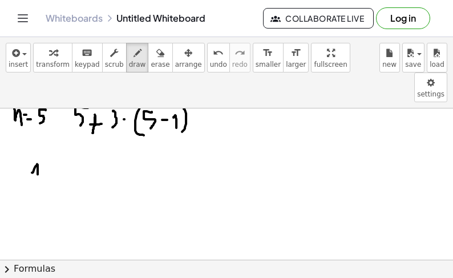
drag, startPoint x: 35, startPoint y: 136, endPoint x: 42, endPoint y: 148, distance: 13.6
drag, startPoint x: 44, startPoint y: 143, endPoint x: 50, endPoint y: 142, distance: 5.7
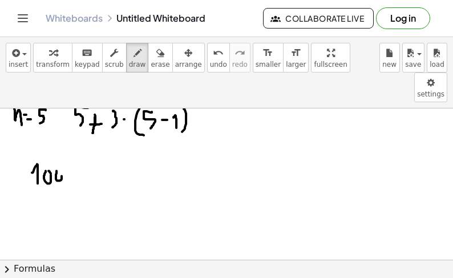
drag, startPoint x: 68, startPoint y: 145, endPoint x: 74, endPoint y: 144, distance: 5.7
drag, startPoint x: 85, startPoint y: 137, endPoint x: 87, endPoint y: 152, distance: 15.5
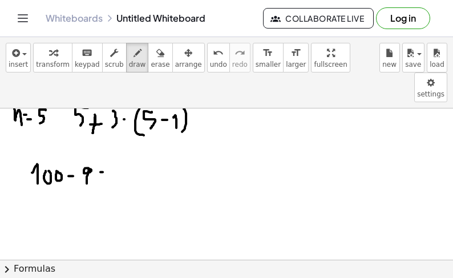
drag, startPoint x: 99, startPoint y: 141, endPoint x: 110, endPoint y: 149, distance: 13.8
drag, startPoint x: 107, startPoint y: 147, endPoint x: 115, endPoint y: 144, distance: 8.9
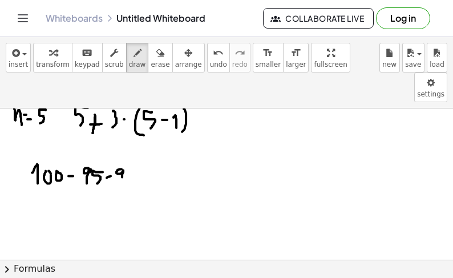
drag, startPoint x: 121, startPoint y: 138, endPoint x: 125, endPoint y: 152, distance: 15.0
drag, startPoint x: 131, startPoint y: 141, endPoint x: 140, endPoint y: 144, distance: 8.9
drag, startPoint x: 145, startPoint y: 147, endPoint x: 153, endPoint y: 147, distance: 7.4
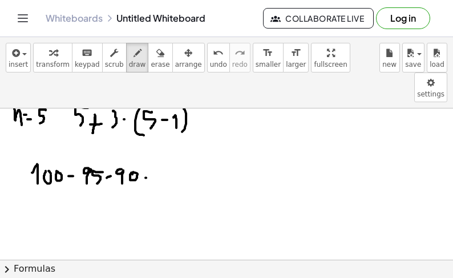
drag, startPoint x: 160, startPoint y: 137, endPoint x: 166, endPoint y: 139, distance: 6.9
drag, startPoint x: 173, startPoint y: 139, endPoint x: 169, endPoint y: 155, distance: 17.2
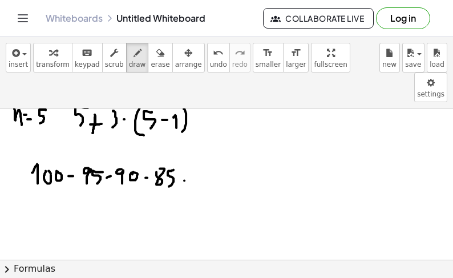
drag, startPoint x: 322, startPoint y: 145, endPoint x: 328, endPoint y: 145, distance: 6.8
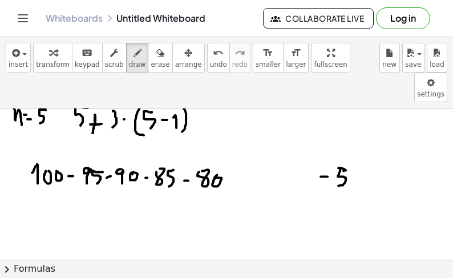
drag, startPoint x: 343, startPoint y: 140, endPoint x: 338, endPoint y: 155, distance: 15.7
drag, startPoint x: 39, startPoint y: 195, endPoint x: 44, endPoint y: 202, distance: 9.4
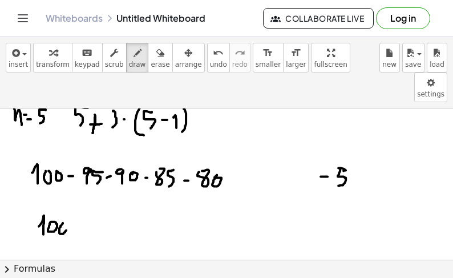
drag, startPoint x: 60, startPoint y: 196, endPoint x: 66, endPoint y: 194, distance: 6.0
drag, startPoint x: 64, startPoint y: 192, endPoint x: 67, endPoint y: 201, distance: 8.9
drag, startPoint x: 76, startPoint y: 197, endPoint x: 83, endPoint y: 197, distance: 7.4
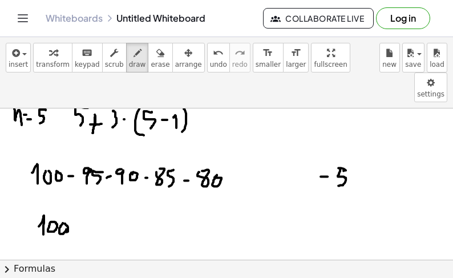
drag, startPoint x: 97, startPoint y: 190, endPoint x: 92, endPoint y: 204, distance: 14.1
drag, startPoint x: 124, startPoint y: 181, endPoint x: 127, endPoint y: 212, distance: 30.3
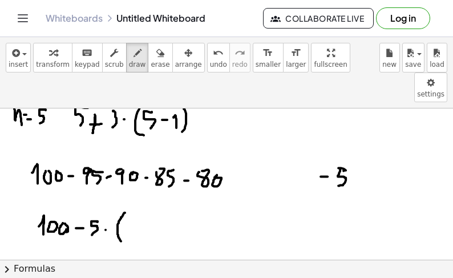
drag, startPoint x: 130, startPoint y: 191, endPoint x: 131, endPoint y: 202, distance: 11.4
click at [156, 58] on icon "button" at bounding box center [160, 53] width 8 height 14
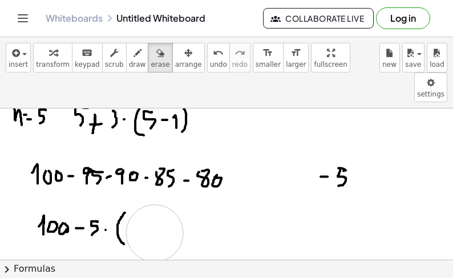
drag, startPoint x: 172, startPoint y: 209, endPoint x: 155, endPoint y: 202, distance: 18.4
click at [133, 52] on icon "button" at bounding box center [137, 53] width 8 height 14
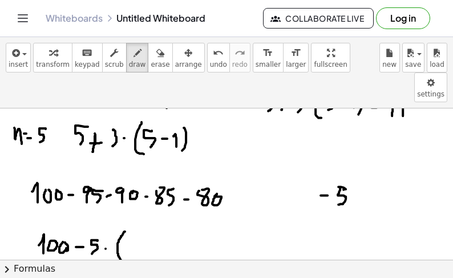
scroll to position [1215, 0]
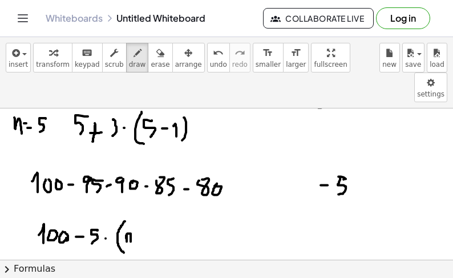
drag, startPoint x: 127, startPoint y: 204, endPoint x: 134, endPoint y: 210, distance: 9.7
drag, startPoint x: 148, startPoint y: 202, endPoint x: 151, endPoint y: 211, distance: 8.9
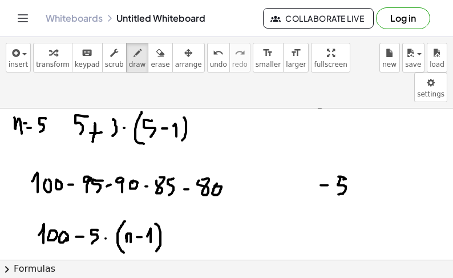
drag, startPoint x: 155, startPoint y: 193, endPoint x: 156, endPoint y: 220, distance: 27.4
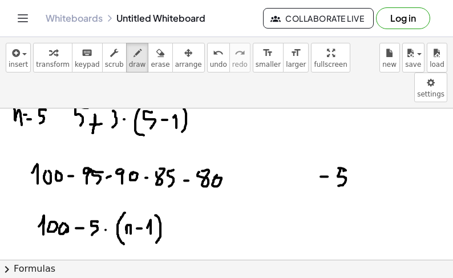
scroll to position [1234, 0]
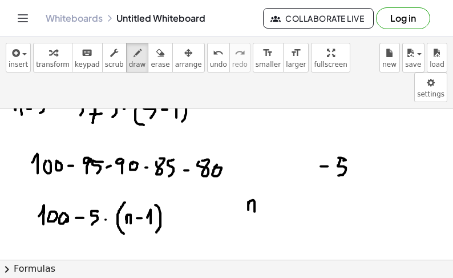
drag, startPoint x: 248, startPoint y: 175, endPoint x: 255, endPoint y: 181, distance: 8.9
drag, startPoint x: 270, startPoint y: 170, endPoint x: 269, endPoint y: 181, distance: 10.9
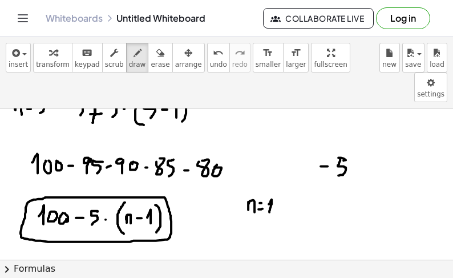
drag, startPoint x: 70, startPoint y: 166, endPoint x: 54, endPoint y: 167, distance: 16.0
drag, startPoint x: 31, startPoint y: 96, endPoint x: 43, endPoint y: 111, distance: 19.0
drag, startPoint x: 299, startPoint y: 175, endPoint x: 306, endPoint y: 179, distance: 8.4
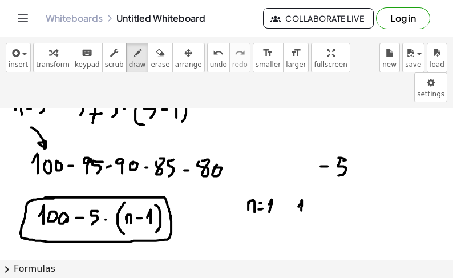
drag, startPoint x: 342, startPoint y: 169, endPoint x: 346, endPoint y: 178, distance: 10.5
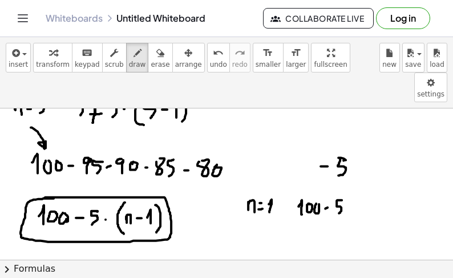
drag, startPoint x: 359, startPoint y: 164, endPoint x: 358, endPoint y: 192, distance: 28.5
drag, startPoint x: 363, startPoint y: 177, endPoint x: 365, endPoint y: 184, distance: 7.8
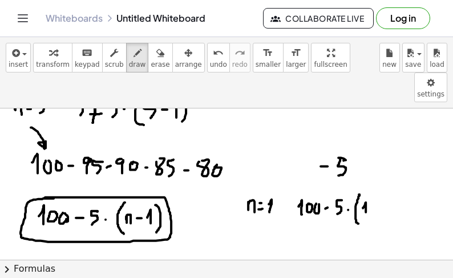
drag, startPoint x: 379, startPoint y: 172, endPoint x: 380, endPoint y: 185, distance: 13.2
drag, startPoint x: 385, startPoint y: 166, endPoint x: 380, endPoint y: 194, distance: 29.1
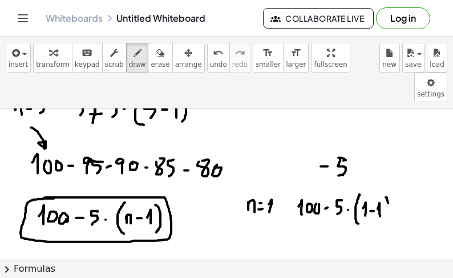
drag, startPoint x: 401, startPoint y: 177, endPoint x: 405, endPoint y: 185, distance: 8.7
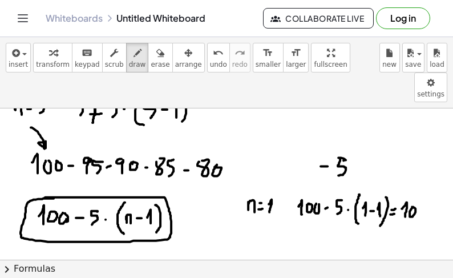
drag, startPoint x: 243, startPoint y: 202, endPoint x: 251, endPoint y: 211, distance: 11.8
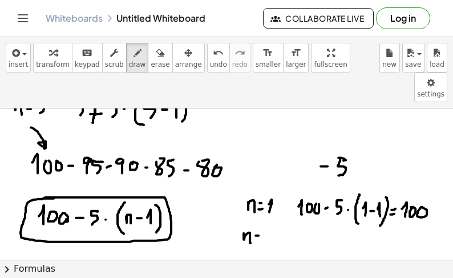
drag, startPoint x: 263, startPoint y: 202, endPoint x: 271, endPoint y: 212, distance: 11.8
drag, startPoint x: 298, startPoint y: 206, endPoint x: 302, endPoint y: 212, distance: 7.0
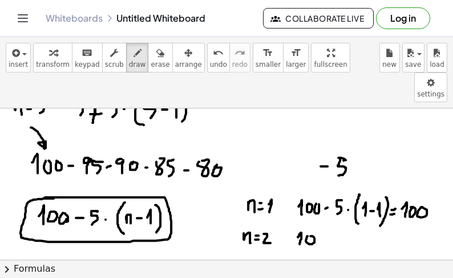
drag, startPoint x: 344, startPoint y: 201, endPoint x: 341, endPoint y: 215, distance: 14.1
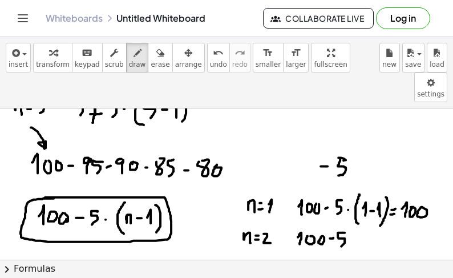
drag, startPoint x: 362, startPoint y: 196, endPoint x: 360, endPoint y: 218, distance: 22.3
drag, startPoint x: 364, startPoint y: 208, endPoint x: 369, endPoint y: 216, distance: 10.3
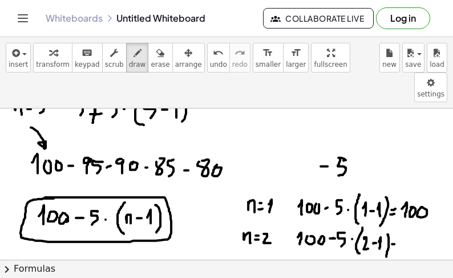
drag, startPoint x: 411, startPoint y: 204, endPoint x: 413, endPoint y: 222, distance: 18.9
drag, startPoint x: 421, startPoint y: 208, endPoint x: 340, endPoint y: 204, distance: 81.1
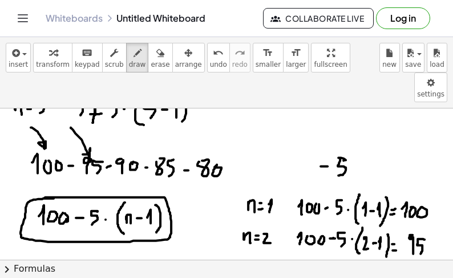
drag, startPoint x: 71, startPoint y: 96, endPoint x: 80, endPoint y: 121, distance: 26.4
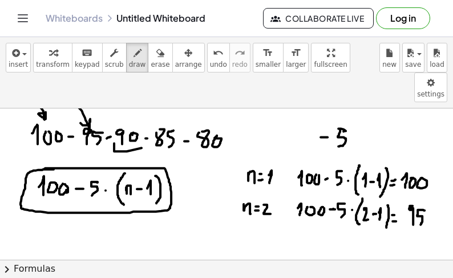
drag, startPoint x: 114, startPoint y: 112, endPoint x: 141, endPoint y: 117, distance: 27.2
drag, startPoint x: 245, startPoint y: 212, endPoint x: 257, endPoint y: 212, distance: 12.5
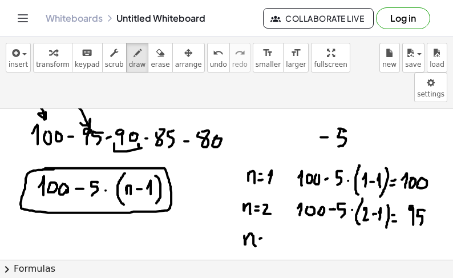
drag, startPoint x: 270, startPoint y: 203, endPoint x: 275, endPoint y: 215, distance: 13.0
drag, startPoint x: 301, startPoint y: 211, endPoint x: 302, endPoint y: 218, distance: 7.5
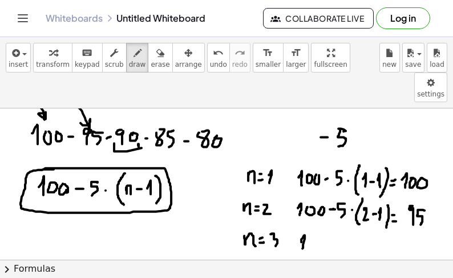
drag, startPoint x: 317, startPoint y: 212, endPoint x: 327, endPoint y: 209, distance: 10.7
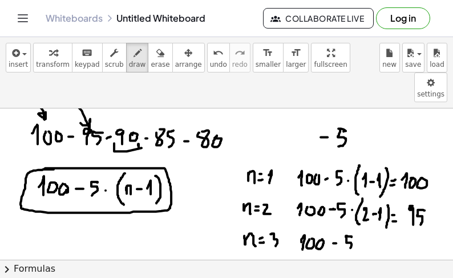
drag, startPoint x: 351, startPoint y: 206, endPoint x: 352, endPoint y: 216, distance: 10.3
drag, startPoint x: 363, startPoint y: 202, endPoint x: 364, endPoint y: 222, distance: 20.0
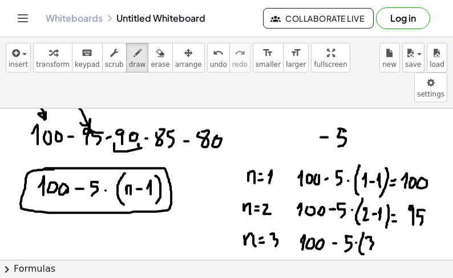
drag, startPoint x: 366, startPoint y: 207, endPoint x: 370, endPoint y: 218, distance: 12.1
drag, startPoint x: 387, startPoint y: 209, endPoint x: 385, endPoint y: 220, distance: 11.5
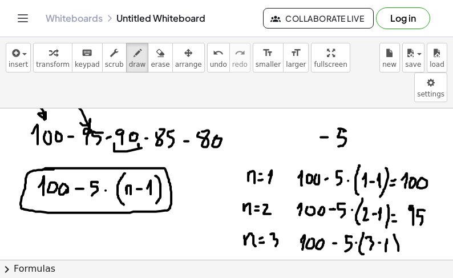
drag, startPoint x: 393, startPoint y: 204, endPoint x: 395, endPoint y: 230, distance: 26.9
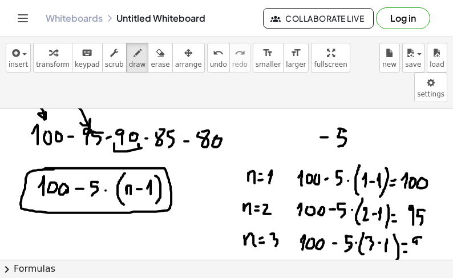
drag, startPoint x: 421, startPoint y: 206, endPoint x: 416, endPoint y: 222, distance: 16.1
drag, startPoint x: 422, startPoint y: 210, endPoint x: 426, endPoint y: 219, distance: 9.7
drag, startPoint x: 244, startPoint y: 231, endPoint x: 254, endPoint y: 237, distance: 11.2
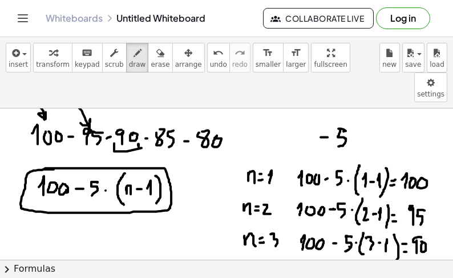
drag, startPoint x: 257, startPoint y: 238, endPoint x: 262, endPoint y: 238, distance: 5.7
drag, startPoint x: 266, startPoint y: 232, endPoint x: 252, endPoint y: 230, distance: 13.8
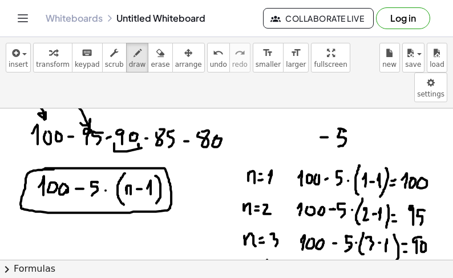
drag, startPoint x: 151, startPoint y: 113, endPoint x: 179, endPoint y: 120, distance: 28.8
drag, startPoint x: 298, startPoint y: 240, endPoint x: 300, endPoint y: 249, distance: 8.9
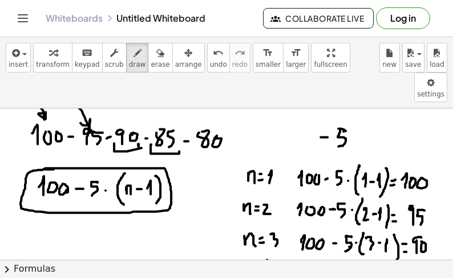
drag, startPoint x: 349, startPoint y: 239, endPoint x: 358, endPoint y: 247, distance: 12.1
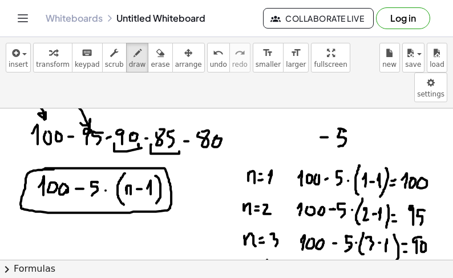
drag, startPoint x: 372, startPoint y: 233, endPoint x: 368, endPoint y: 257, distance: 24.3
drag, startPoint x: 374, startPoint y: 238, endPoint x: 376, endPoint y: 250, distance: 12.7
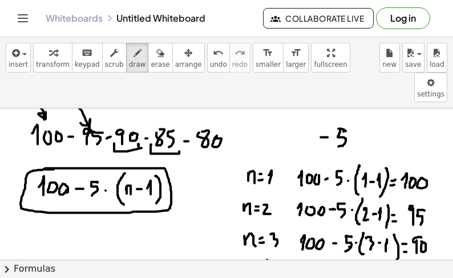
drag, startPoint x: 392, startPoint y: 243, endPoint x: 394, endPoint y: 253, distance: 9.3
drag, startPoint x: 400, startPoint y: 241, endPoint x: 399, endPoint y: 254, distance: 13.2
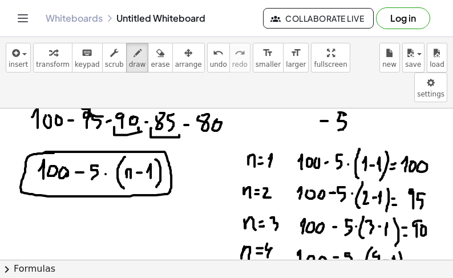
scroll to position [1283, 0]
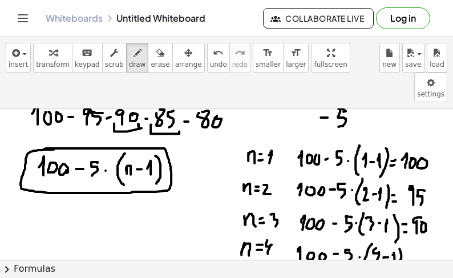
drag, startPoint x: 414, startPoint y: 217, endPoint x: 425, endPoint y: 215, distance: 11.6
drag, startPoint x: 432, startPoint y: 216, endPoint x: 427, endPoint y: 233, distance: 17.7
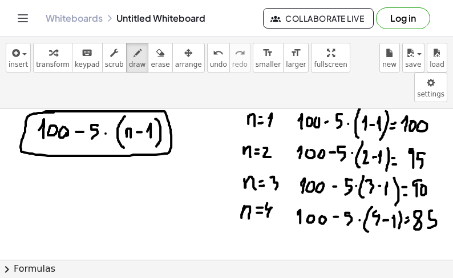
scroll to position [1351, 0]
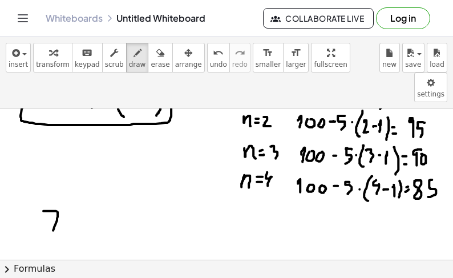
drag, startPoint x: 43, startPoint y: 180, endPoint x: 52, endPoint y: 198, distance: 20.4
drag, startPoint x: 66, startPoint y: 192, endPoint x: 74, endPoint y: 192, distance: 8.6
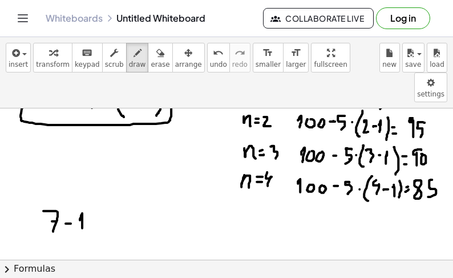
drag, startPoint x: 81, startPoint y: 185, endPoint x: 84, endPoint y: 197, distance: 11.8
drag, startPoint x: 91, startPoint y: 182, endPoint x: 95, endPoint y: 201, distance: 19.2
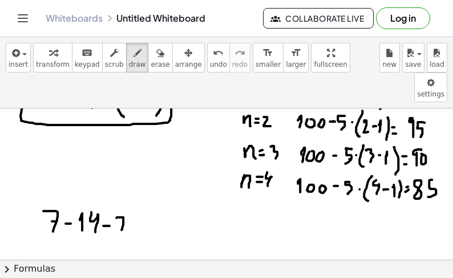
drag, startPoint x: 116, startPoint y: 186, endPoint x: 129, endPoint y: 200, distance: 18.1
drag, startPoint x: 133, startPoint y: 189, endPoint x: 137, endPoint y: 198, distance: 9.2
drag, startPoint x: 141, startPoint y: 196, endPoint x: 149, endPoint y: 195, distance: 8.0
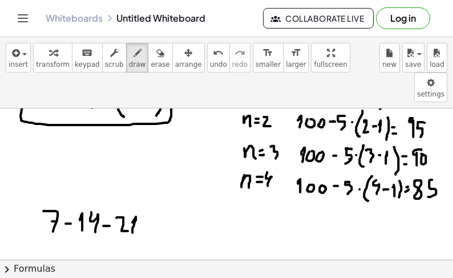
drag, startPoint x: 157, startPoint y: 185, endPoint x: 167, endPoint y: 200, distance: 18.0
drag, startPoint x: 185, startPoint y: 196, endPoint x: 190, endPoint y: 194, distance: 6.0
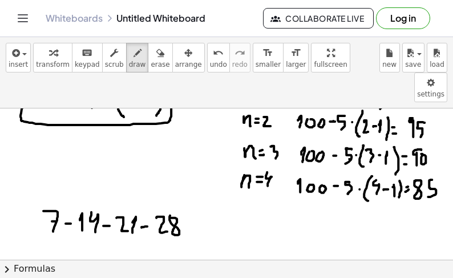
drag, startPoint x: 198, startPoint y: 185, endPoint x: 201, endPoint y: 204, distance: 18.5
drag, startPoint x: 220, startPoint y: 185, endPoint x: 214, endPoint y: 205, distance: 20.8
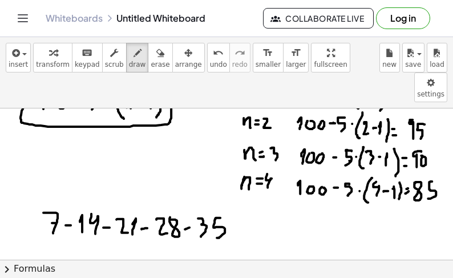
scroll to position [1352, 0]
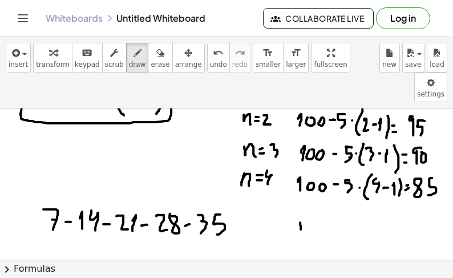
drag, startPoint x: 300, startPoint y: 191, endPoint x: 298, endPoint y: 202, distance: 11.6
drag, startPoint x: 298, startPoint y: 197, endPoint x: 310, endPoint y: 197, distance: 12.0
drag, startPoint x: 312, startPoint y: 189, endPoint x: 321, endPoint y: 204, distance: 17.6
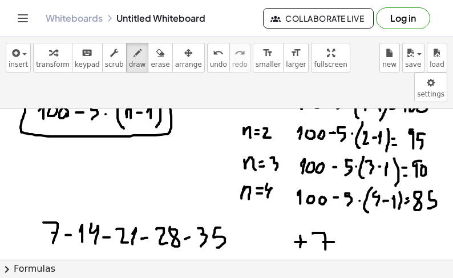
scroll to position [1327, 0]
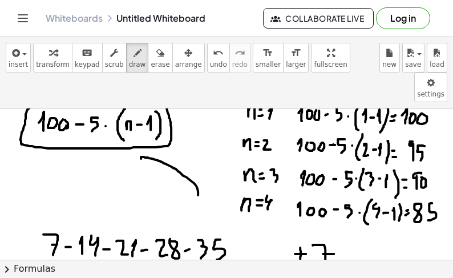
drag, startPoint x: 198, startPoint y: 164, endPoint x: 141, endPoint y: 127, distance: 67.7
click at [151, 60] on span "erase" at bounding box center [160, 64] width 19 height 8
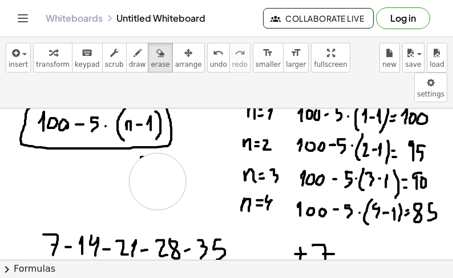
drag, startPoint x: 201, startPoint y: 165, endPoint x: 152, endPoint y: 150, distance: 50.7
click at [133, 56] on icon "button" at bounding box center [137, 53] width 8 height 14
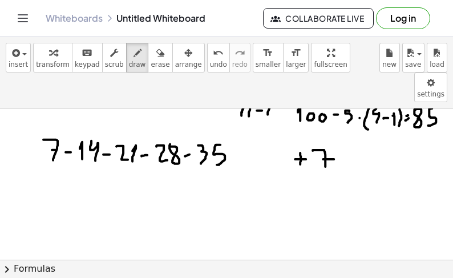
scroll to position [1426, 0]
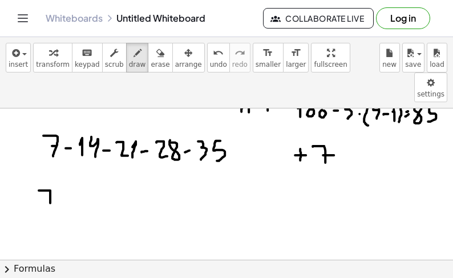
drag, startPoint x: 39, startPoint y: 159, endPoint x: 47, endPoint y: 182, distance: 24.2
drag, startPoint x: 66, startPoint y: 169, endPoint x: 66, endPoint y: 180, distance: 11.4
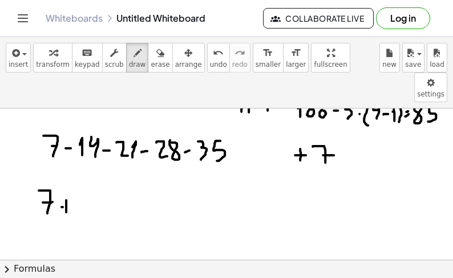
drag, startPoint x: 82, startPoint y: 163, endPoint x: 87, endPoint y: 185, distance: 22.3
drag, startPoint x: 83, startPoint y: 174, endPoint x: 99, endPoint y: 174, distance: 16.5
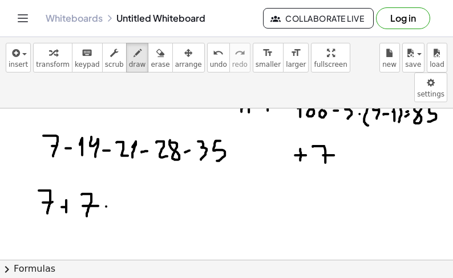
drag, startPoint x: 125, startPoint y: 158, endPoint x: 119, endPoint y: 194, distance: 37.1
drag, startPoint x: 131, startPoint y: 171, endPoint x: 140, endPoint y: 181, distance: 13.3
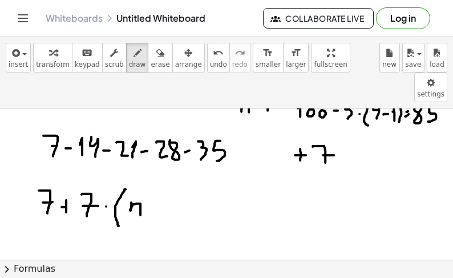
drag, startPoint x: 156, startPoint y: 177, endPoint x: 159, endPoint y: 185, distance: 8.5
drag, startPoint x: 163, startPoint y: 166, endPoint x: 166, endPoint y: 193, distance: 27.0
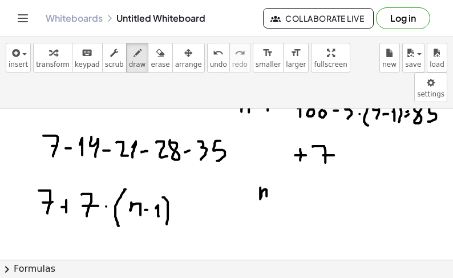
drag, startPoint x: 260, startPoint y: 156, endPoint x: 267, endPoint y: 168, distance: 14.1
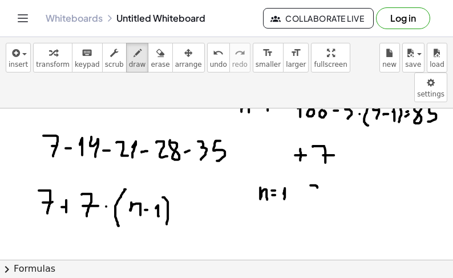
drag, startPoint x: 316, startPoint y: 155, endPoint x: 314, endPoint y: 172, distance: 17.8
drag, startPoint x: 329, startPoint y: 160, endPoint x: 330, endPoint y: 173, distance: 13.1
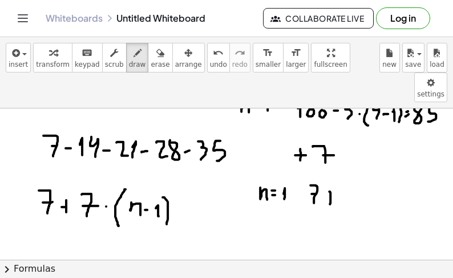
drag, startPoint x: 342, startPoint y: 156, endPoint x: 343, endPoint y: 173, distance: 17.1
drag, startPoint x: 341, startPoint y: 164, endPoint x: 352, endPoint y: 167, distance: 11.4
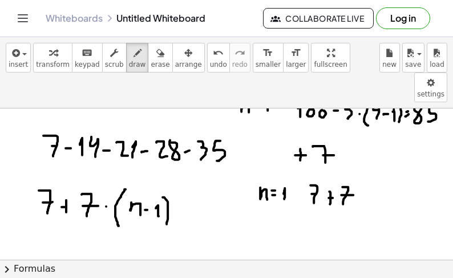
drag, startPoint x: 373, startPoint y: 151, endPoint x: 370, endPoint y: 181, distance: 29.8
drag, startPoint x: 378, startPoint y: 158, endPoint x: 382, endPoint y: 169, distance: 11.5
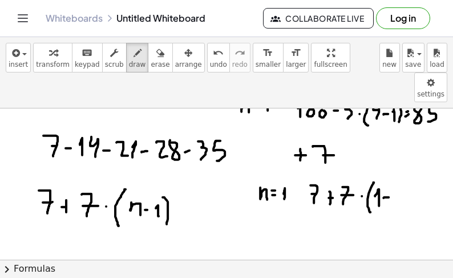
drag, startPoint x: 395, startPoint y: 160, endPoint x: 396, endPoint y: 166, distance: 5.8
drag, startPoint x: 400, startPoint y: 154, endPoint x: 398, endPoint y: 176, distance: 21.7
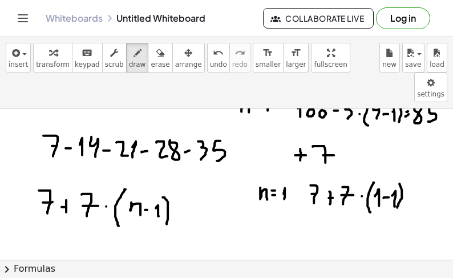
drag, startPoint x: 418, startPoint y: 161, endPoint x: 422, endPoint y: 177, distance: 17.0
drag, startPoint x: 421, startPoint y: 169, endPoint x: 426, endPoint y: 169, distance: 5.7
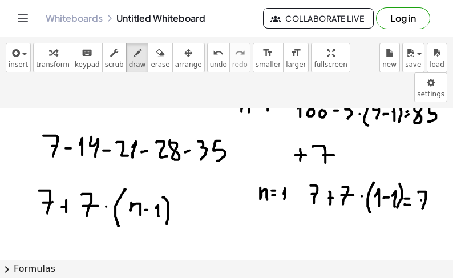
drag, startPoint x: 254, startPoint y: 186, endPoint x: 259, endPoint y: 197, distance: 12.0
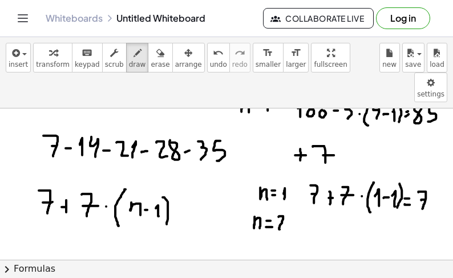
drag, startPoint x: 281, startPoint y: 185, endPoint x: 285, endPoint y: 197, distance: 13.2
drag, startPoint x: 309, startPoint y: 185, endPoint x: 314, endPoint y: 201, distance: 16.1
drag, startPoint x: 314, startPoint y: 193, endPoint x: 327, endPoint y: 193, distance: 13.1
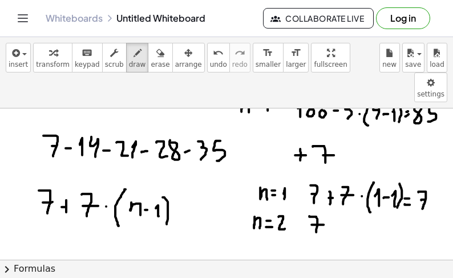
drag, startPoint x: 328, startPoint y: 196, endPoint x: 335, endPoint y: 195, distance: 7.5
drag, startPoint x: 348, startPoint y: 189, endPoint x: 344, endPoint y: 202, distance: 13.6
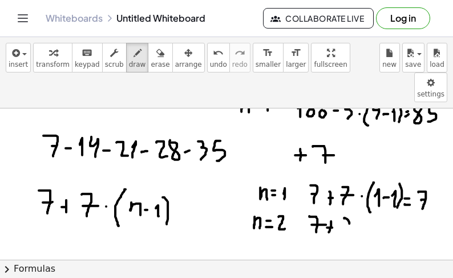
drag, startPoint x: 343, startPoint y: 196, endPoint x: 351, endPoint y: 196, distance: 7.4
drag, startPoint x: 367, startPoint y: 180, endPoint x: 370, endPoint y: 209, distance: 28.7
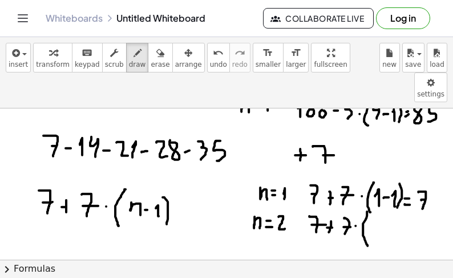
drag, startPoint x: 372, startPoint y: 192, endPoint x: 375, endPoint y: 202, distance: 10.8
drag, startPoint x: 388, startPoint y: 197, endPoint x: 393, endPoint y: 193, distance: 6.2
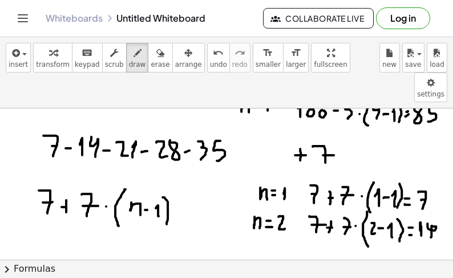
drag, startPoint x: 427, startPoint y: 192, endPoint x: 430, endPoint y: 208, distance: 16.2
drag, startPoint x: 253, startPoint y: 217, endPoint x: 259, endPoint y: 227, distance: 11.5
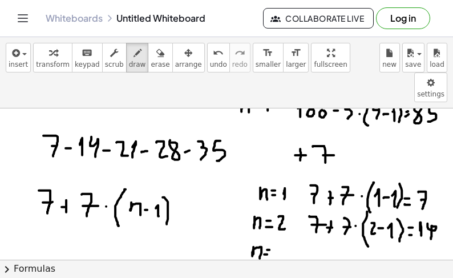
drag, startPoint x: 277, startPoint y: 215, endPoint x: 302, endPoint y: 218, distance: 25.3
drag, startPoint x: 310, startPoint y: 214, endPoint x: 310, endPoint y: 230, distance: 16.0
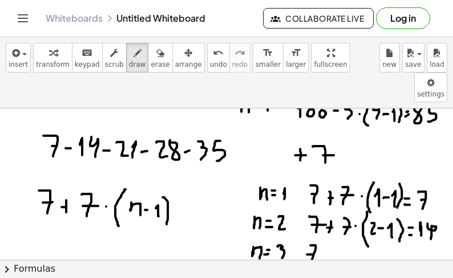
drag, startPoint x: 307, startPoint y: 223, endPoint x: 317, endPoint y: 222, distance: 10.3
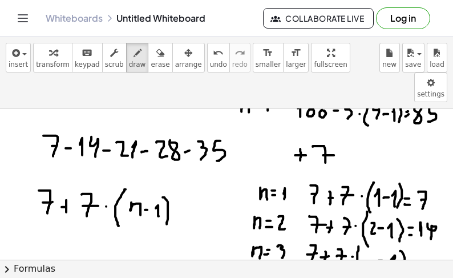
drag, startPoint x: 363, startPoint y: 223, endPoint x: 363, endPoint y: 236, distance: 13.1
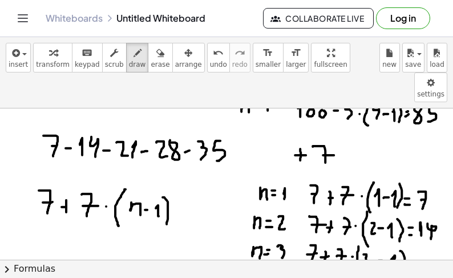
scroll to position [1451, 0]
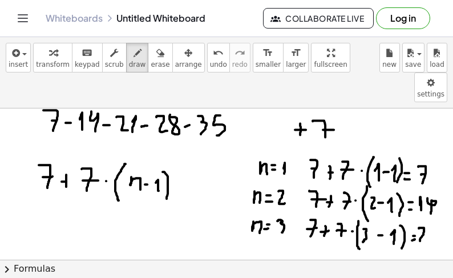
drag, startPoint x: 419, startPoint y: 197, endPoint x: 424, endPoint y: 210, distance: 14.1
drag, startPoint x: 428, startPoint y: 199, endPoint x: 430, endPoint y: 212, distance: 12.7
drag, startPoint x: 115, startPoint y: 102, endPoint x: 136, endPoint y: 107, distance: 21.0
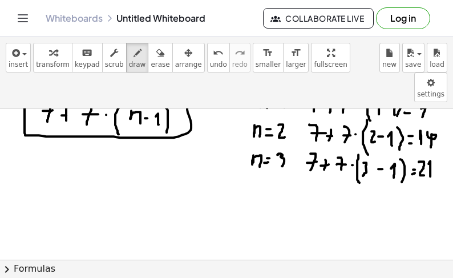
scroll to position [1521, 0]
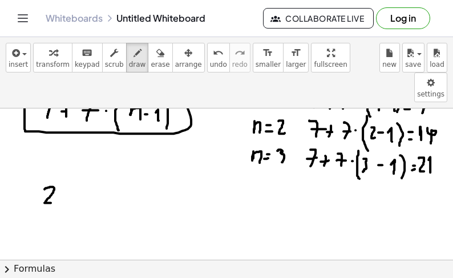
drag, startPoint x: 46, startPoint y: 157, endPoint x: 56, endPoint y: 170, distance: 17.1
drag, startPoint x: 75, startPoint y: 159, endPoint x: 74, endPoint y: 172, distance: 13.1
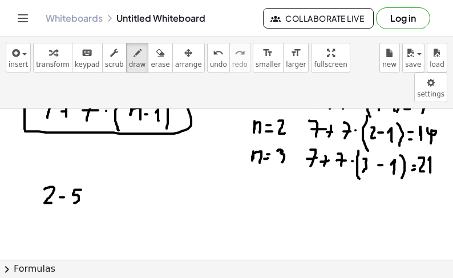
drag, startPoint x: 101, startPoint y: 164, endPoint x: 104, endPoint y: 174, distance: 10.0
drag, startPoint x: 125, startPoint y: 167, endPoint x: 132, endPoint y: 167, distance: 6.8
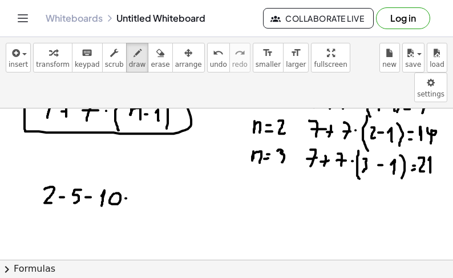
drag, startPoint x: 139, startPoint y: 163, endPoint x: 137, endPoint y: 172, distance: 9.3
drag, startPoint x: 151, startPoint y: 161, endPoint x: 152, endPoint y: 176, distance: 14.8
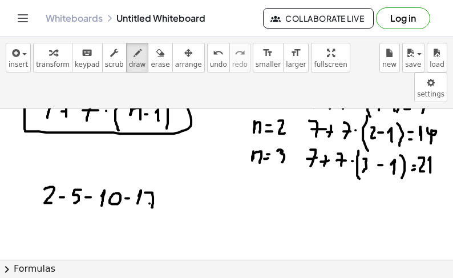
drag, startPoint x: 169, startPoint y: 164, endPoint x: 172, endPoint y: 177, distance: 13.6
drag, startPoint x: 182, startPoint y: 166, endPoint x: 178, endPoint y: 172, distance: 7.4
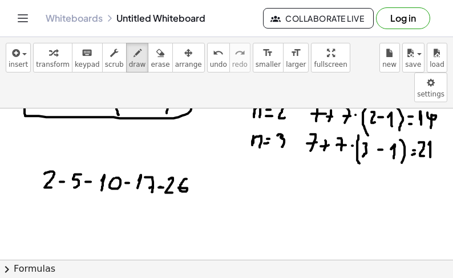
scroll to position [1554, 0]
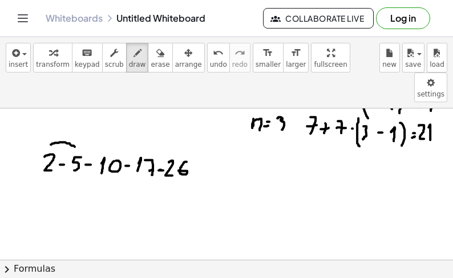
drag, startPoint x: 51, startPoint y: 113, endPoint x: 75, endPoint y: 116, distance: 24.1
drag, startPoint x: 62, startPoint y: 93, endPoint x: 62, endPoint y: 103, distance: 10.3
drag, startPoint x: 57, startPoint y: 95, endPoint x: 56, endPoint y: 102, distance: 7.4
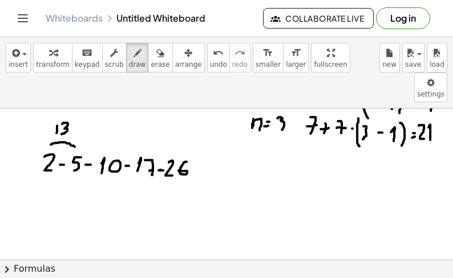
drag, startPoint x: 83, startPoint y: 121, endPoint x: 111, endPoint y: 123, distance: 27.4
drag, startPoint x: 91, startPoint y: 95, endPoint x: 91, endPoint y: 103, distance: 7.4
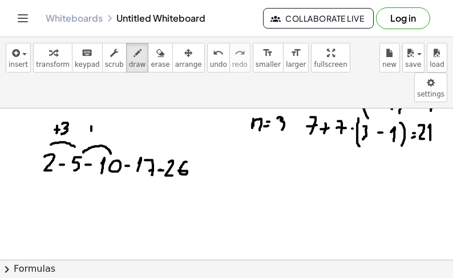
drag, startPoint x: 108, startPoint y: 94, endPoint x: 100, endPoint y: 103, distance: 12.6
drag, startPoint x: 117, startPoint y: 120, endPoint x: 147, endPoint y: 120, distance: 29.1
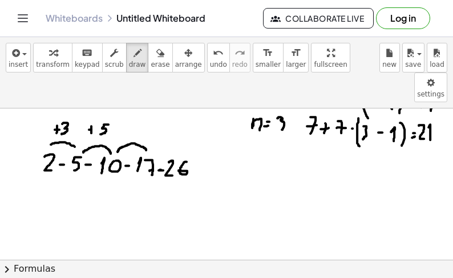
drag, startPoint x: 127, startPoint y: 96, endPoint x: 121, endPoint y: 104, distance: 10.3
drag, startPoint x: 138, startPoint y: 95, endPoint x: 139, endPoint y: 108, distance: 13.2
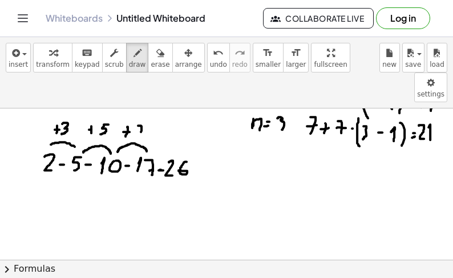
drag, startPoint x: 157, startPoint y: 120, endPoint x: 183, endPoint y: 121, distance: 25.7
drag, startPoint x: 171, startPoint y: 99, endPoint x: 170, endPoint y: 107, distance: 8.1
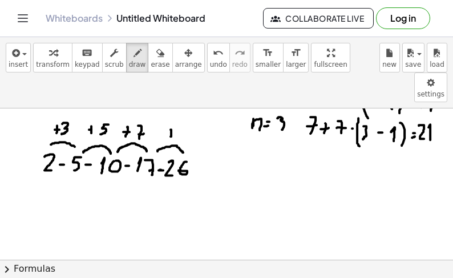
drag, startPoint x: 168, startPoint y: 103, endPoint x: 179, endPoint y: 102, distance: 11.5
drag, startPoint x: 186, startPoint y: 99, endPoint x: 185, endPoint y: 110, distance: 10.9
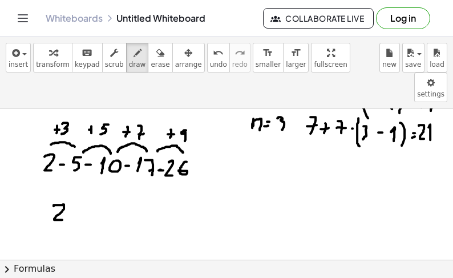
drag, startPoint x: 54, startPoint y: 175, endPoint x: 65, endPoint y: 189, distance: 17.8
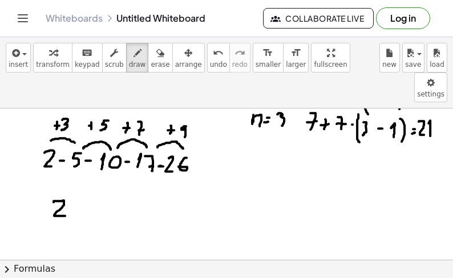
scroll to position [1550, 0]
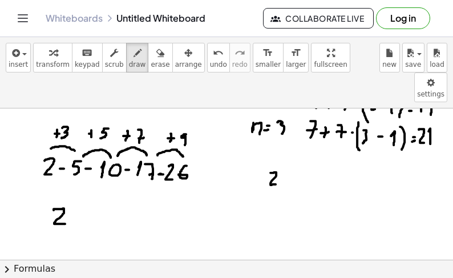
drag, startPoint x: 270, startPoint y: 142, endPoint x: 281, endPoint y: 150, distance: 13.0
drag, startPoint x: 281, startPoint y: 134, endPoint x: 284, endPoint y: 140, distance: 6.9
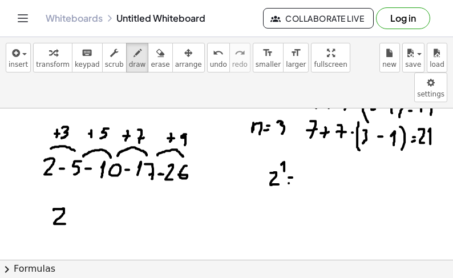
drag, startPoint x: 289, startPoint y: 152, endPoint x: 295, endPoint y: 152, distance: 6.8
drag, startPoint x: 304, startPoint y: 144, endPoint x: 313, endPoint y: 155, distance: 13.8
drag, startPoint x: 274, startPoint y: 176, endPoint x: 280, endPoint y: 185, distance: 11.2
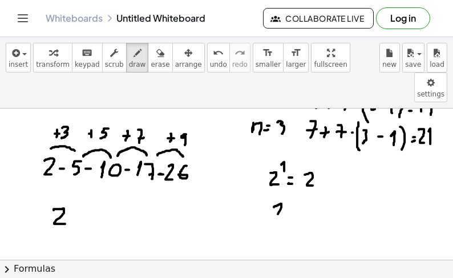
drag, startPoint x: 286, startPoint y: 168, endPoint x: 292, endPoint y: 176, distance: 9.8
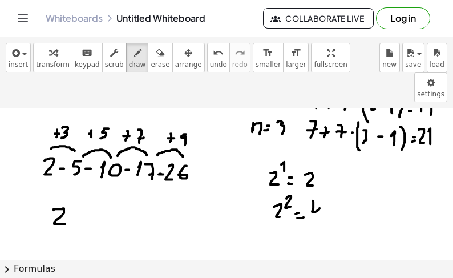
drag, startPoint x: 312, startPoint y: 180, endPoint x: 317, endPoint y: 189, distance: 10.2
drag, startPoint x: 274, startPoint y: 207, endPoint x: 285, endPoint y: 217, distance: 15.0
drag, startPoint x: 289, startPoint y: 195, endPoint x: 294, endPoint y: 203, distance: 9.8
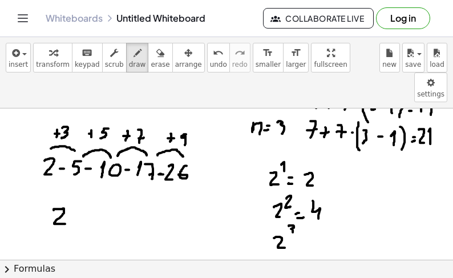
drag, startPoint x: 302, startPoint y: 213, endPoint x: 310, endPoint y: 213, distance: 8.0
drag, startPoint x: 320, startPoint y: 205, endPoint x: 328, endPoint y: 202, distance: 8.5
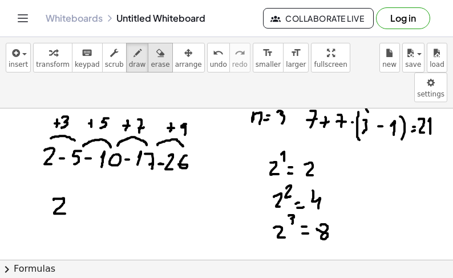
click at [156, 53] on icon "button" at bounding box center [160, 53] width 8 height 14
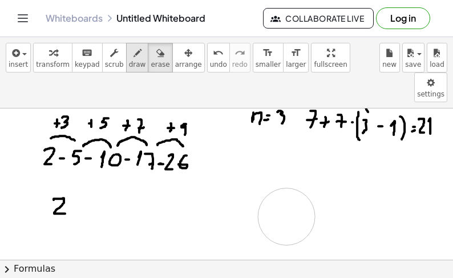
drag, startPoint x: 330, startPoint y: 204, endPoint x: 119, endPoint y: 59, distance: 255.4
click at [133, 59] on icon "button" at bounding box center [137, 53] width 8 height 14
drag, startPoint x: 35, startPoint y: 133, endPoint x: 57, endPoint y: 136, distance: 21.9
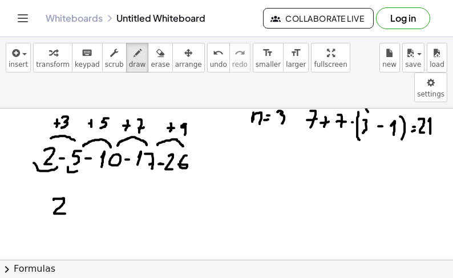
drag, startPoint x: 68, startPoint y: 136, endPoint x: 84, endPoint y: 136, distance: 16.0
drag, startPoint x: 280, startPoint y: 125, endPoint x: 289, endPoint y: 142, distance: 19.4
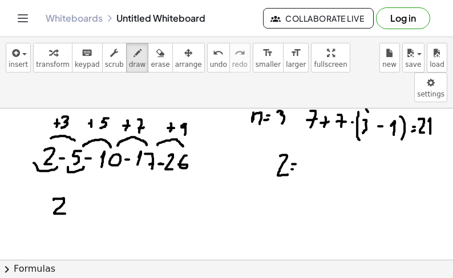
drag, startPoint x: 292, startPoint y: 138, endPoint x: 299, endPoint y: 138, distance: 6.8
drag, startPoint x: 28, startPoint y: 153, endPoint x: 58, endPoint y: 148, distance: 30.7
drag, startPoint x: 318, startPoint y: 135, endPoint x: 329, endPoint y: 143, distance: 13.5
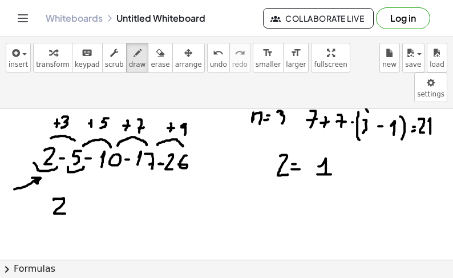
drag, startPoint x: 338, startPoint y: 139, endPoint x: 351, endPoint y: 139, distance: 13.1
drag, startPoint x: 361, startPoint y: 135, endPoint x: 366, endPoint y: 145, distance: 10.7
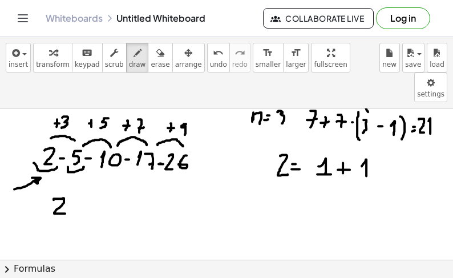
drag, startPoint x: 306, startPoint y: 104, endPoint x: 312, endPoint y: 118, distance: 15.3
drag, startPoint x: 284, startPoint y: 164, endPoint x: 286, endPoint y: 175, distance: 11.6
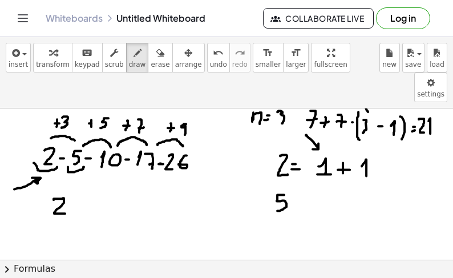
drag, startPoint x: 316, startPoint y: 166, endPoint x: 306, endPoint y: 193, distance: 28.7
drag, startPoint x: 342, startPoint y: 167, endPoint x: 342, endPoint y: 180, distance: 13.1
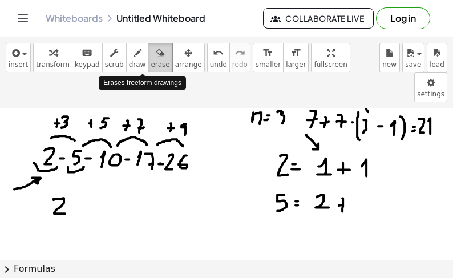
click at [156, 56] on icon "button" at bounding box center [160, 53] width 8 height 14
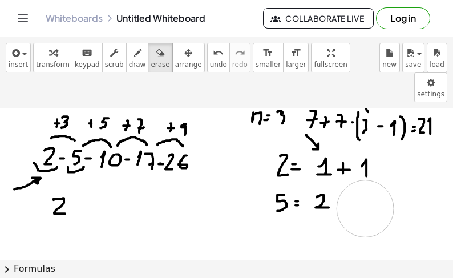
drag, startPoint x: 369, startPoint y: 182, endPoint x: 365, endPoint y: 177, distance: 6.5
click at [133, 54] on icon "button" at bounding box center [137, 53] width 8 height 14
drag, startPoint x: 328, startPoint y: 153, endPoint x: 335, endPoint y: 159, distance: 8.5
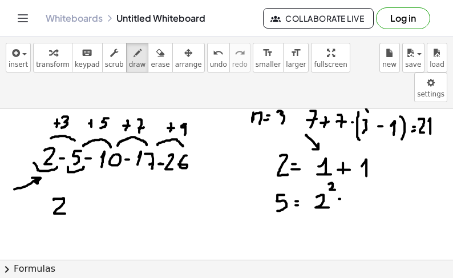
drag, startPoint x: 342, startPoint y: 164, endPoint x: 342, endPoint y: 175, distance: 11.4
drag, startPoint x: 360, startPoint y: 166, endPoint x: 361, endPoint y: 176, distance: 9.2
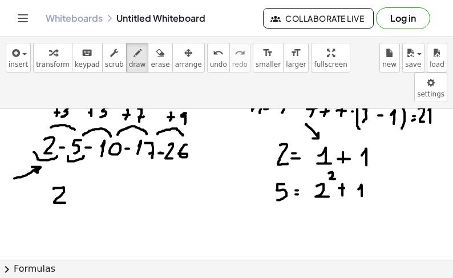
scroll to position [1579, 0]
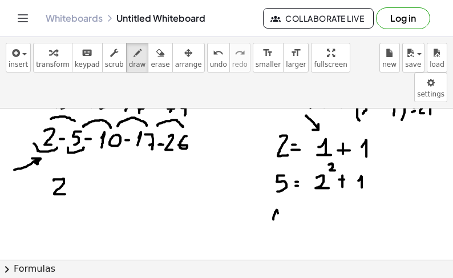
drag, startPoint x: 273, startPoint y: 188, endPoint x: 278, endPoint y: 197, distance: 10.0
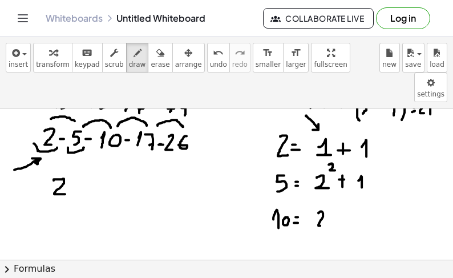
drag, startPoint x: 318, startPoint y: 182, endPoint x: 326, endPoint y: 192, distance: 12.6
drag, startPoint x: 328, startPoint y: 172, endPoint x: 331, endPoint y: 183, distance: 11.9
click at [151, 63] on span "erase" at bounding box center [160, 64] width 19 height 8
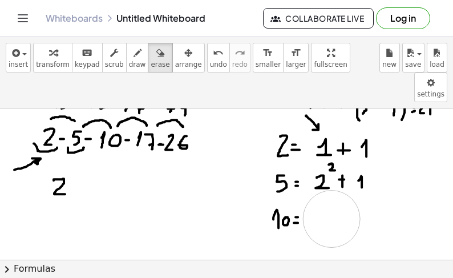
click at [129, 57] on div "button" at bounding box center [137, 53] width 17 height 14
drag, startPoint x: 112, startPoint y: 135, endPoint x: 129, endPoint y: 136, distance: 17.2
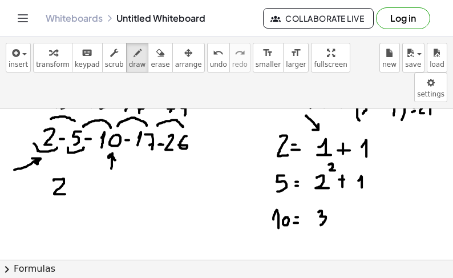
drag, startPoint x: 318, startPoint y: 181, endPoint x: 320, endPoint y: 194, distance: 13.3
drag, startPoint x: 328, startPoint y: 168, endPoint x: 334, endPoint y: 176, distance: 9.8
drag, startPoint x: 341, startPoint y: 182, endPoint x: 338, endPoint y: 193, distance: 11.8
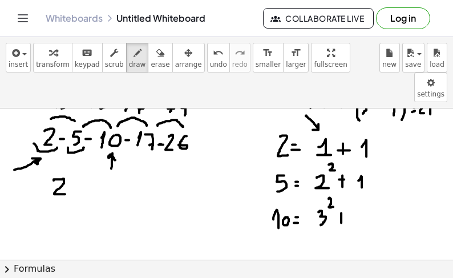
drag, startPoint x: 336, startPoint y: 189, endPoint x: 342, endPoint y: 188, distance: 5.7
drag, startPoint x: 352, startPoint y: 186, endPoint x: 354, endPoint y: 194, distance: 8.1
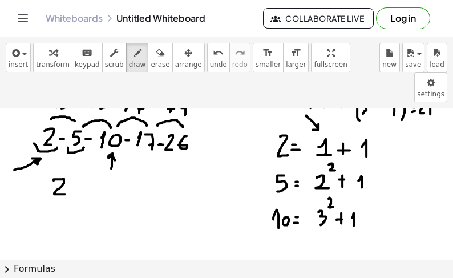
scroll to position [1611, 0]
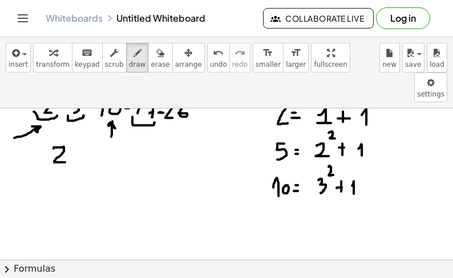
drag, startPoint x: 132, startPoint y: 86, endPoint x: 155, endPoint y: 91, distance: 22.8
drag, startPoint x: 269, startPoint y: 187, endPoint x: 277, endPoint y: 192, distance: 9.5
drag, startPoint x: 283, startPoint y: 183, endPoint x: 285, endPoint y: 199, distance: 16.1
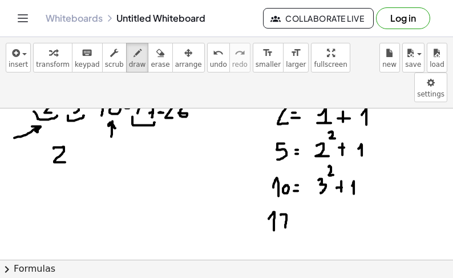
drag, startPoint x: 315, startPoint y: 185, endPoint x: 320, endPoint y: 201, distance: 17.2
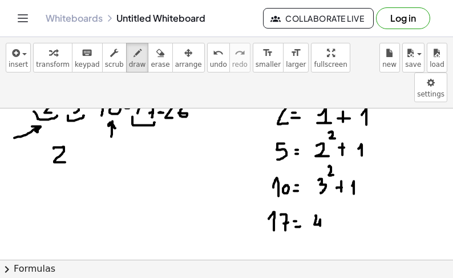
drag, startPoint x: 325, startPoint y: 177, endPoint x: 330, endPoint y: 184, distance: 8.6
drag, startPoint x: 334, startPoint y: 195, endPoint x: 345, endPoint y: 195, distance: 10.8
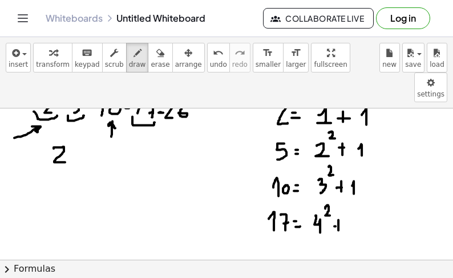
drag, startPoint x: 348, startPoint y: 193, endPoint x: 351, endPoint y: 201, distance: 7.9
drag, startPoint x: 40, startPoint y: 162, endPoint x: 48, endPoint y: 178, distance: 17.8
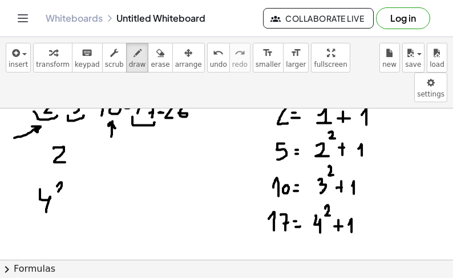
drag, startPoint x: 57, startPoint y: 155, endPoint x: 64, endPoint y: 160, distance: 8.6
drag, startPoint x: 64, startPoint y: 177, endPoint x: 71, endPoint y: 176, distance: 6.9
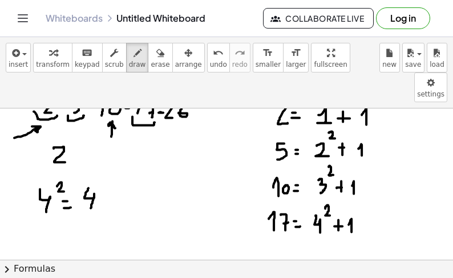
drag, startPoint x: 88, startPoint y: 157, endPoint x: 91, endPoint y: 177, distance: 20.1
drag, startPoint x: 107, startPoint y: 162, endPoint x: 112, endPoint y: 181, distance: 19.5
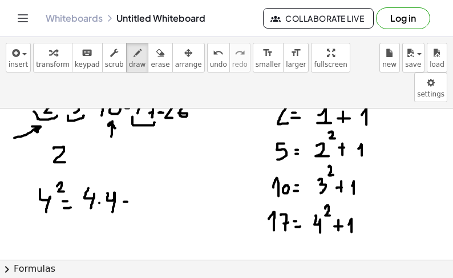
drag, startPoint x: 140, startPoint y: 170, endPoint x: 143, endPoint y: 180, distance: 10.1
drag, startPoint x: 156, startPoint y: 167, endPoint x: 150, endPoint y: 176, distance: 10.8
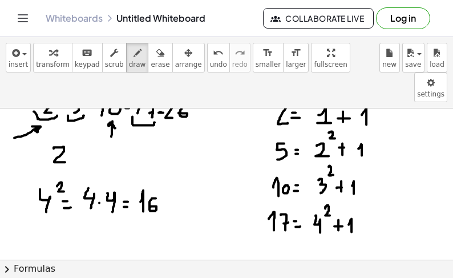
drag, startPoint x: 39, startPoint y: 200, endPoint x: 49, endPoint y: 223, distance: 25.0
drag, startPoint x: 58, startPoint y: 215, endPoint x: 55, endPoint y: 225, distance: 10.7
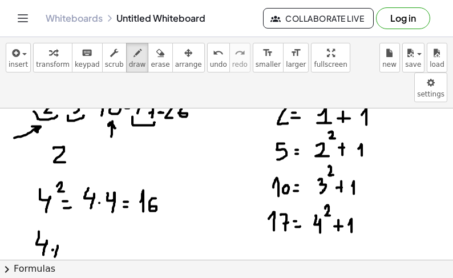
drag, startPoint x: 71, startPoint y: 208, endPoint x: 75, endPoint y: 225, distance: 17.6
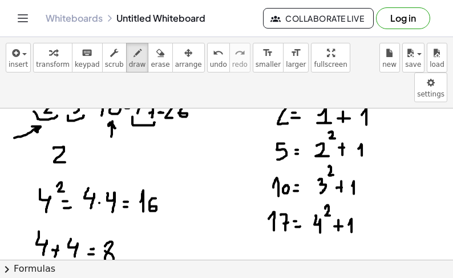
drag, startPoint x: 138, startPoint y: 215, endPoint x: 144, endPoint y: 228, distance: 14.5
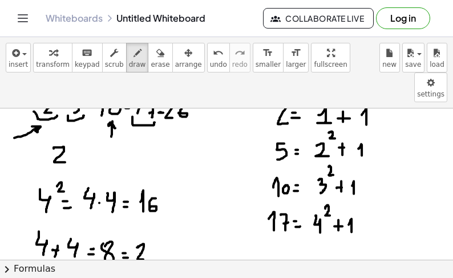
drag, startPoint x: 160, startPoint y: 213, endPoint x: 163, endPoint y: 231, distance: 19.0
drag, startPoint x: 174, startPoint y: 229, endPoint x: 181, endPoint y: 229, distance: 6.8
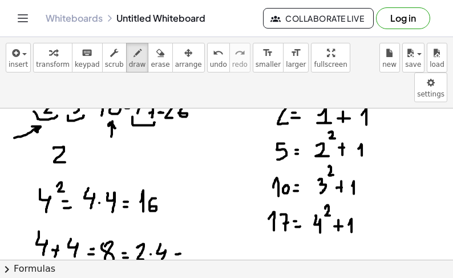
click at [129, 58] on div "button" at bounding box center [137, 53] width 17 height 14
drag, startPoint x: 202, startPoint y: 222, endPoint x: 189, endPoint y: 226, distance: 13.2
click at [156, 55] on icon "button" at bounding box center [160, 53] width 8 height 14
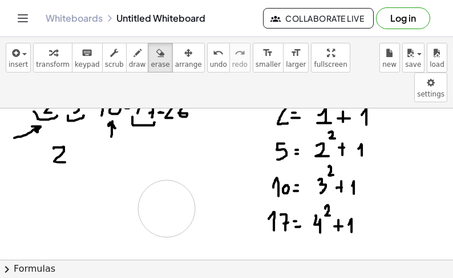
drag, startPoint x: 189, startPoint y: 215, endPoint x: 166, endPoint y: 177, distance: 44.0
click at [133, 54] on icon "button" at bounding box center [137, 53] width 8 height 14
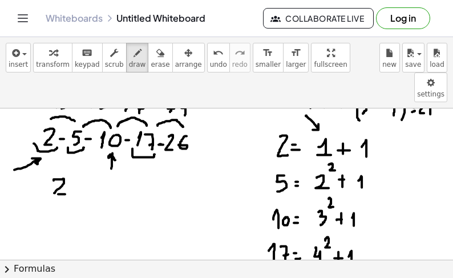
scroll to position [1571, 0]
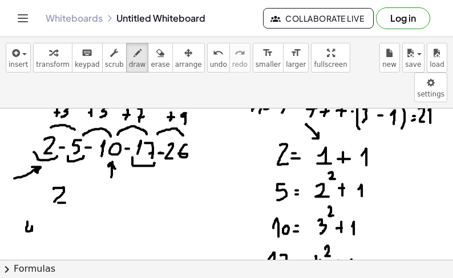
drag, startPoint x: 27, startPoint y: 190, endPoint x: 32, endPoint y: 208, distance: 18.3
click at [156, 54] on icon "button" at bounding box center [160, 53] width 8 height 14
drag, startPoint x: 38, startPoint y: 196, endPoint x: 76, endPoint y: 152, distance: 58.6
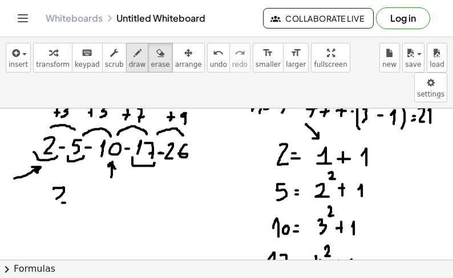
click at [133, 53] on icon "button" at bounding box center [137, 53] width 8 height 14
drag, startPoint x: 29, startPoint y: 185, endPoint x: 34, endPoint y: 204, distance: 18.8
drag, startPoint x: 41, startPoint y: 182, endPoint x: 51, endPoint y: 191, distance: 13.4
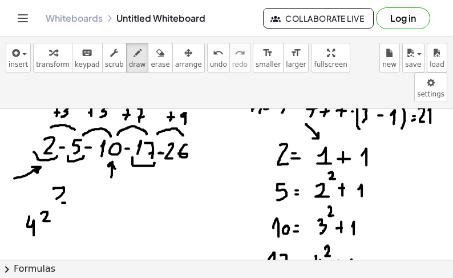
drag, startPoint x: 51, startPoint y: 199, endPoint x: 59, endPoint y: 198, distance: 8.0
drag, startPoint x: 54, startPoint y: 205, endPoint x: 64, endPoint y: 205, distance: 9.7
drag, startPoint x: 80, startPoint y: 184, endPoint x: 87, endPoint y: 198, distance: 15.6
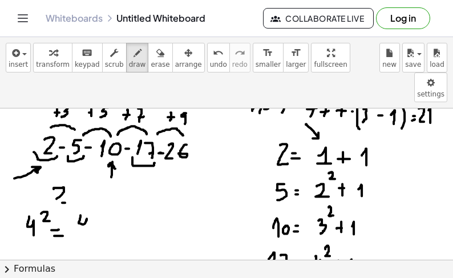
drag, startPoint x: 100, startPoint y: 196, endPoint x: 107, endPoint y: 205, distance: 11.0
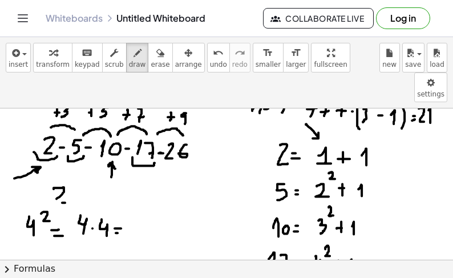
drag, startPoint x: 136, startPoint y: 198, endPoint x: 144, endPoint y: 201, distance: 8.7
drag, startPoint x: 148, startPoint y: 193, endPoint x: 148, endPoint y: 207, distance: 13.7
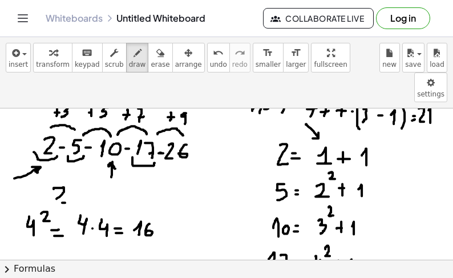
scroll to position [1603, 0]
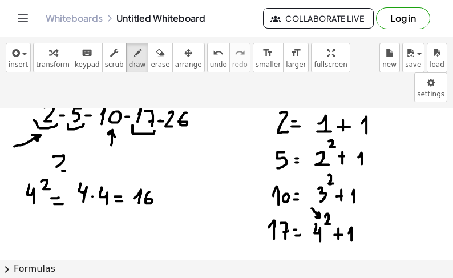
drag, startPoint x: 311, startPoint y: 177, endPoint x: 315, endPoint y: 186, distance: 9.4
drag, startPoint x: 162, startPoint y: 99, endPoint x: 192, endPoint y: 100, distance: 29.1
drag, startPoint x: 271, startPoint y: 229, endPoint x: 285, endPoint y: 233, distance: 14.3
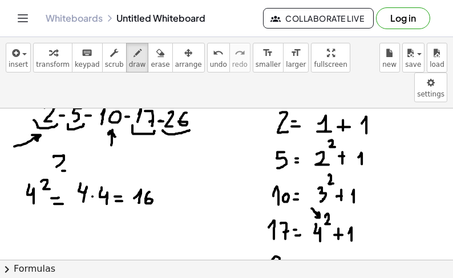
drag, startPoint x: 289, startPoint y: 225, endPoint x: 292, endPoint y: 235, distance: 11.4
drag, startPoint x: 302, startPoint y: 235, endPoint x: 307, endPoint y: 235, distance: 5.7
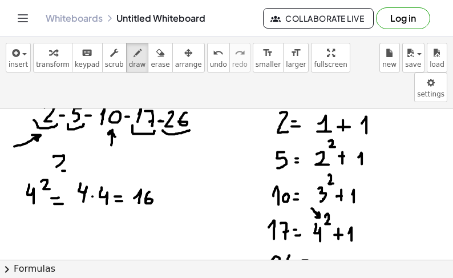
drag, startPoint x: 181, startPoint y: 110, endPoint x: 178, endPoint y: 121, distance: 11.2
drag, startPoint x: 323, startPoint y: 226, endPoint x: 322, endPoint y: 235, distance: 9.3
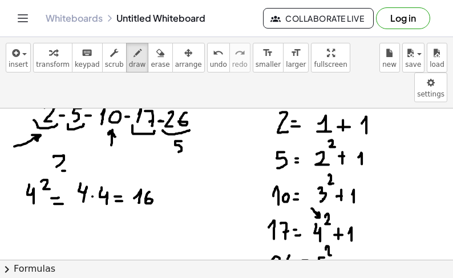
drag, startPoint x: 326, startPoint y: 218, endPoint x: 334, endPoint y: 224, distance: 10.3
drag, startPoint x: 342, startPoint y: 241, endPoint x: 342, endPoint y: 248, distance: 6.8
drag, startPoint x: 339, startPoint y: 239, endPoint x: 346, endPoint y: 239, distance: 6.3
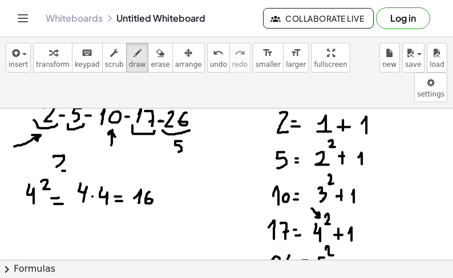
drag, startPoint x: 352, startPoint y: 235, endPoint x: 352, endPoint y: 243, distance: 8.6
drag, startPoint x: 32, startPoint y: 187, endPoint x: 28, endPoint y: 206, distance: 19.8
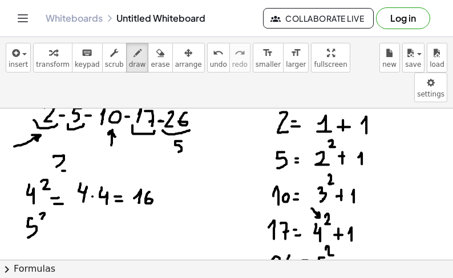
drag, startPoint x: 41, startPoint y: 182, endPoint x: 48, endPoint y: 188, distance: 8.6
drag, startPoint x: 51, startPoint y: 198, endPoint x: 59, endPoint y: 198, distance: 8.0
drag, startPoint x: 53, startPoint y: 204, endPoint x: 59, endPoint y: 203, distance: 6.3
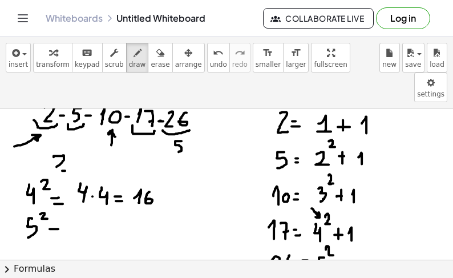
drag, startPoint x: 86, startPoint y: 189, endPoint x: 81, endPoint y: 205, distance: 17.2
drag, startPoint x: 92, startPoint y: 200, endPoint x: 100, endPoint y: 196, distance: 8.7
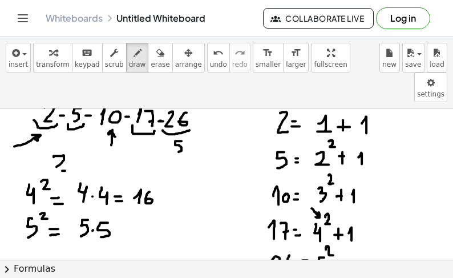
drag, startPoint x: 107, startPoint y: 192, endPoint x: 101, endPoint y: 206, distance: 16.1
drag, startPoint x: 115, startPoint y: 202, endPoint x: 128, endPoint y: 201, distance: 13.2
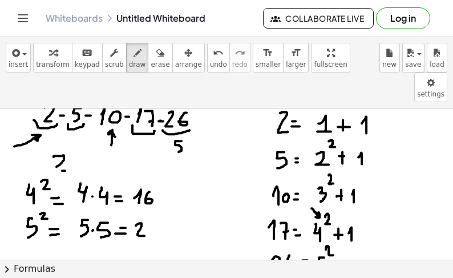
drag, startPoint x: 136, startPoint y: 194, endPoint x: 148, endPoint y: 202, distance: 14.6
drag, startPoint x: 187, startPoint y: 149, endPoint x: 197, endPoint y: 158, distance: 13.3
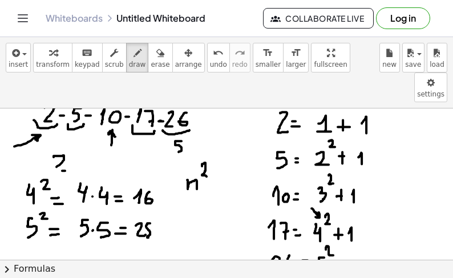
drag, startPoint x: 202, startPoint y: 135, endPoint x: 209, endPoint y: 145, distance: 12.2
drag, startPoint x: 212, startPoint y: 153, endPoint x: 219, endPoint y: 153, distance: 7.4
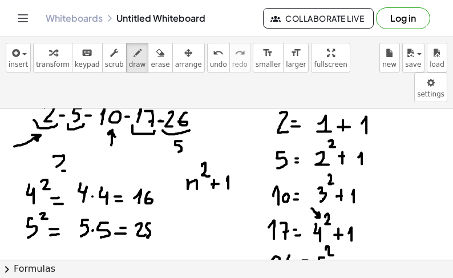
drag, startPoint x: 227, startPoint y: 150, endPoint x: 217, endPoint y: 156, distance: 11.7
